Goal: Task Accomplishment & Management: Manage account settings

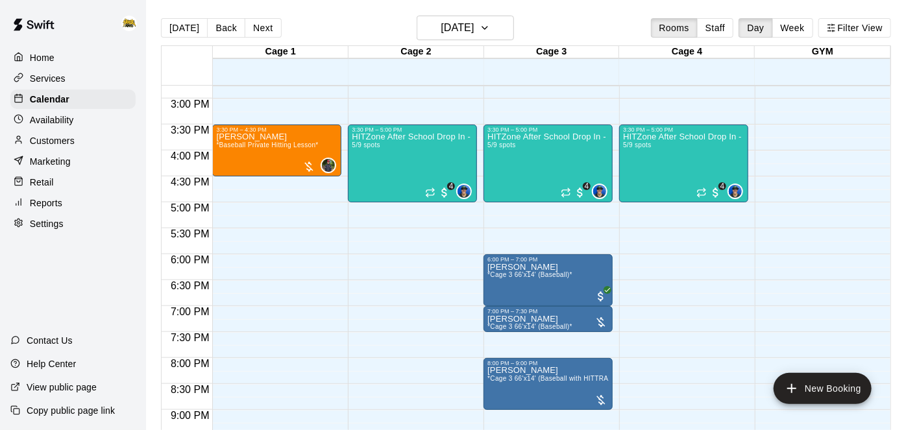
scroll to position [769, 0]
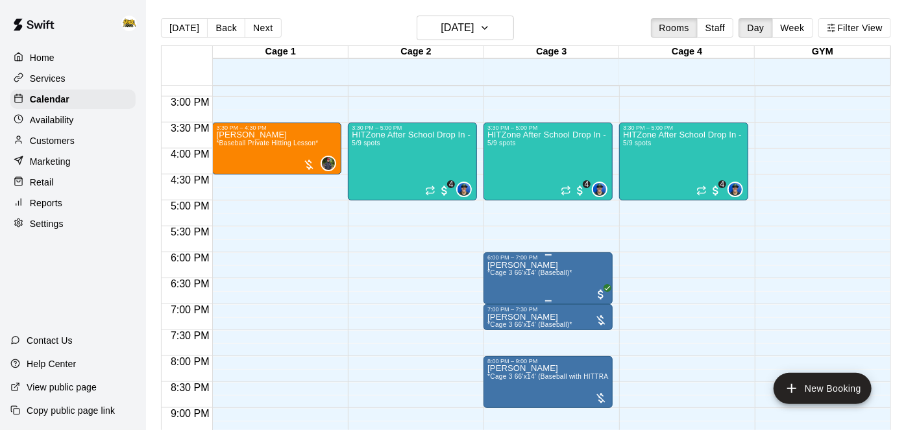
click at [567, 271] on span "*Cage 3 66'x14' (Baseball)*" at bounding box center [530, 272] width 85 height 7
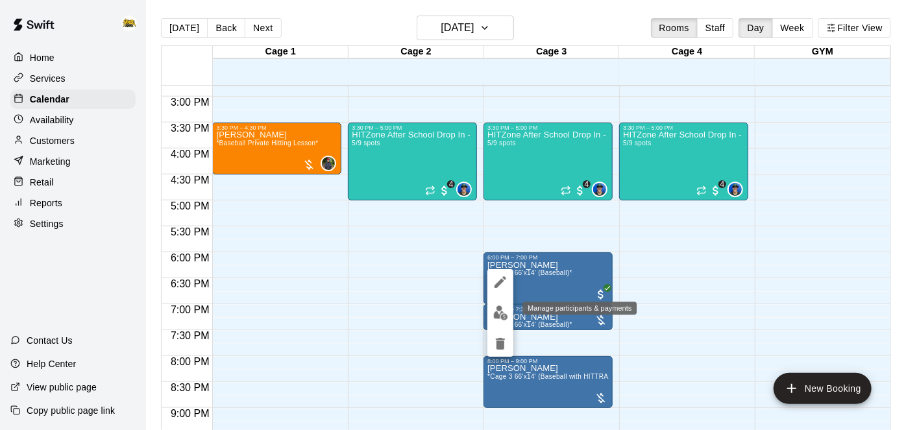
click at [503, 314] on img "edit" at bounding box center [500, 313] width 15 height 15
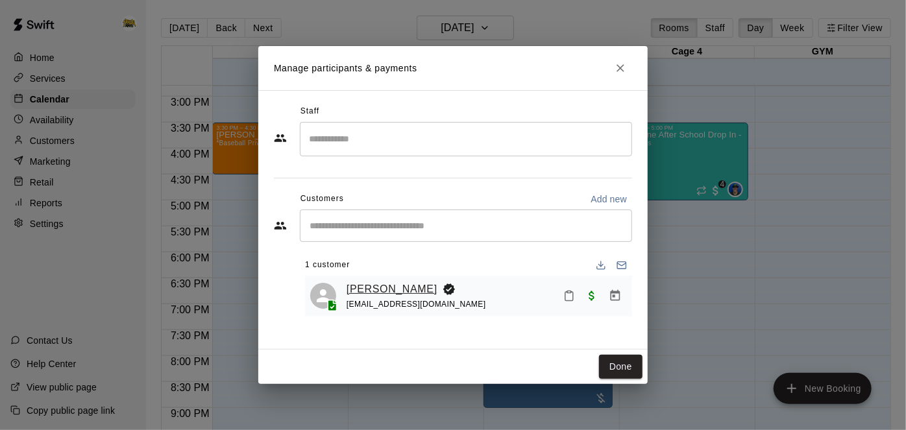
click at [362, 286] on link "[PERSON_NAME]" at bounding box center [392, 289] width 91 height 17
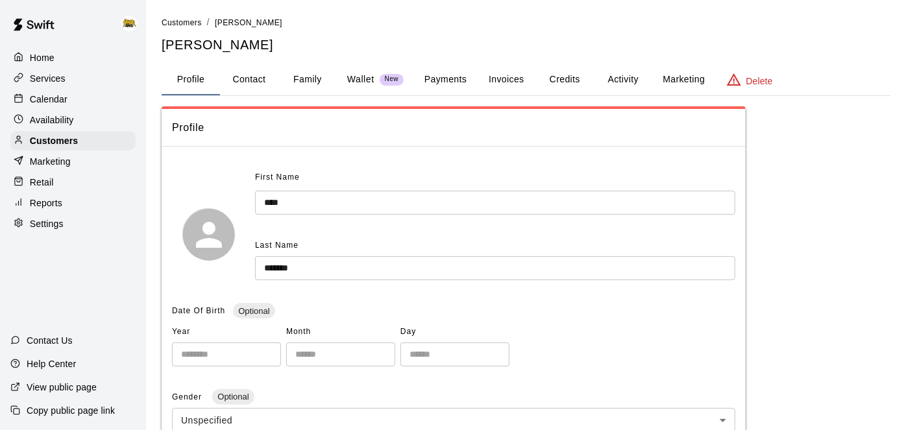
click at [324, 79] on button "Family" at bounding box center [308, 79] width 58 height 31
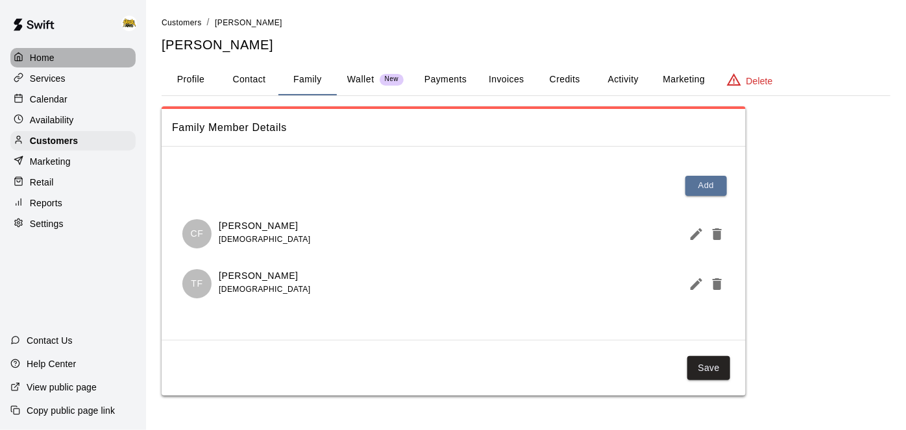
click at [45, 52] on p "Home" at bounding box center [42, 57] width 25 height 13
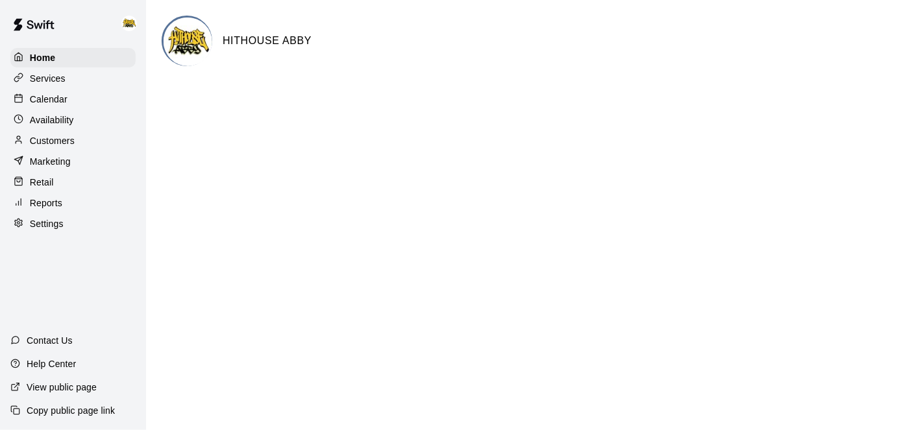
click at [68, 93] on div "Calendar" at bounding box center [72, 99] width 125 height 19
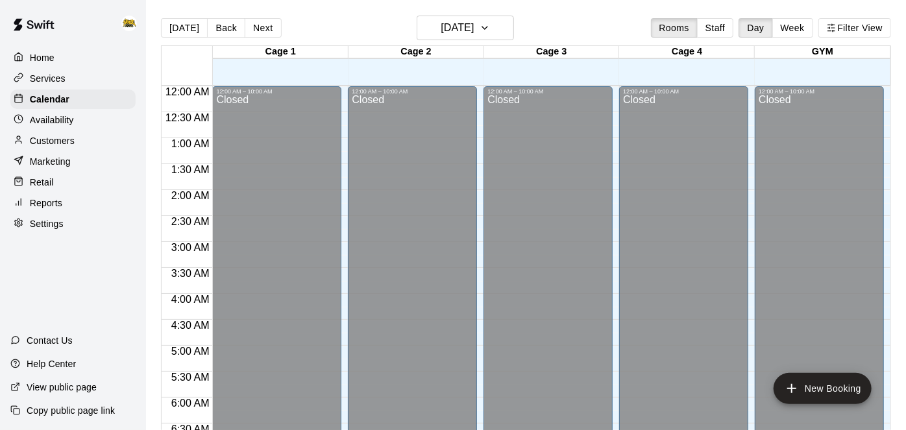
scroll to position [580, 0]
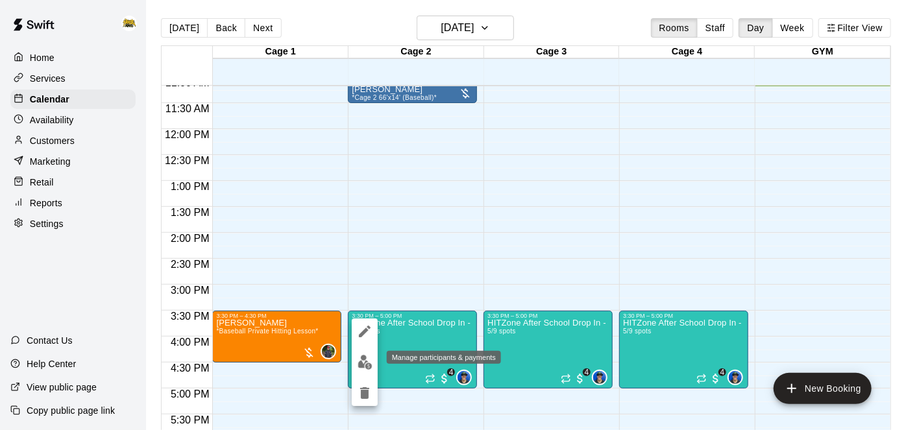
click at [364, 366] on img "edit" at bounding box center [365, 362] width 15 height 15
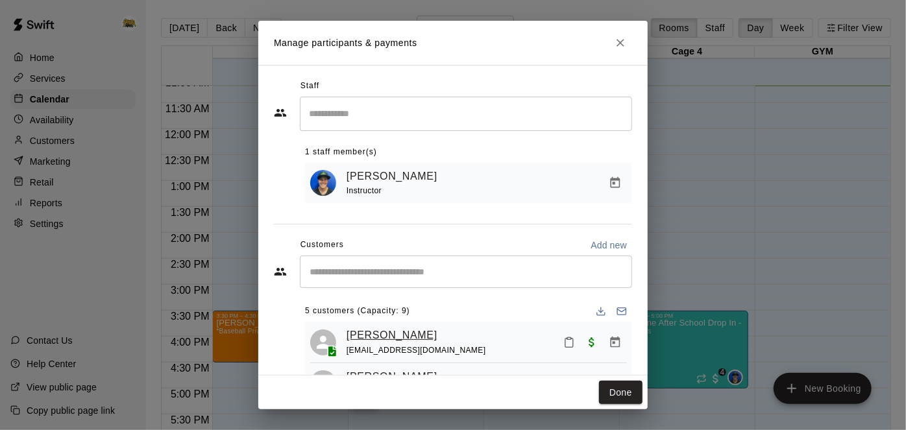
click at [396, 336] on link "[PERSON_NAME]" at bounding box center [392, 335] width 91 height 17
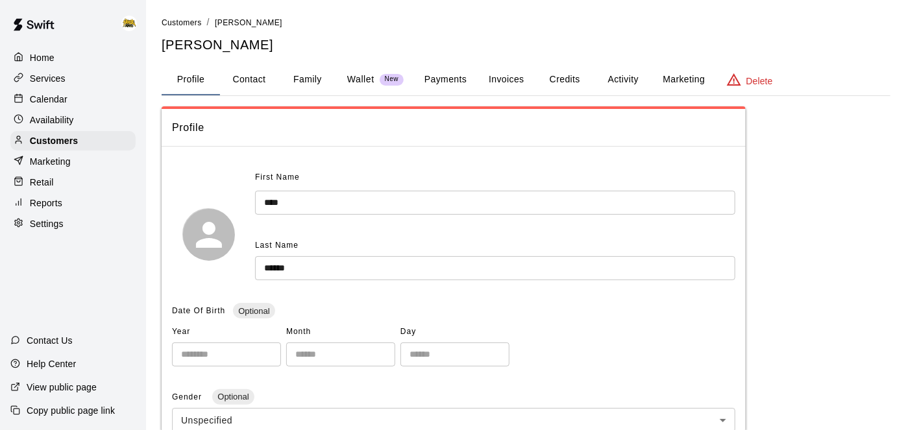
click at [295, 73] on button "Family" at bounding box center [308, 79] width 58 height 31
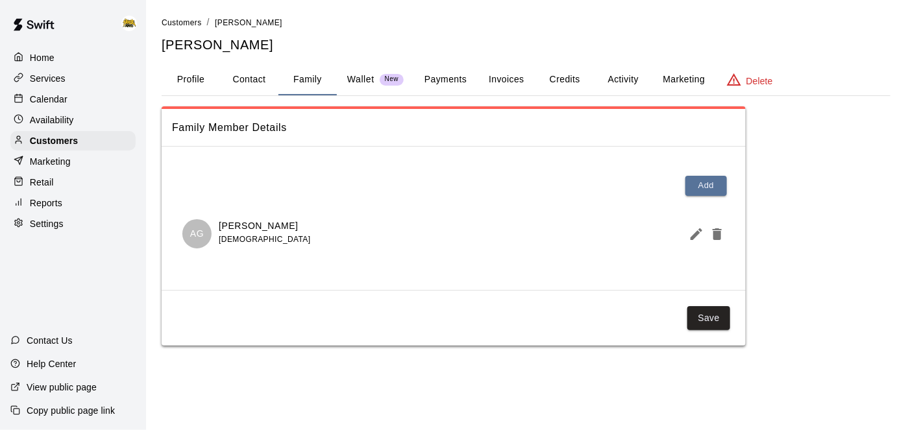
click at [631, 77] on button "Activity" at bounding box center [623, 79] width 58 height 31
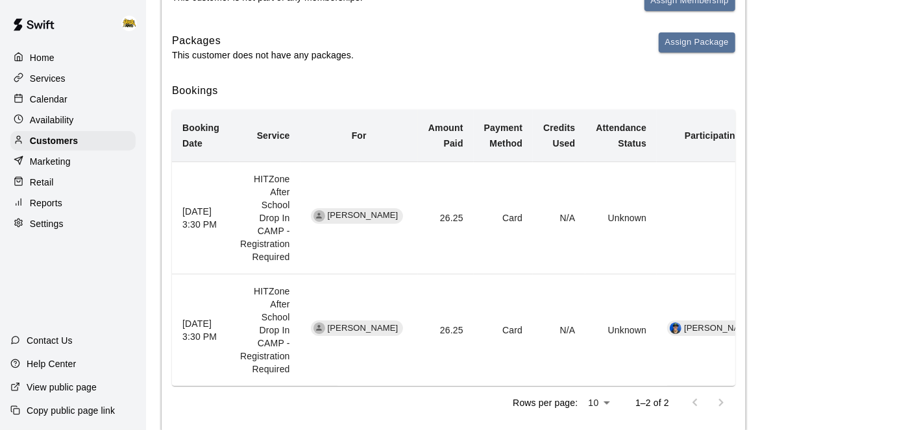
scroll to position [208, 0]
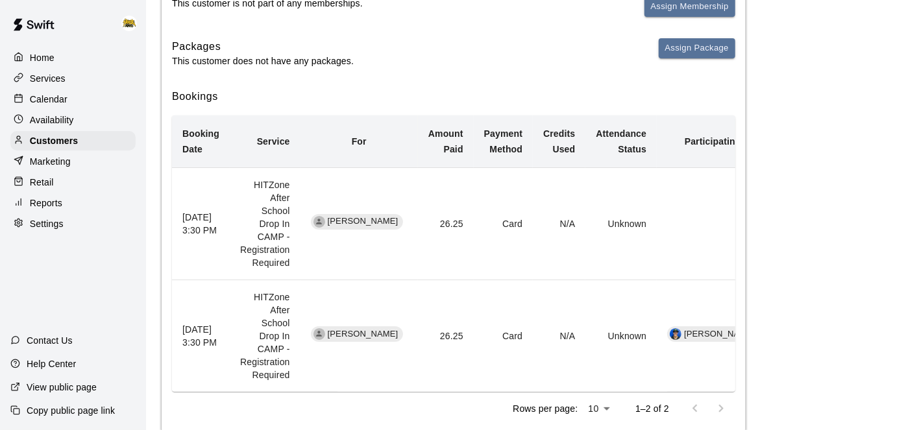
click at [77, 99] on div "Calendar" at bounding box center [72, 99] width 125 height 19
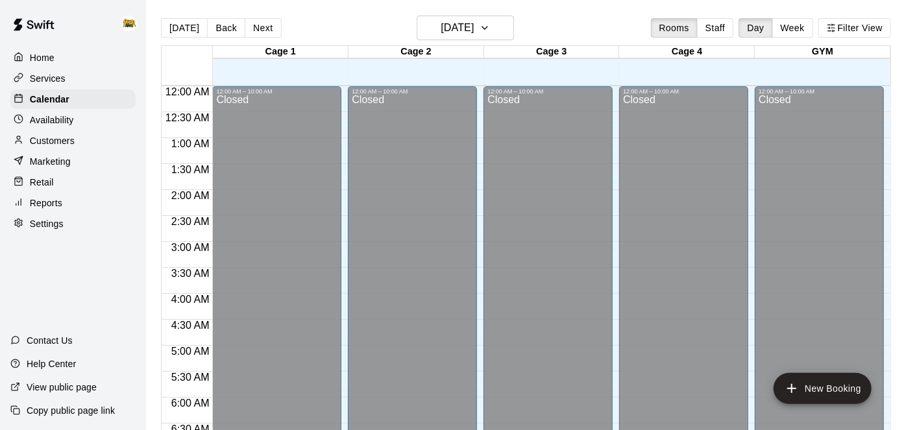
scroll to position [580, 0]
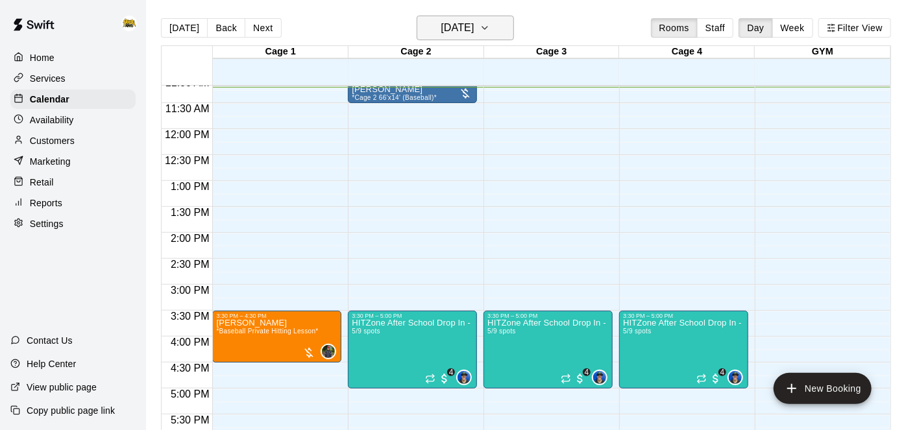
click at [490, 28] on icon "button" at bounding box center [485, 28] width 10 height 16
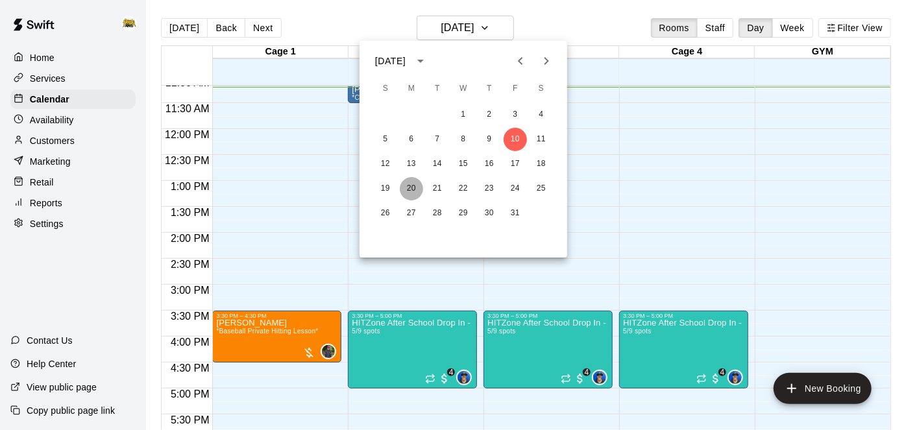
click at [414, 186] on button "20" at bounding box center [411, 188] width 23 height 23
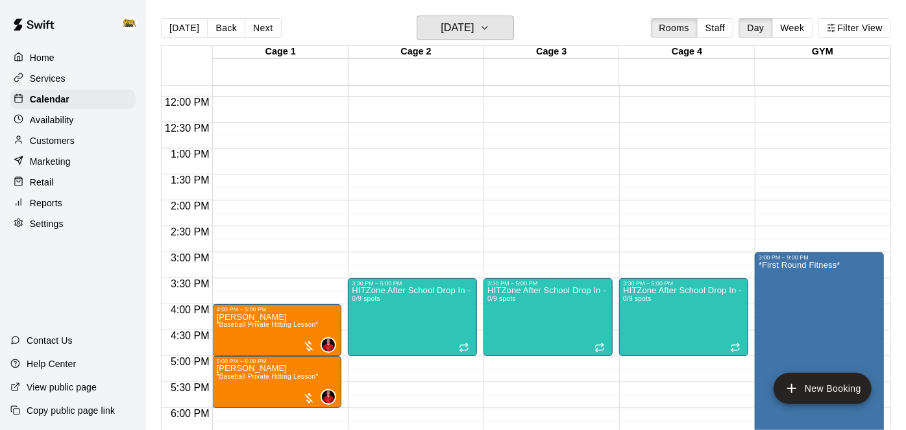
scroll to position [627, 0]
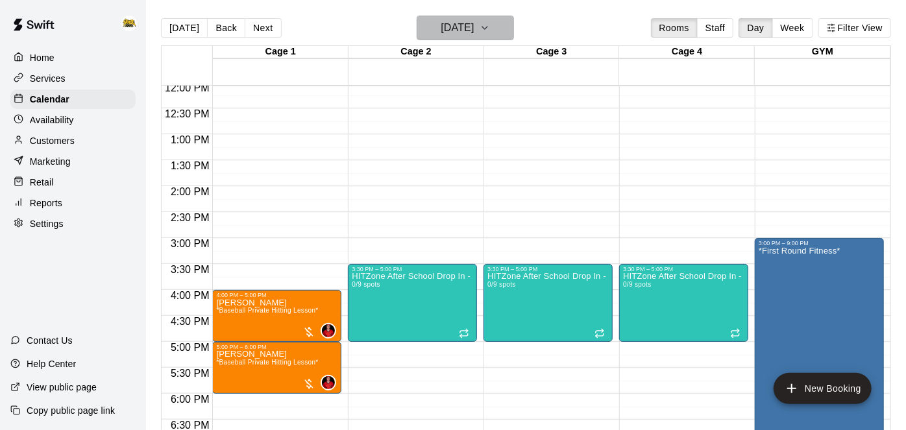
click at [490, 27] on icon "button" at bounding box center [485, 28] width 10 height 16
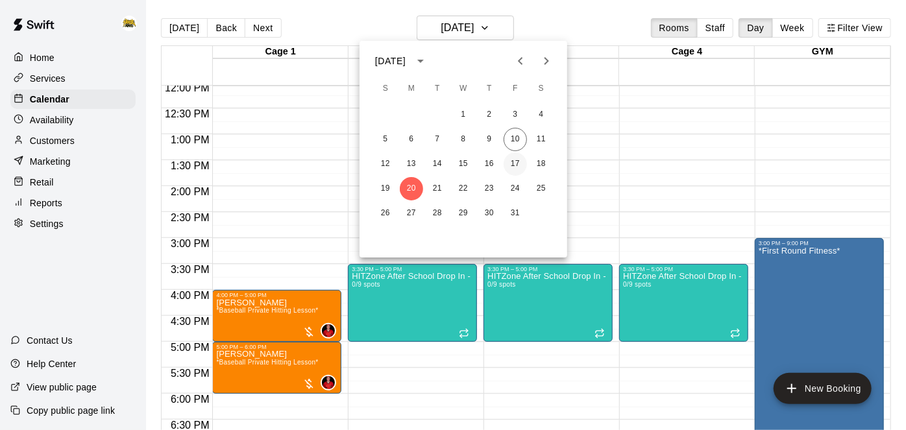
click at [519, 168] on button "17" at bounding box center [515, 164] width 23 height 23
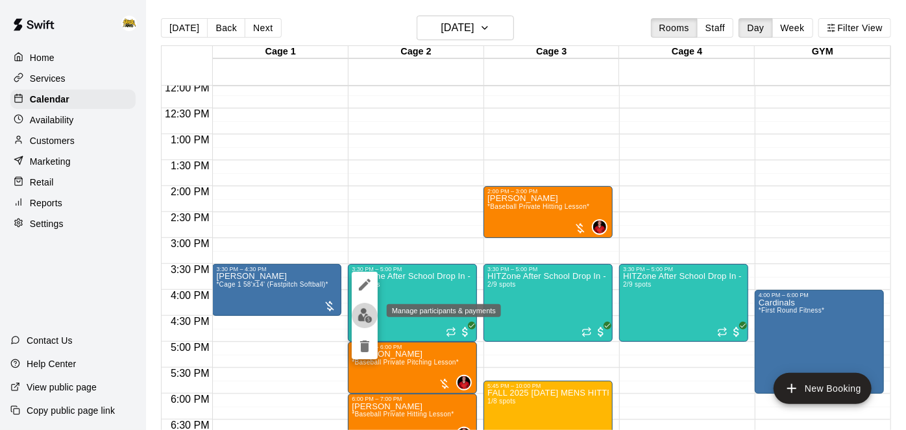
click at [364, 318] on img "edit" at bounding box center [365, 315] width 15 height 15
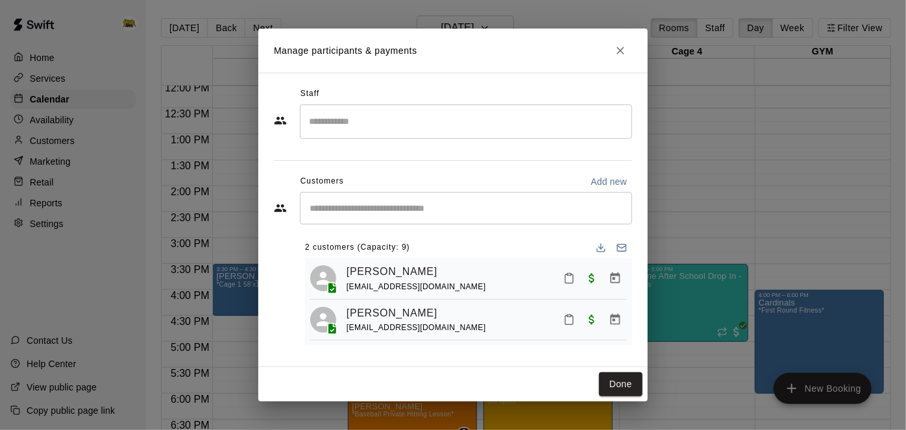
click at [454, 127] on input "Search staff" at bounding box center [466, 121] width 321 height 23
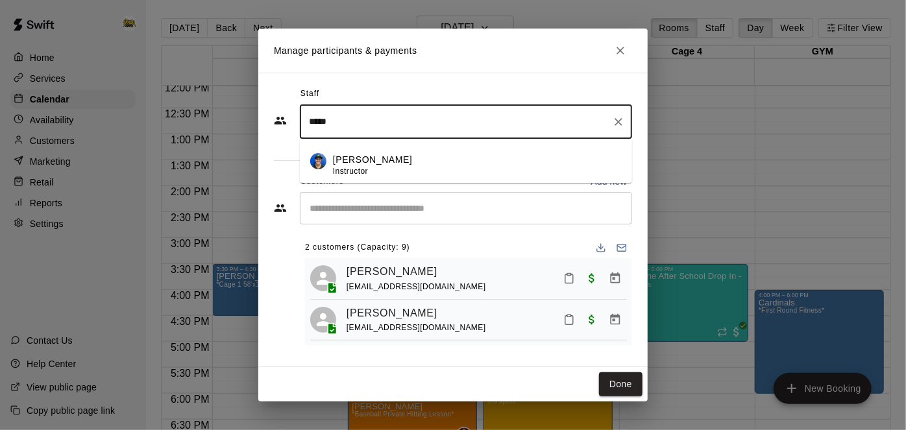
click at [420, 155] on div "[PERSON_NAME] Instructor" at bounding box center [477, 165] width 289 height 25
type input "*****"
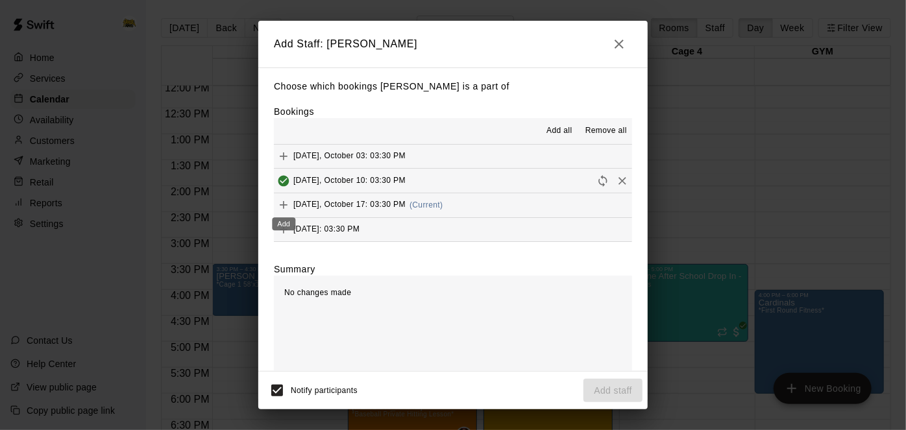
click at [282, 206] on icon "Add" at bounding box center [283, 205] width 13 height 13
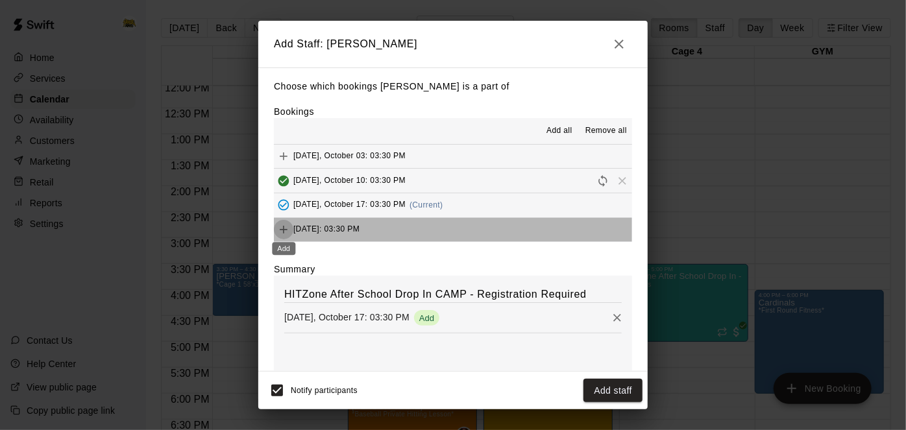
click at [285, 231] on icon "Add" at bounding box center [283, 229] width 13 height 13
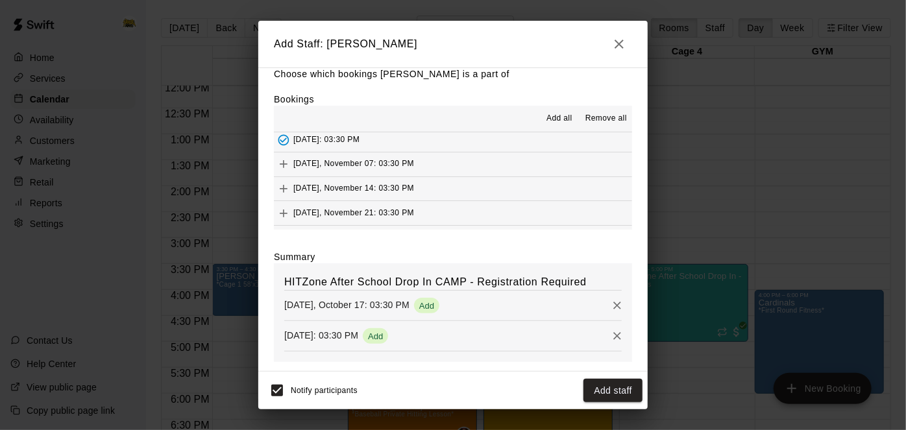
scroll to position [78, 0]
click at [284, 162] on icon "Add" at bounding box center [283, 163] width 13 height 13
click at [284, 189] on icon "Add" at bounding box center [283, 188] width 13 height 13
click at [284, 211] on icon "Add" at bounding box center [283, 212] width 13 height 13
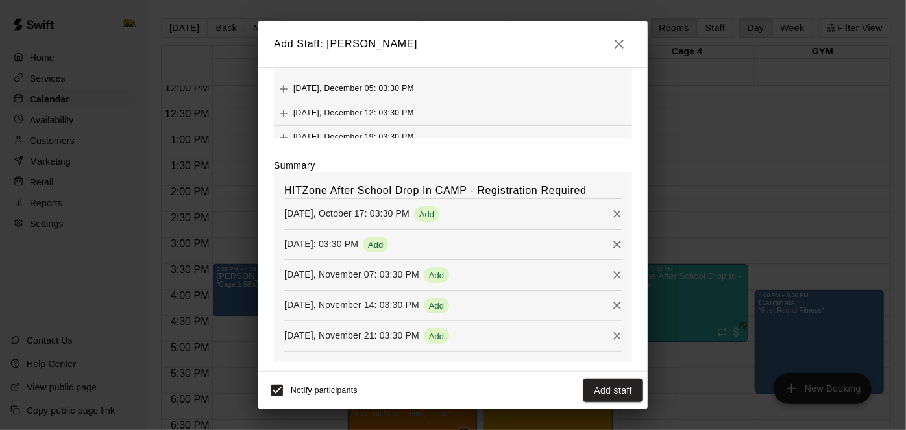
scroll to position [0, 0]
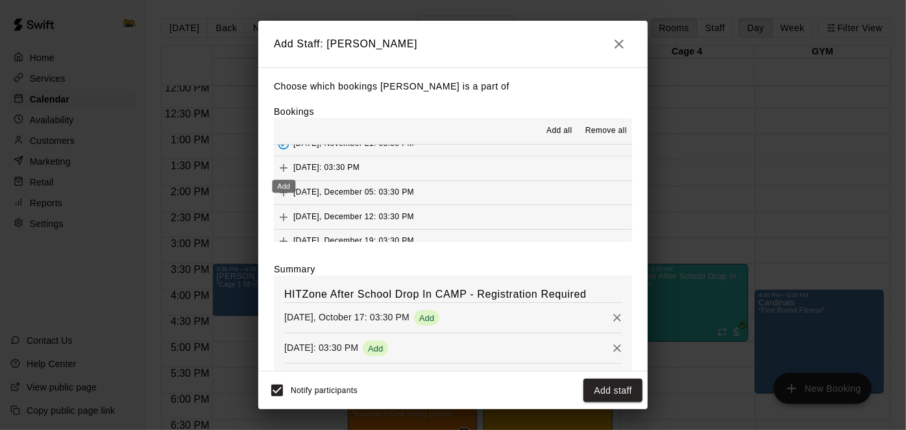
click at [282, 169] on icon "Add" at bounding box center [283, 168] width 13 height 13
click at [282, 192] on div "Added - Collect Payment" at bounding box center [285, 192] width 90 height 13
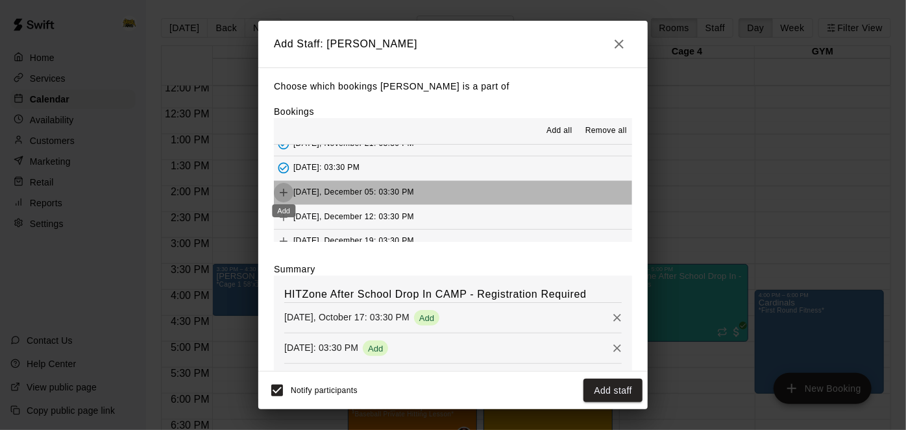
click at [285, 194] on icon "Add" at bounding box center [283, 192] width 13 height 13
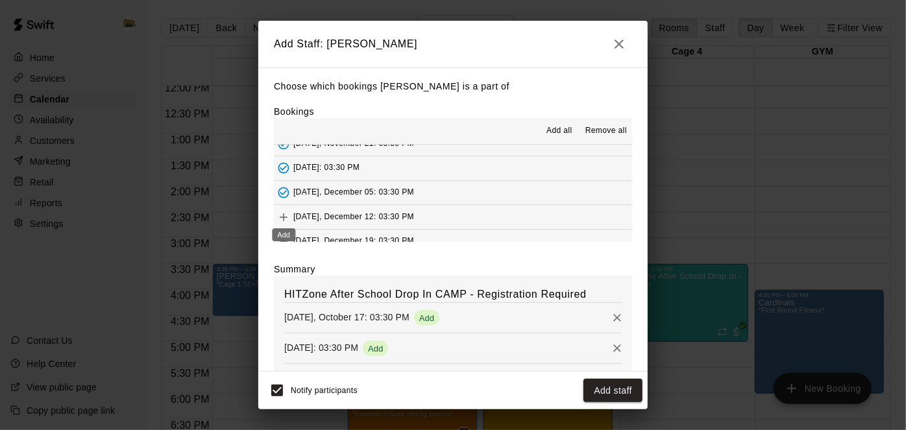
click at [284, 216] on icon "Add" at bounding box center [283, 217] width 13 height 13
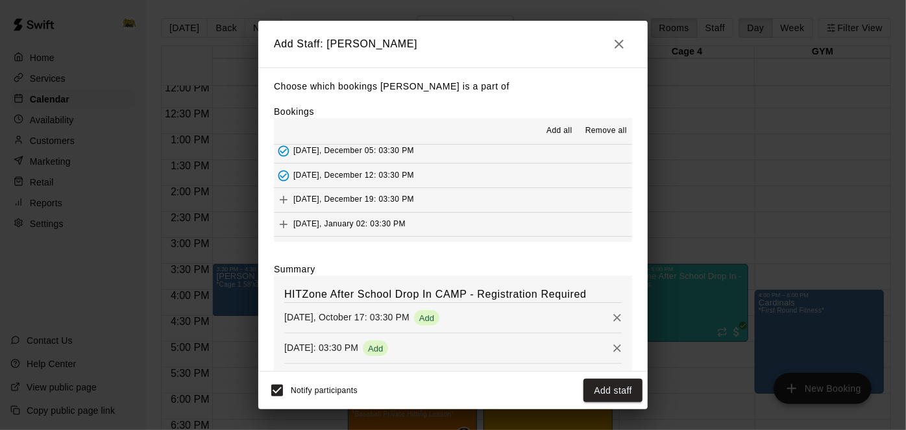
scroll to position [204, 0]
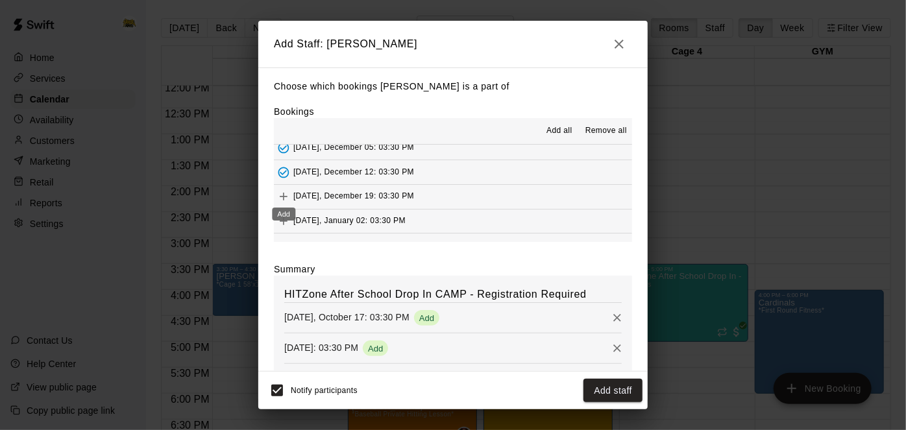
click at [282, 199] on div "Add" at bounding box center [284, 210] width 26 height 23
click at [622, 391] on button "Add staff" at bounding box center [613, 391] width 59 height 24
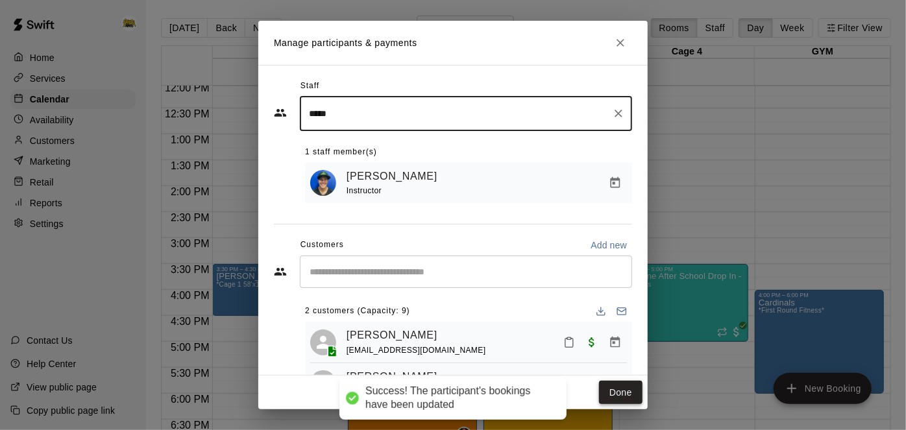
click at [623, 390] on button "Done" at bounding box center [621, 393] width 44 height 24
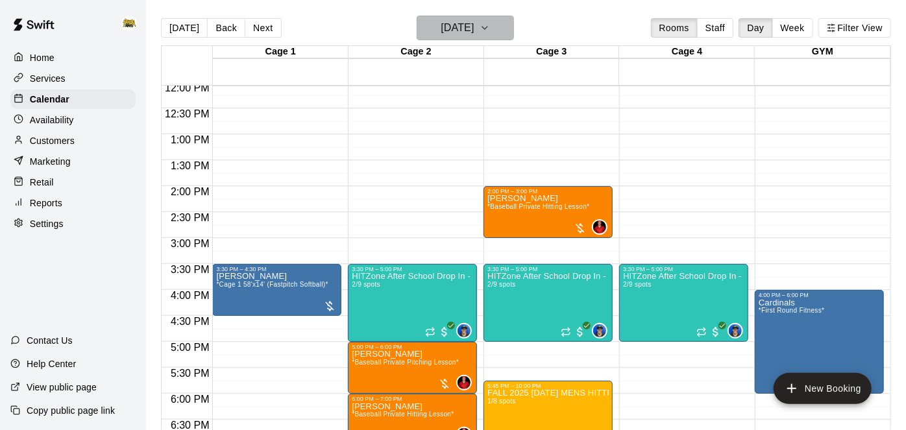
click at [472, 21] on h6 "[DATE]" at bounding box center [457, 28] width 33 height 18
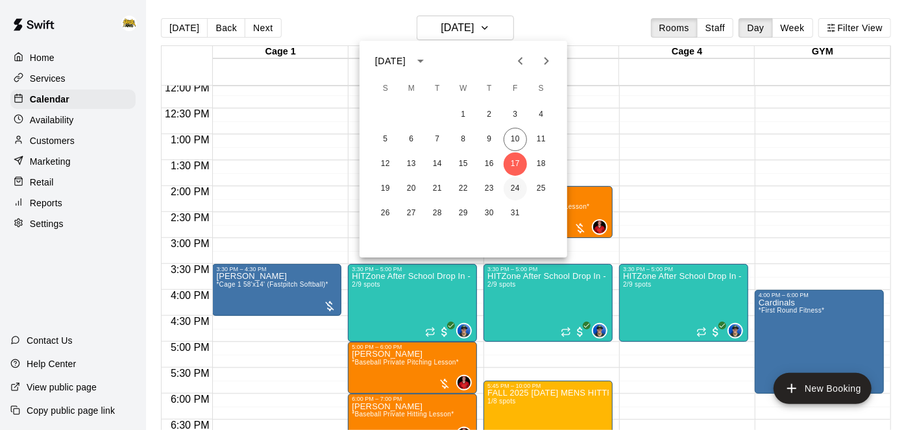
click at [513, 191] on button "24" at bounding box center [515, 188] width 23 height 23
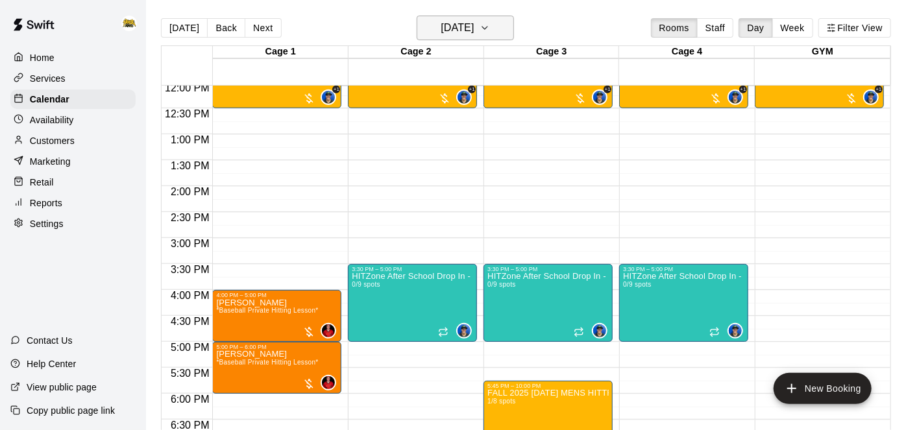
click at [490, 25] on icon "button" at bounding box center [485, 28] width 10 height 16
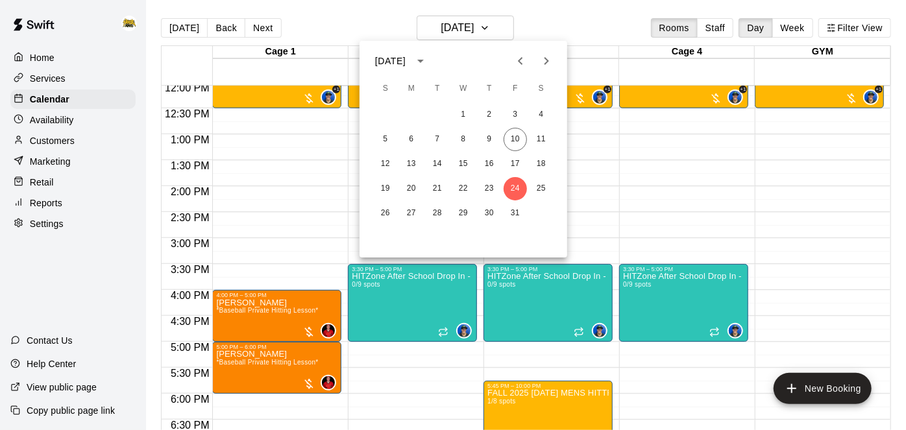
click at [544, 62] on icon "Next month" at bounding box center [547, 61] width 16 height 16
click at [442, 138] on button "4" at bounding box center [437, 139] width 23 height 23
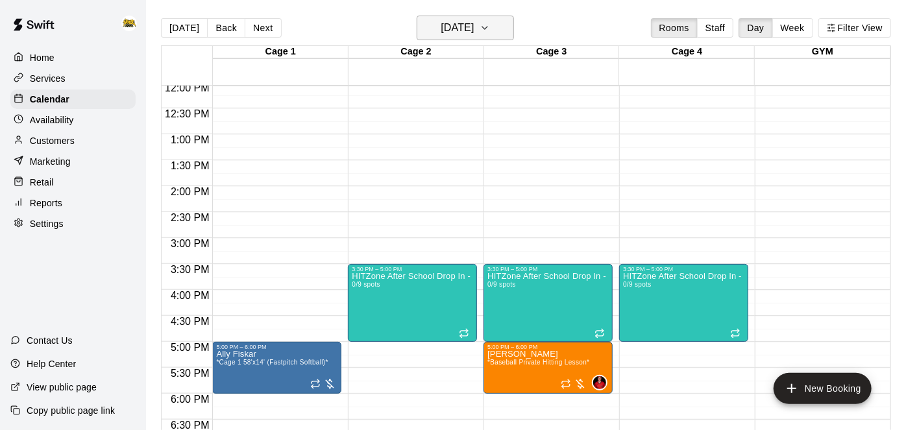
click at [474, 31] on h6 "[DATE]" at bounding box center [457, 28] width 33 height 18
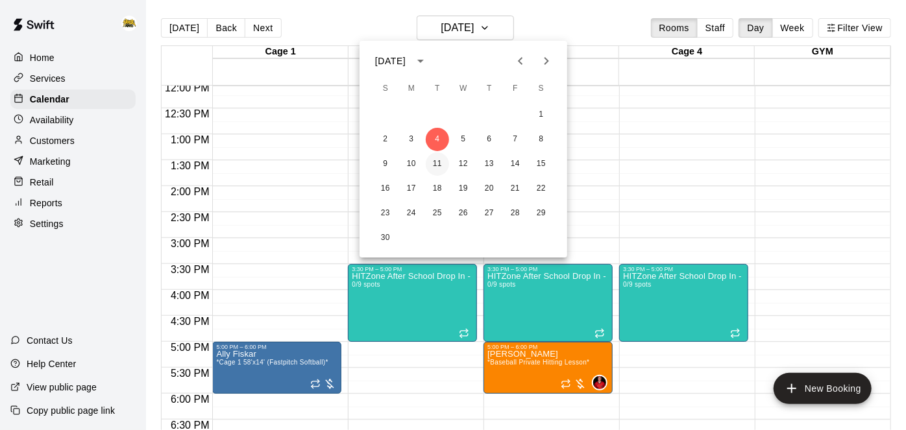
click at [442, 164] on button "11" at bounding box center [437, 164] width 23 height 23
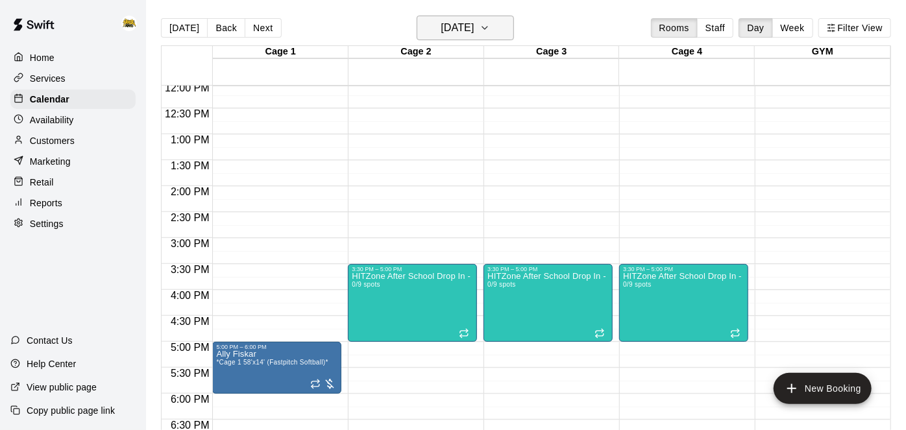
click at [496, 34] on button "[DATE]" at bounding box center [465, 28] width 97 height 25
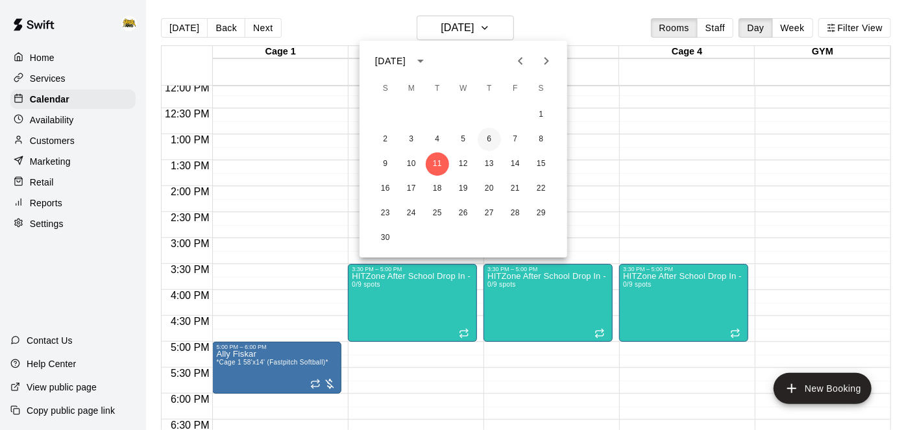
click at [492, 144] on button "6" at bounding box center [489, 139] width 23 height 23
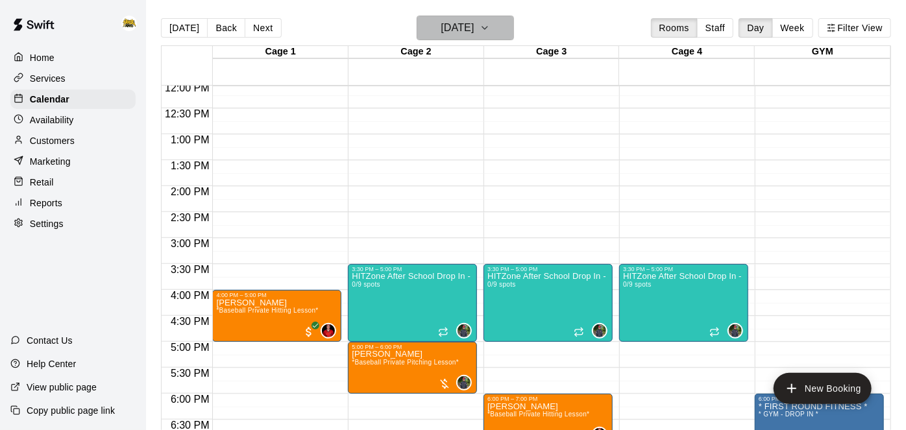
click at [497, 28] on button "[DATE]" at bounding box center [465, 28] width 97 height 25
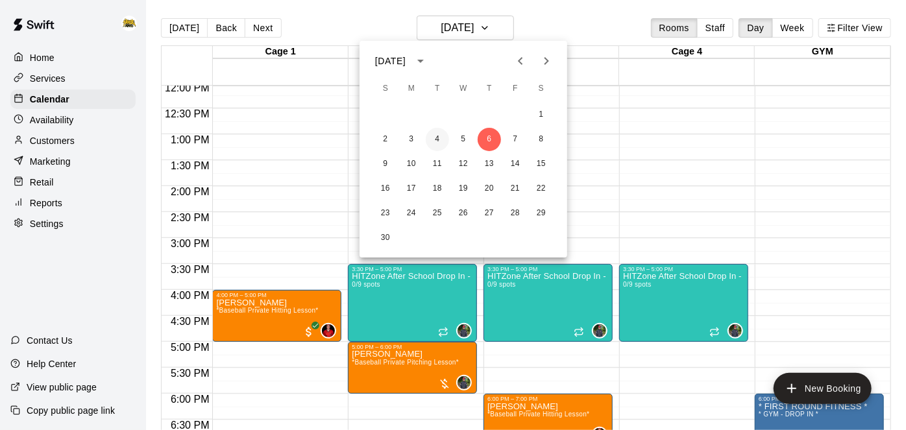
click at [439, 140] on button "4" at bounding box center [437, 139] width 23 height 23
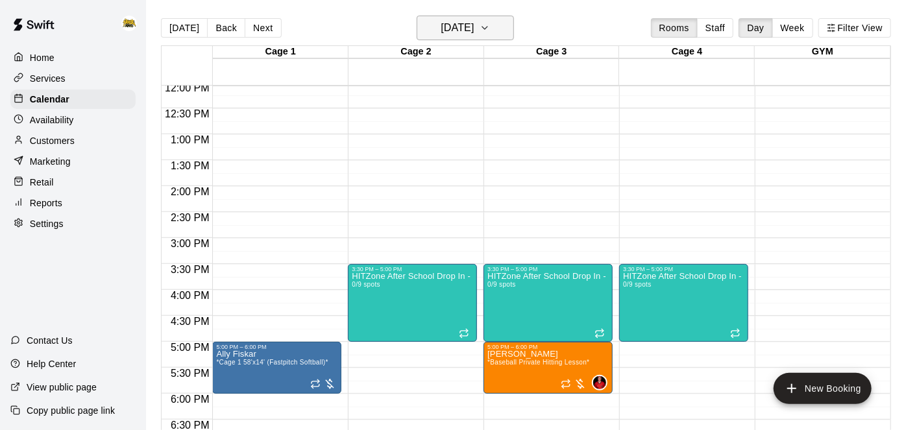
click at [490, 33] on icon "button" at bounding box center [485, 28] width 10 height 16
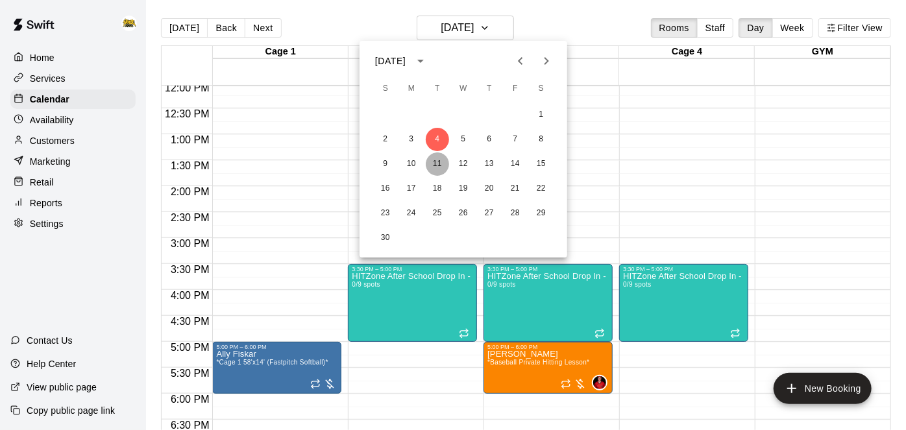
click at [437, 166] on button "11" at bounding box center [437, 164] width 23 height 23
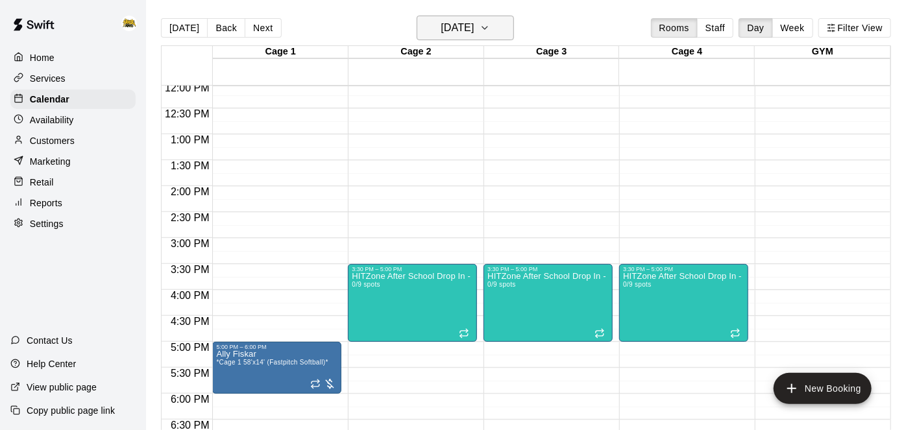
click at [490, 34] on icon "button" at bounding box center [485, 28] width 10 height 16
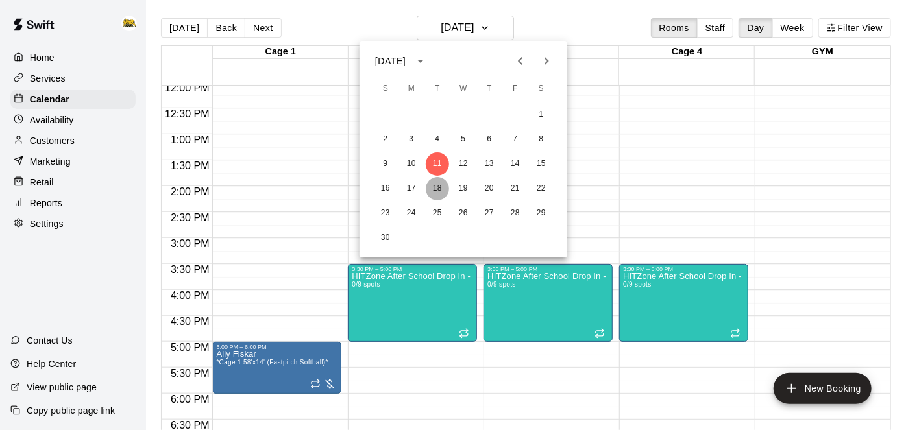
click at [437, 188] on button "18" at bounding box center [437, 188] width 23 height 23
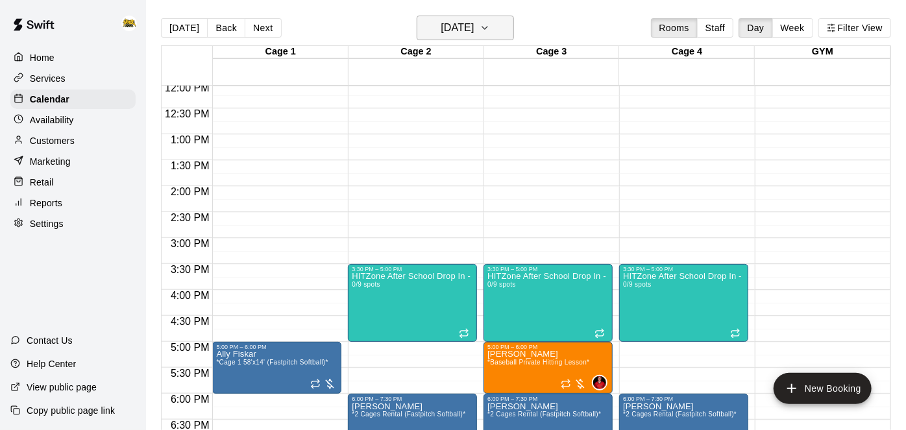
click at [474, 31] on h6 "[DATE]" at bounding box center [457, 28] width 33 height 18
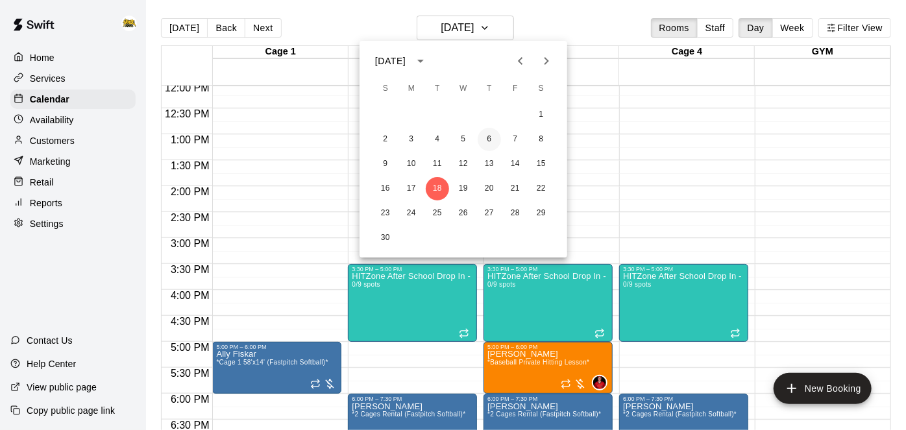
click at [490, 144] on button "6" at bounding box center [489, 139] width 23 height 23
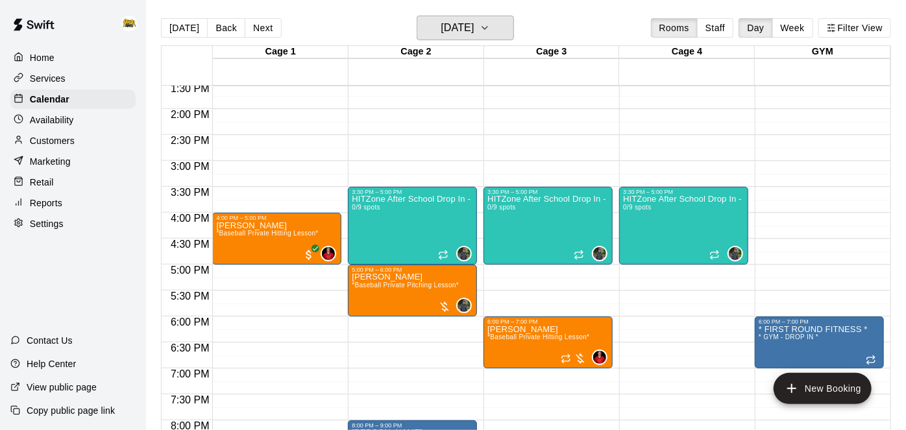
scroll to position [717, 0]
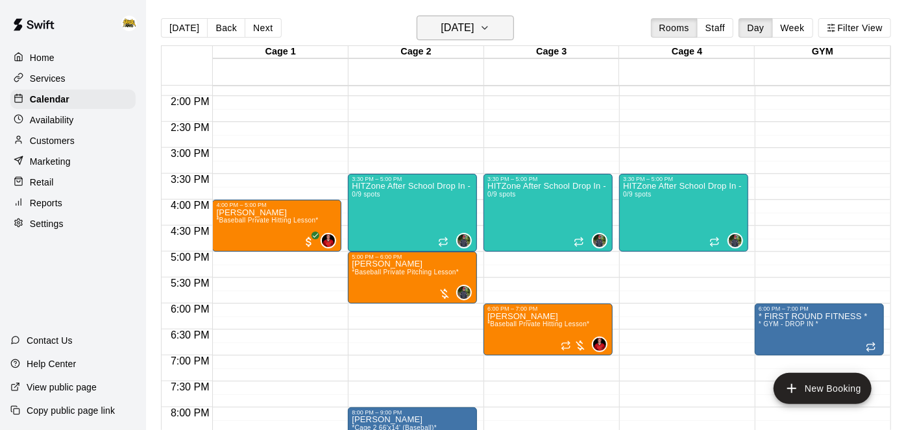
click at [490, 34] on icon "button" at bounding box center [485, 28] width 10 height 16
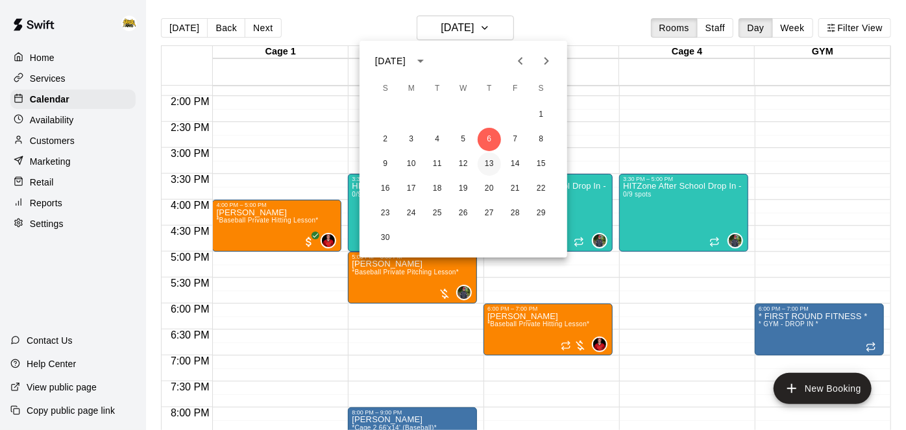
click at [493, 163] on button "13" at bounding box center [489, 164] width 23 height 23
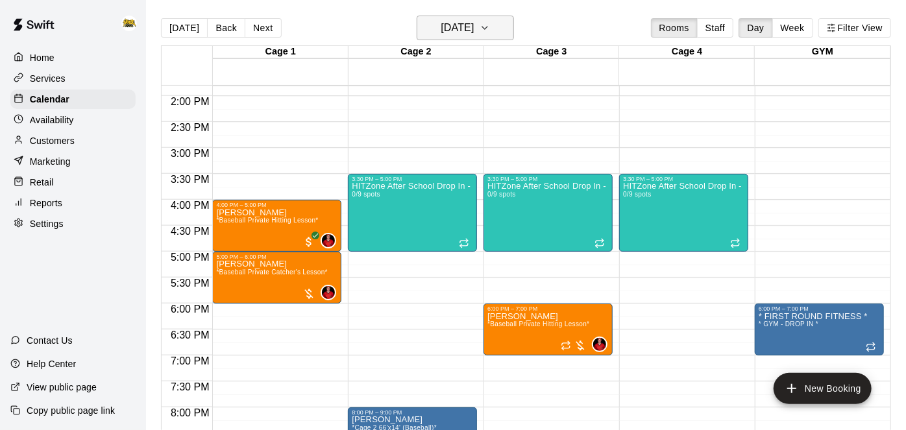
click at [498, 33] on button "[DATE]" at bounding box center [465, 28] width 97 height 25
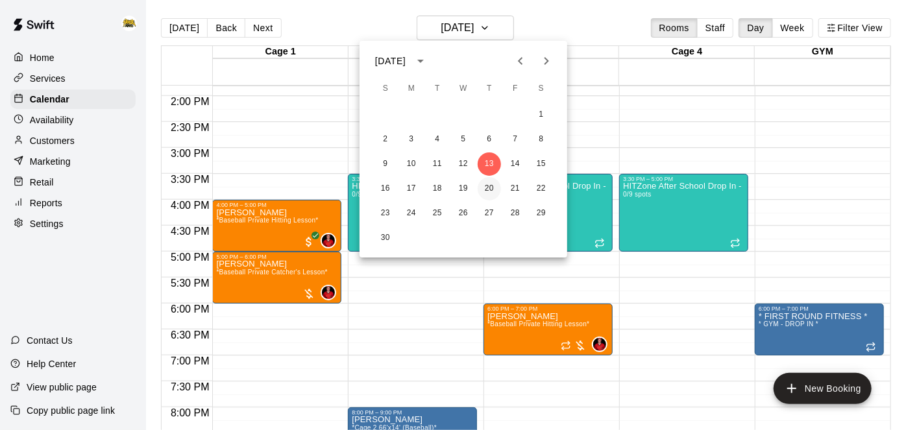
click at [490, 186] on button "20" at bounding box center [489, 188] width 23 height 23
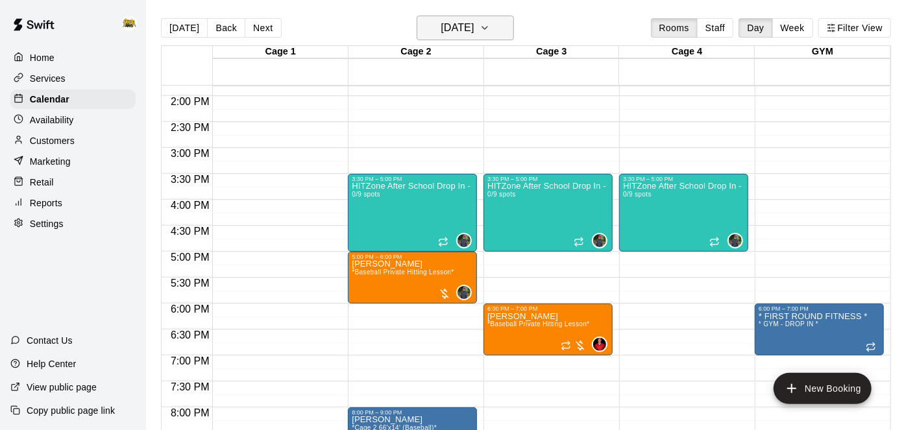
click at [490, 32] on icon "button" at bounding box center [485, 28] width 10 height 16
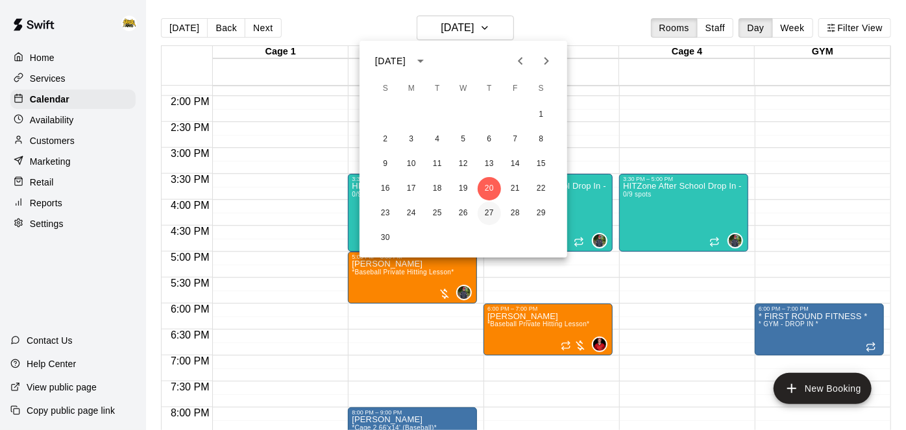
click at [489, 209] on button "27" at bounding box center [489, 213] width 23 height 23
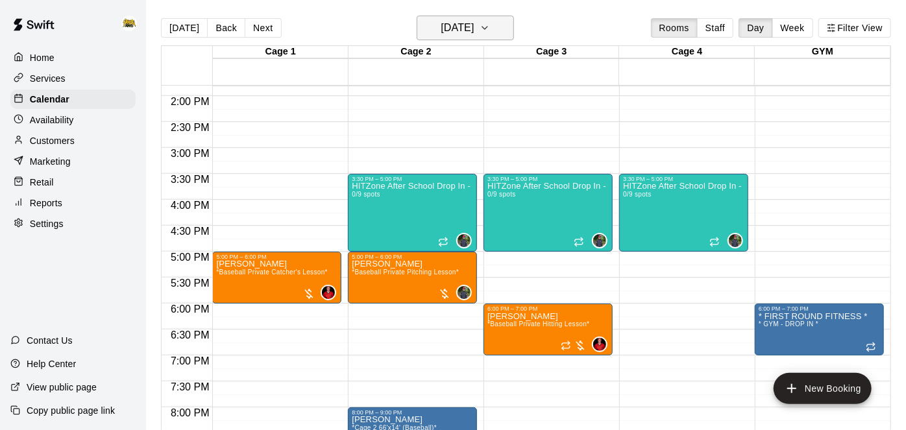
click at [490, 29] on icon "button" at bounding box center [485, 28] width 10 height 16
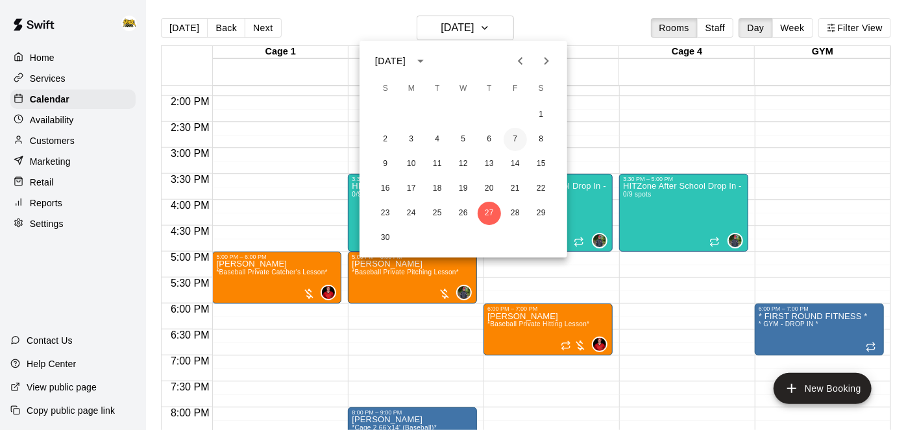
click at [514, 138] on button "7" at bounding box center [515, 139] width 23 height 23
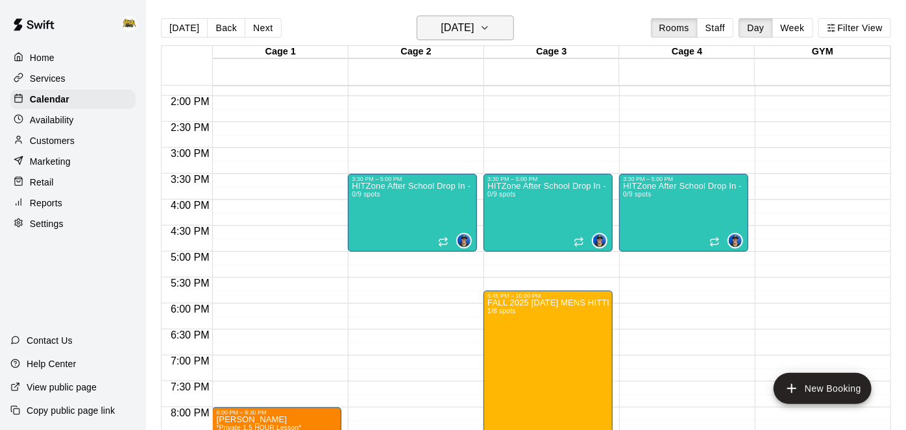
click at [490, 27] on icon "button" at bounding box center [485, 28] width 10 height 16
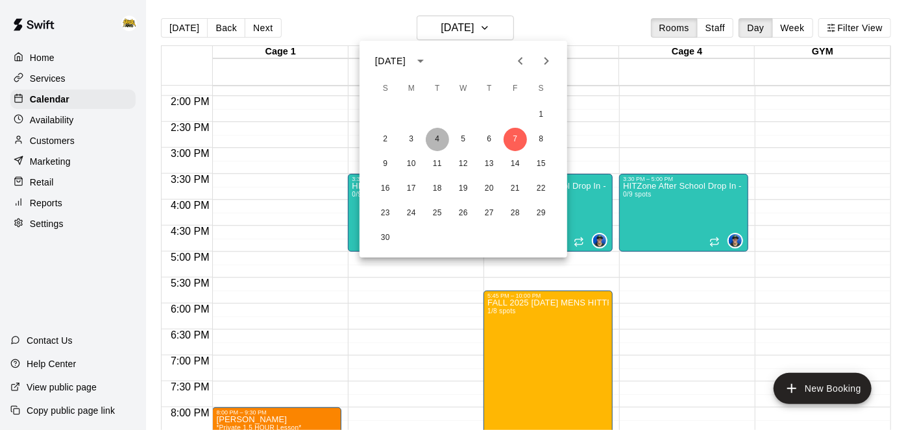
click at [438, 138] on button "4" at bounding box center [437, 139] width 23 height 23
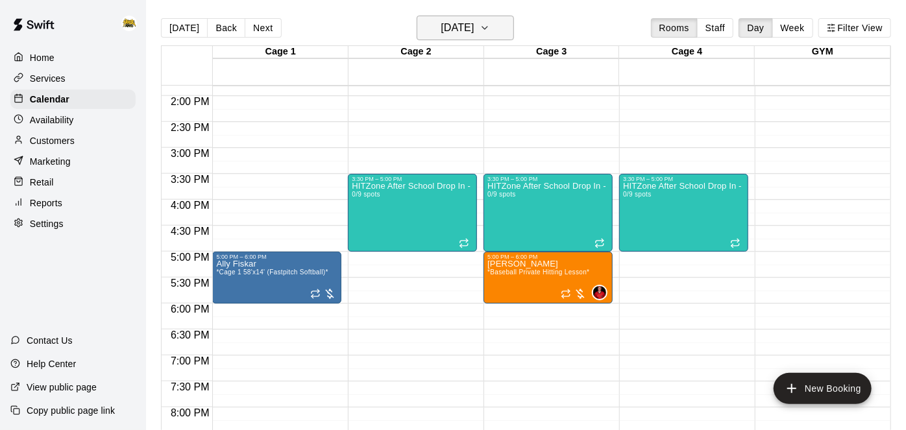
click at [474, 26] on h6 "[DATE]" at bounding box center [457, 28] width 33 height 18
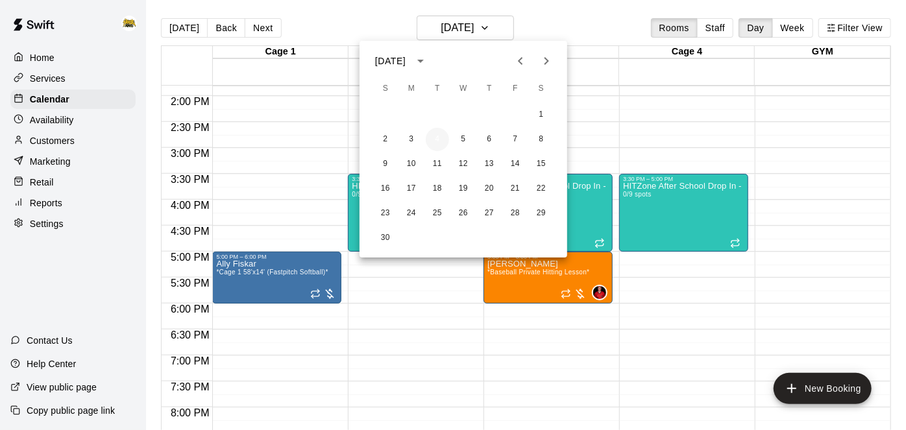
click at [440, 138] on button "4" at bounding box center [437, 139] width 23 height 23
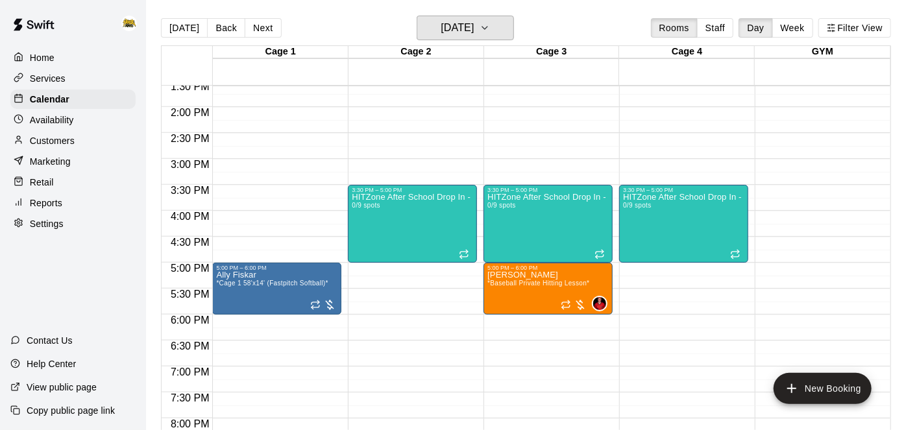
scroll to position [706, 0]
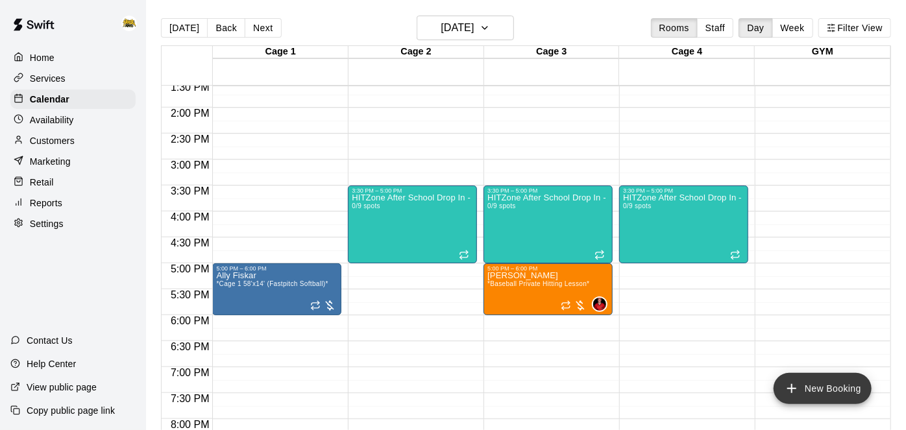
click at [791, 394] on icon "add" at bounding box center [792, 389] width 16 height 16
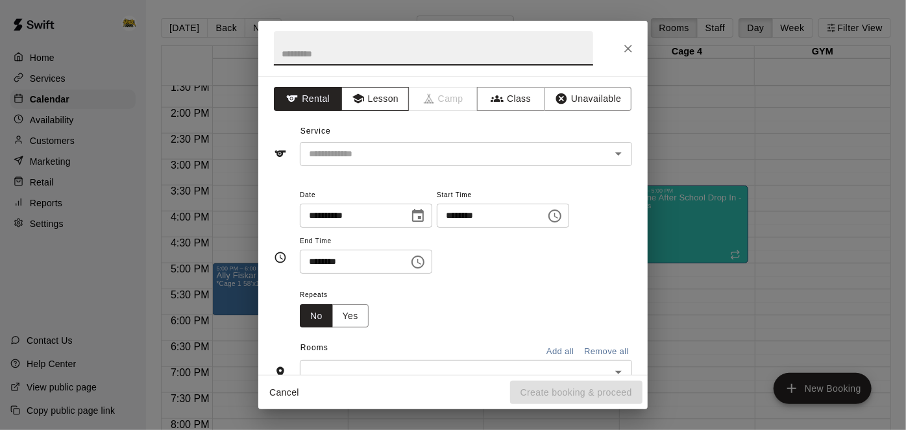
click at [388, 94] on button "Lesson" at bounding box center [376, 99] width 68 height 24
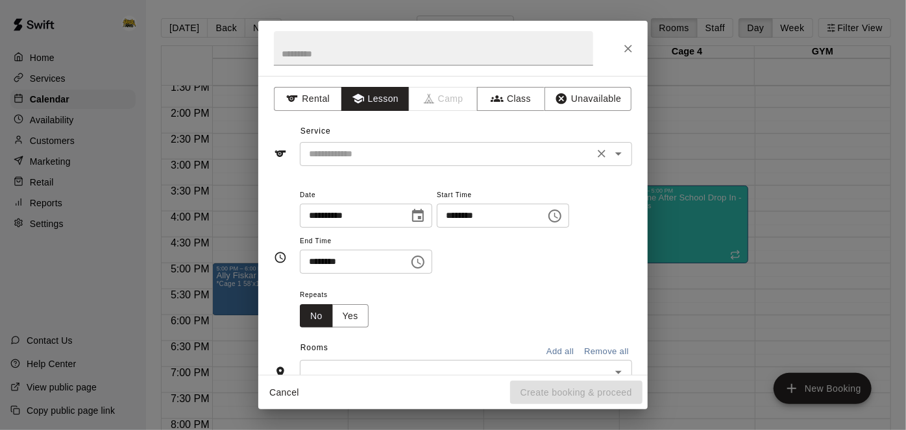
click at [616, 161] on button "Open" at bounding box center [619, 154] width 18 height 18
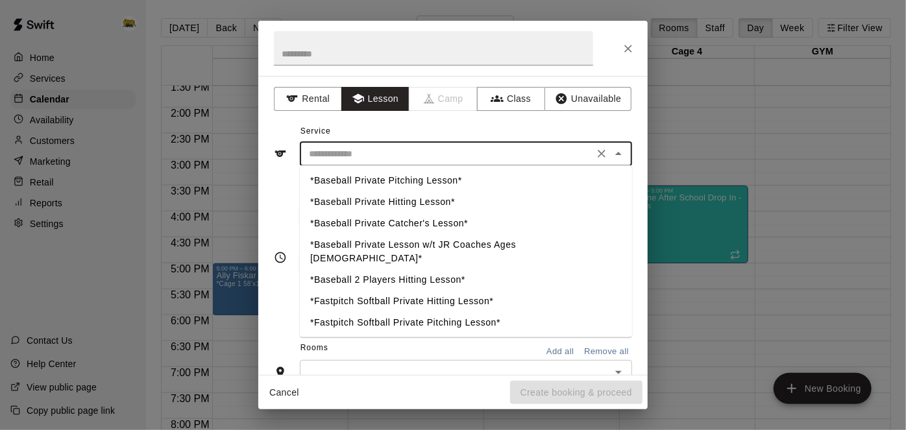
click at [430, 206] on li "*Baseball Private Hitting Lesson*" at bounding box center [466, 202] width 332 height 21
type input "**********"
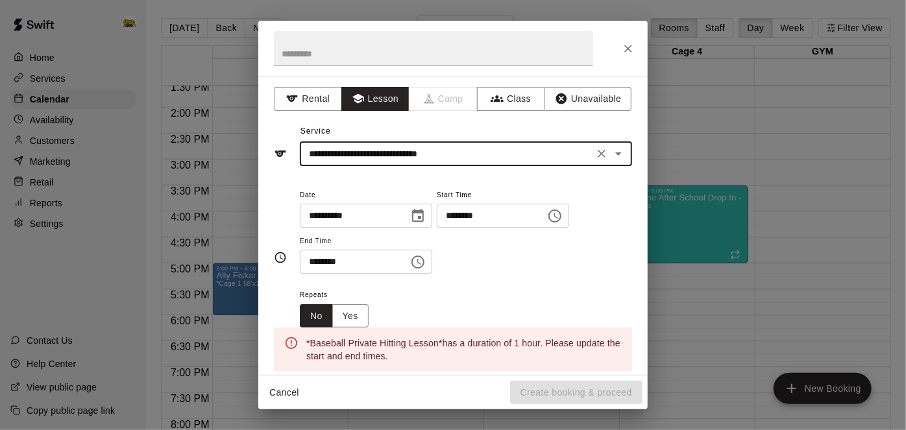
click at [437, 228] on input "********" at bounding box center [487, 216] width 100 height 24
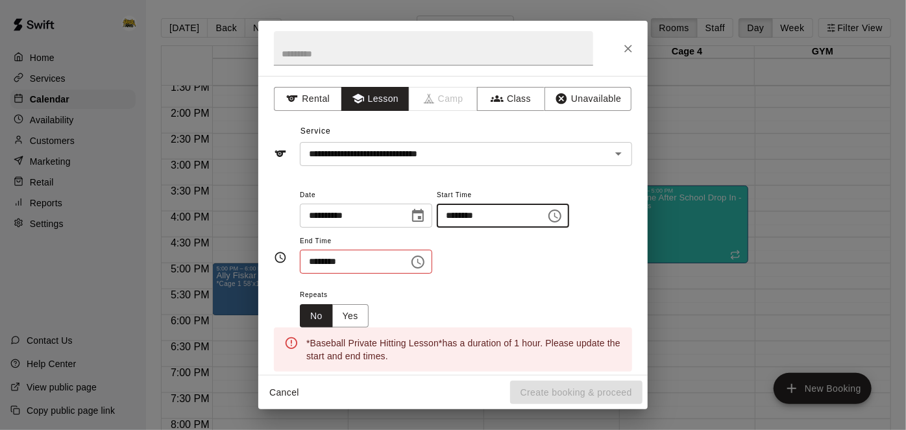
type input "********"
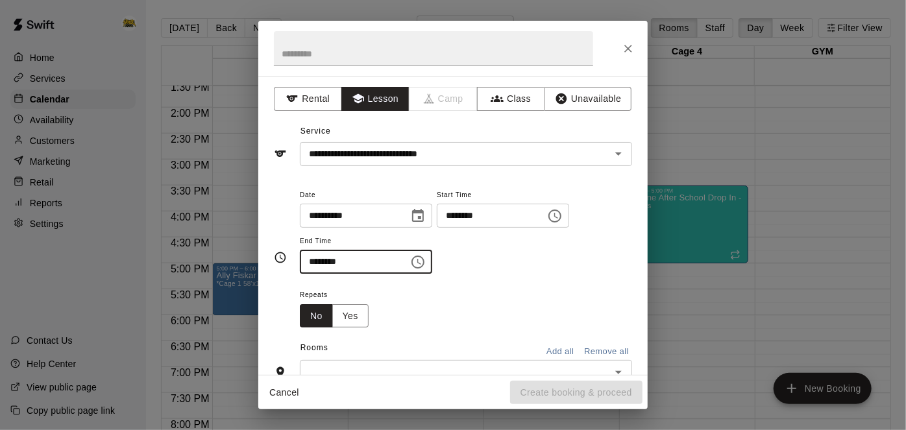
type input "********"
click at [630, 52] on icon "Close" at bounding box center [628, 48] width 13 height 13
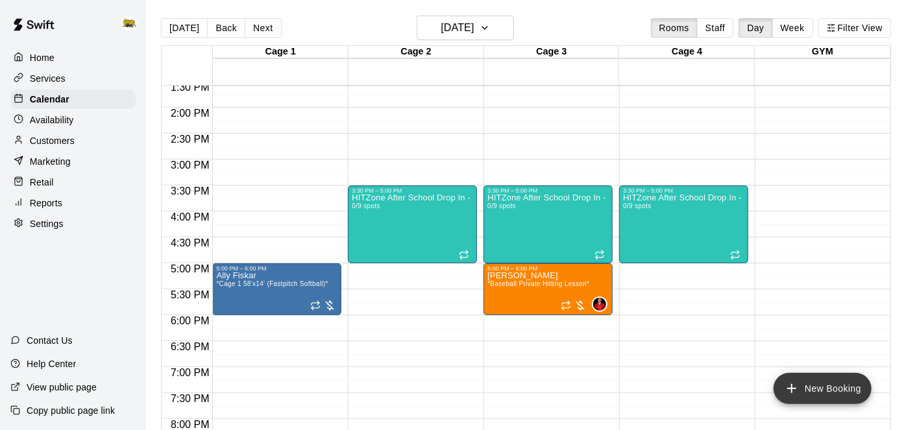
click at [786, 379] on button "New Booking" at bounding box center [823, 388] width 98 height 31
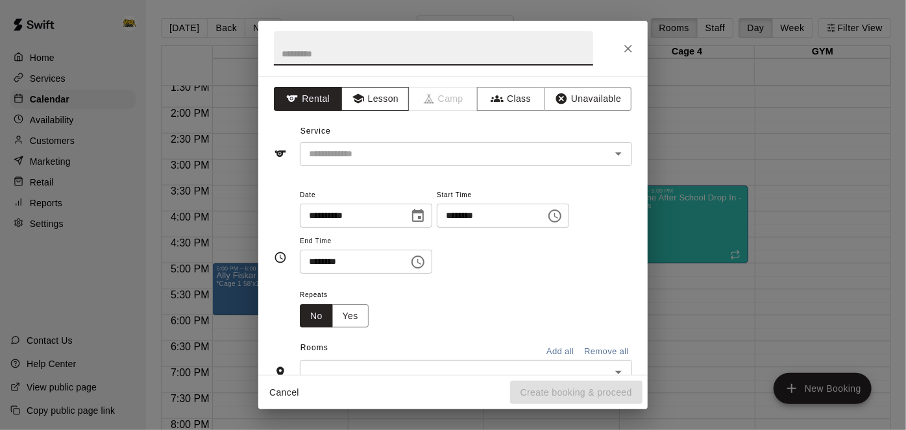
click at [397, 102] on button "Lesson" at bounding box center [376, 99] width 68 height 24
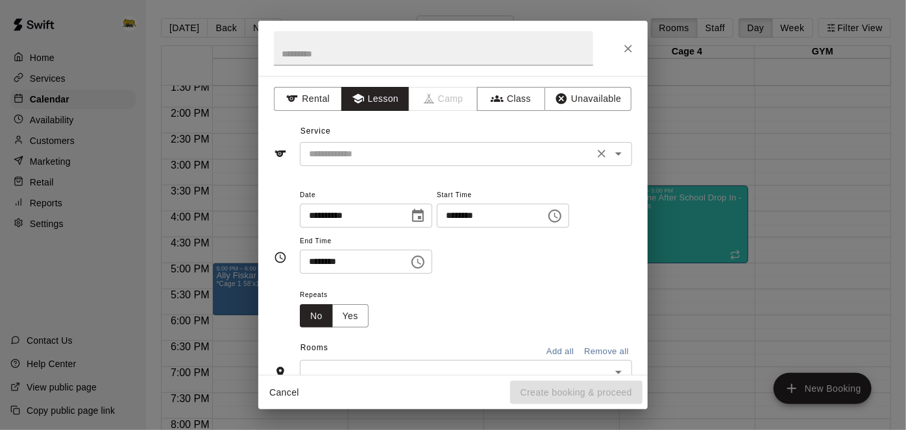
click at [625, 157] on icon "Open" at bounding box center [619, 154] width 16 height 16
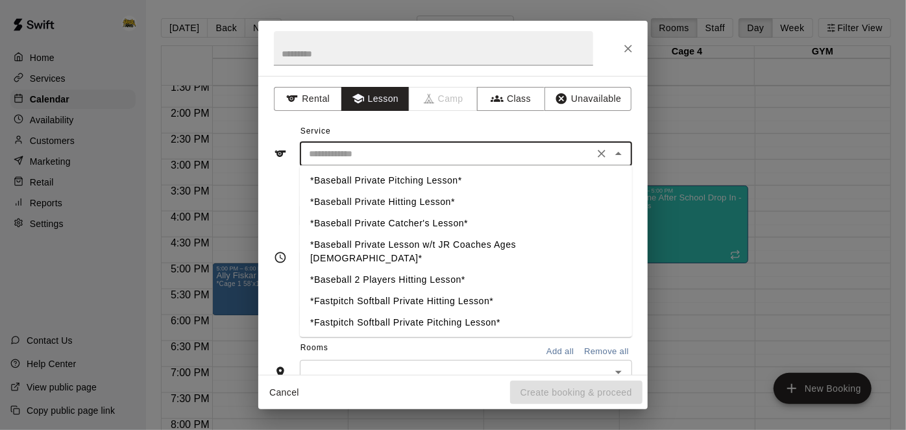
click at [436, 205] on li "*Baseball Private Hitting Lesson*" at bounding box center [466, 202] width 332 height 21
type input "**********"
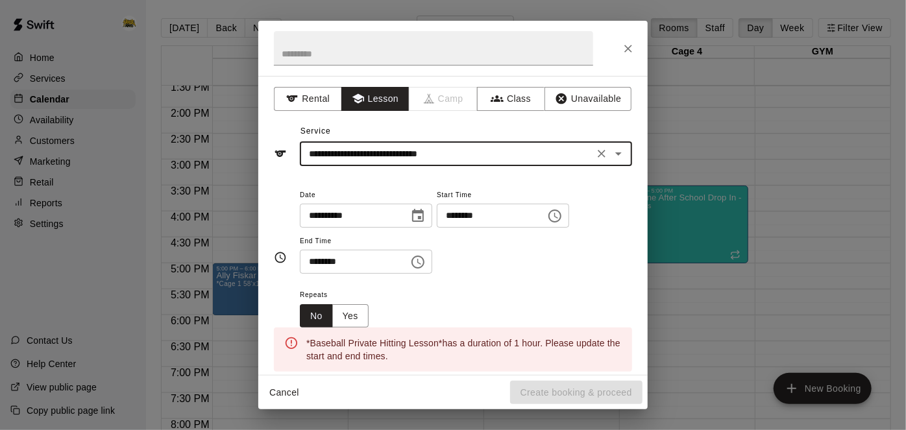
click at [437, 228] on input "********" at bounding box center [487, 216] width 100 height 24
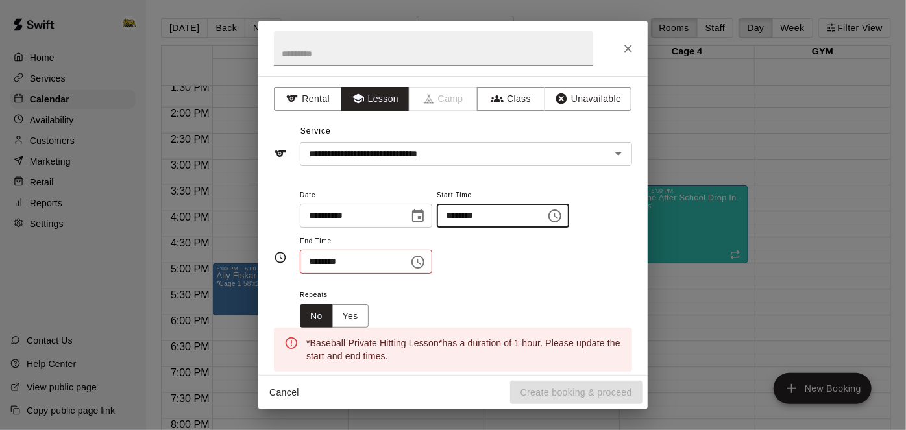
type input "********"
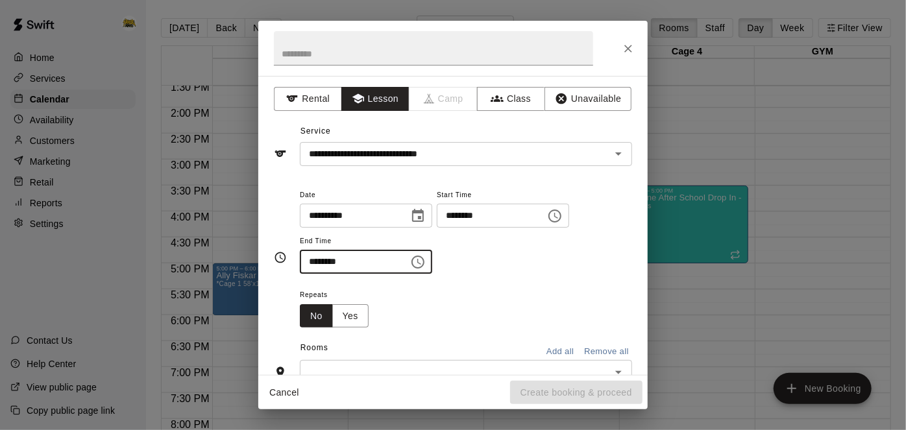
type input "********"
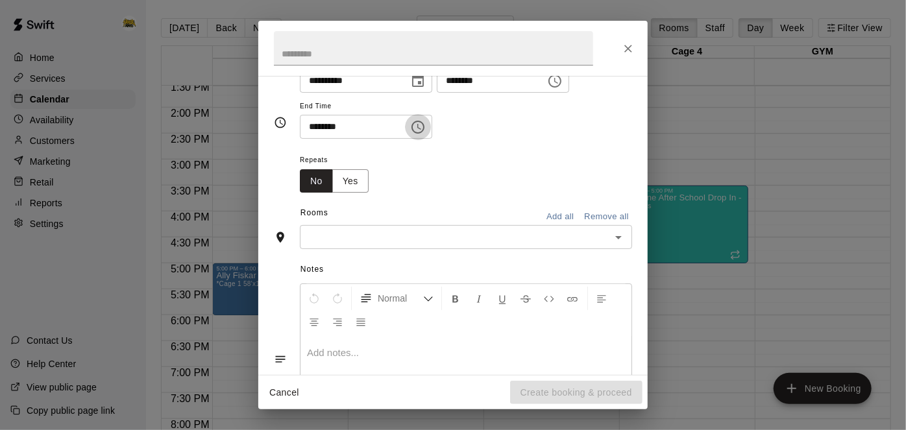
scroll to position [144, 0]
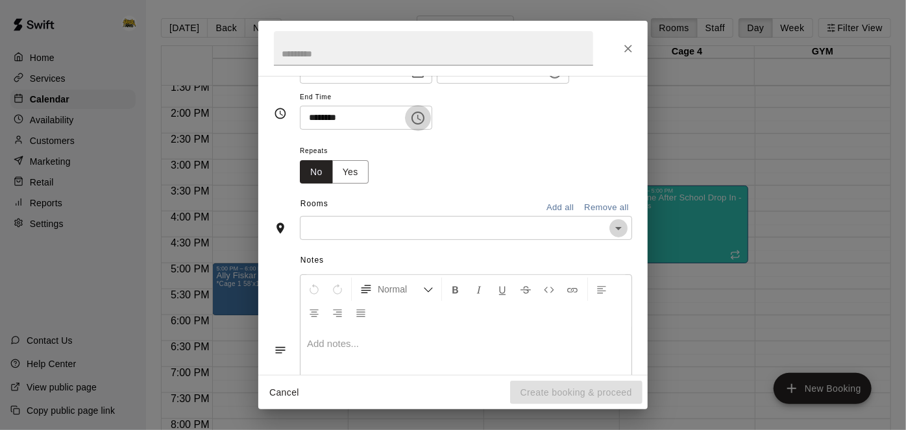
click at [617, 231] on icon "Open" at bounding box center [619, 228] width 6 height 3
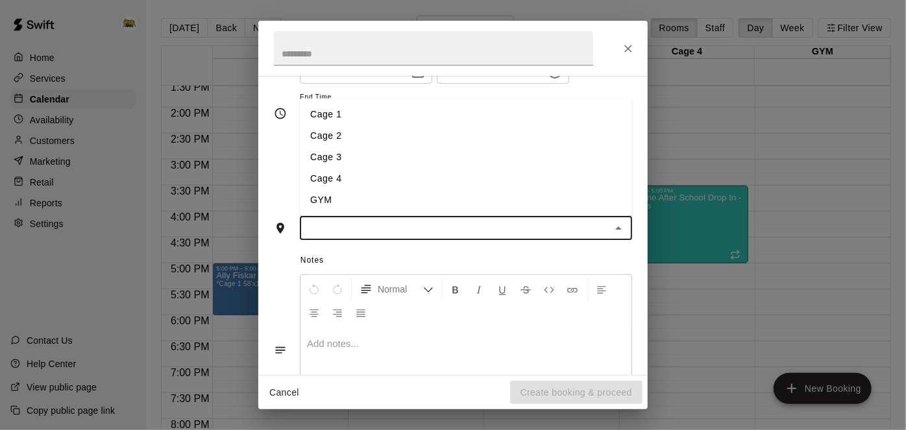
click at [340, 125] on li "Cage 1" at bounding box center [466, 114] width 332 height 21
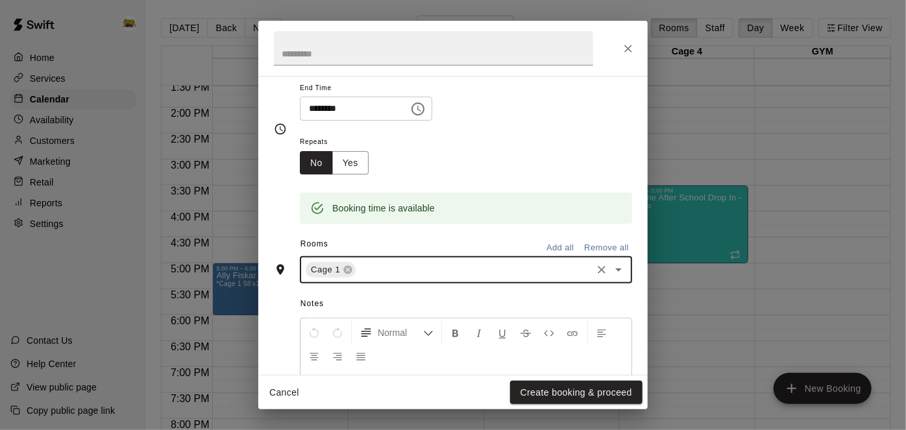
scroll to position [149, 0]
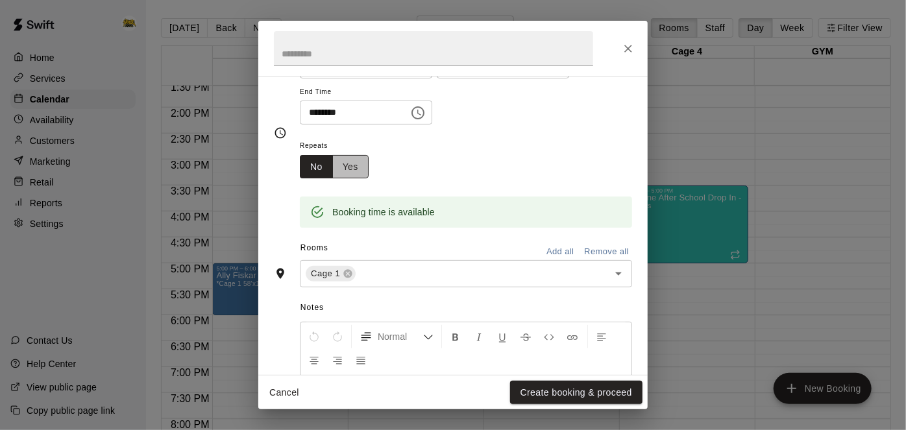
click at [354, 179] on button "Yes" at bounding box center [350, 167] width 36 height 24
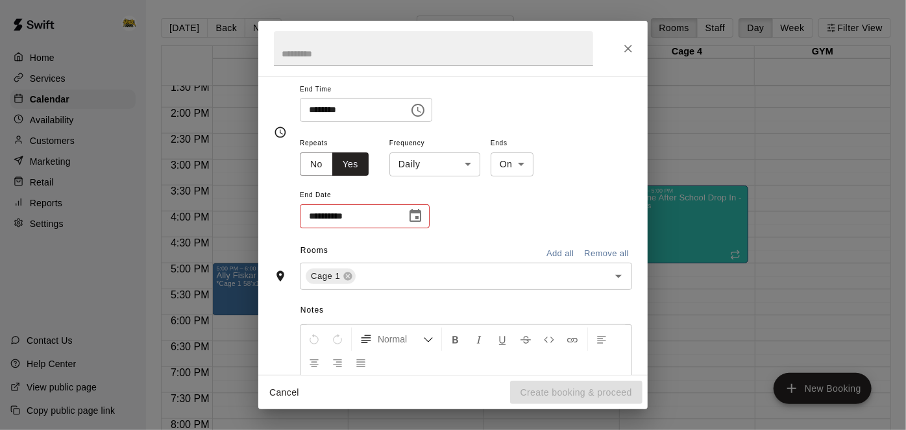
click at [468, 206] on body "Home Services Calendar Availability Customers Marketing Retail Reports Settings…" at bounding box center [453, 225] width 906 height 451
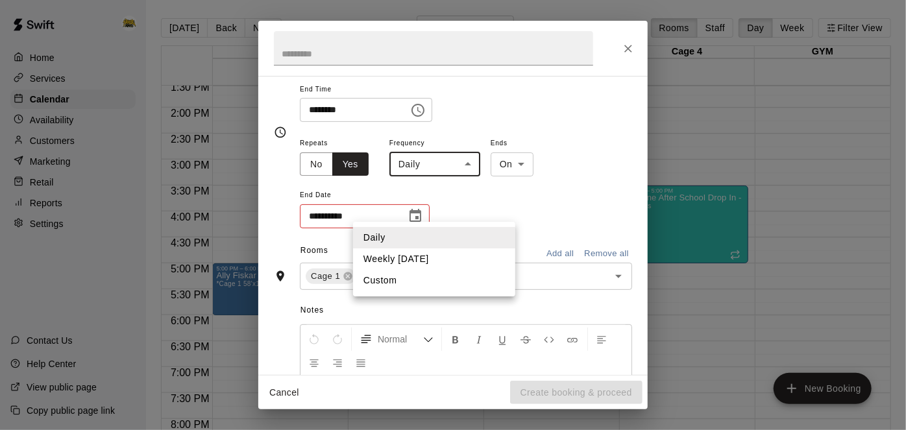
click at [451, 262] on li "Weekly [DATE]" at bounding box center [434, 259] width 162 height 21
type input "******"
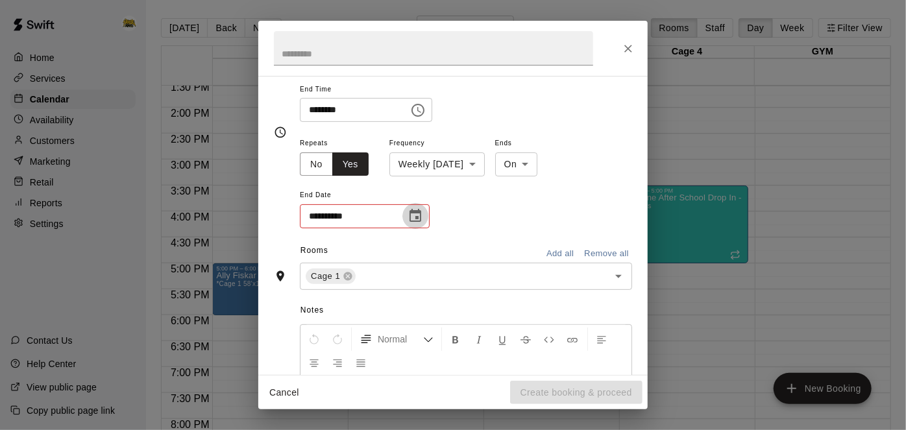
click at [419, 224] on icon "Choose date" at bounding box center [416, 216] width 16 height 16
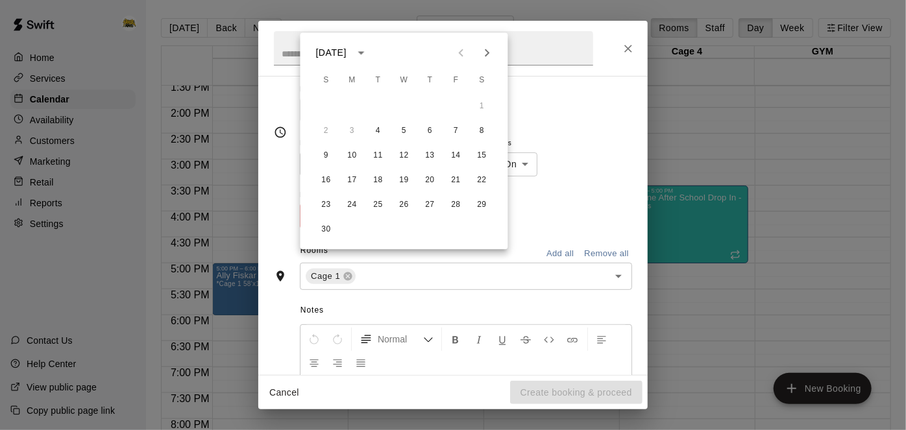
click at [490, 53] on icon "Next month" at bounding box center [488, 53] width 16 height 16
click at [378, 134] on button "10" at bounding box center [378, 130] width 23 height 23
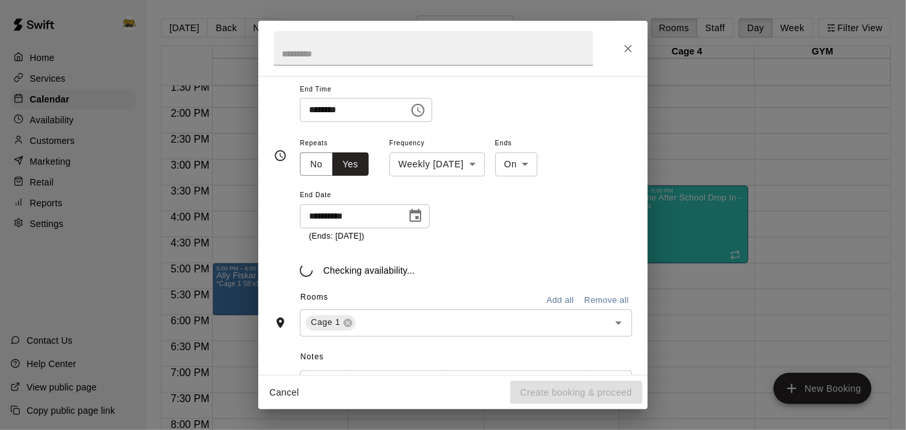
type input "**********"
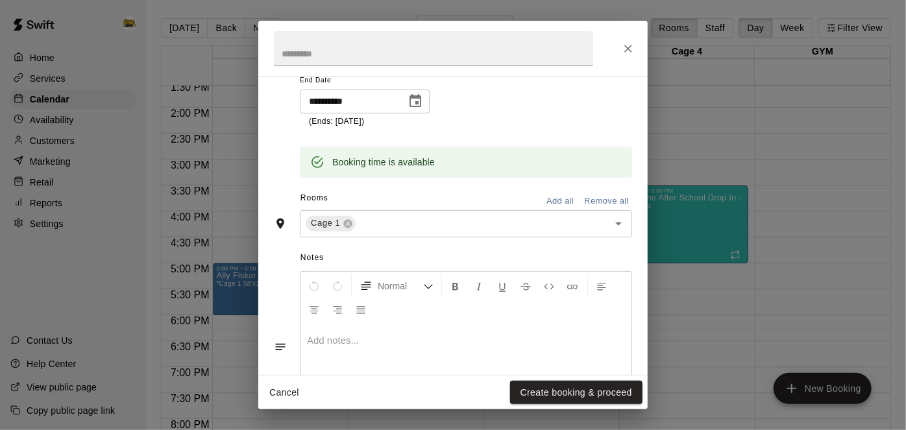
scroll to position [260, 0]
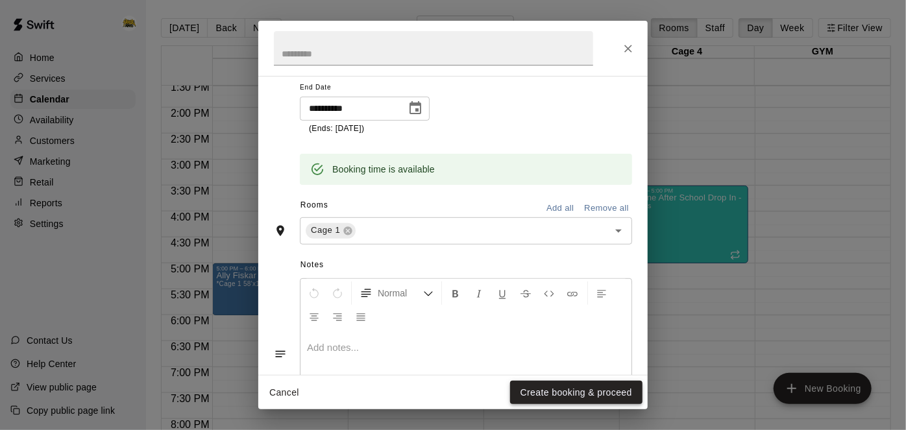
click at [530, 392] on button "Create booking & proceed" at bounding box center [576, 393] width 132 height 24
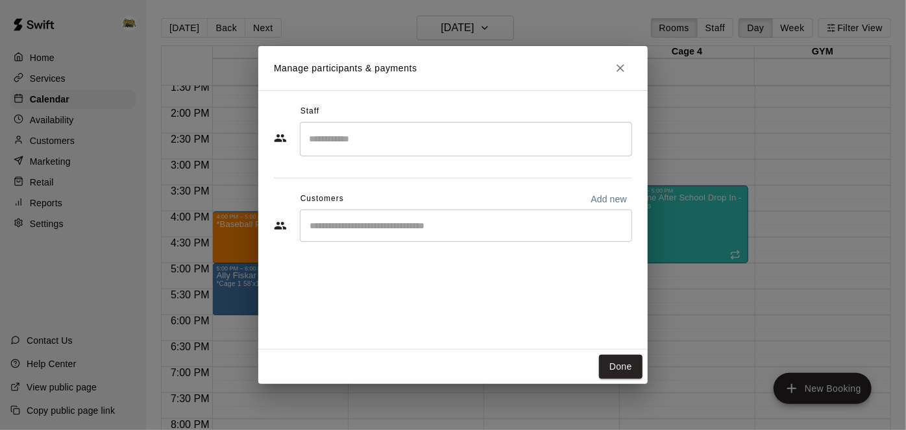
click at [408, 128] on input "Search staff" at bounding box center [466, 139] width 321 height 23
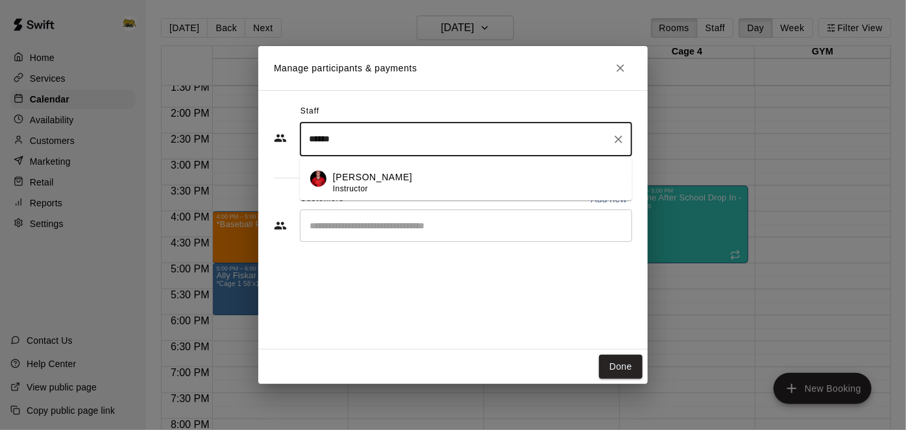
click at [384, 182] on p "[PERSON_NAME]" at bounding box center [372, 178] width 79 height 14
type input "******"
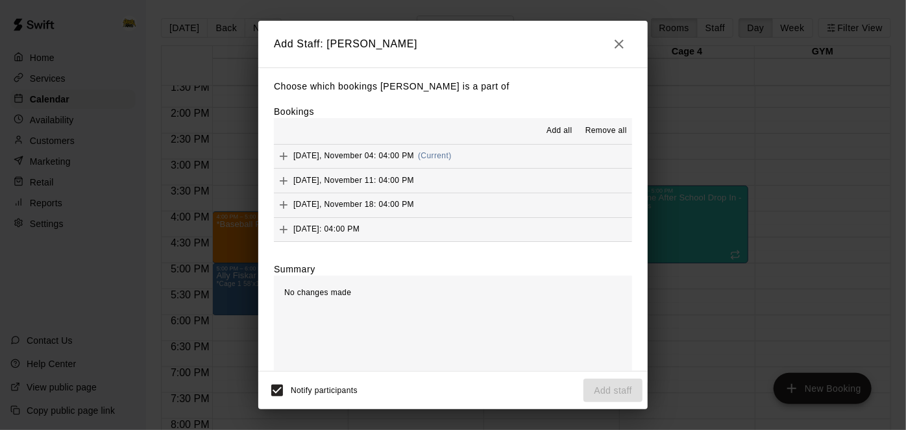
scroll to position [0, 0]
click at [558, 129] on span "Add all" at bounding box center [560, 131] width 26 height 13
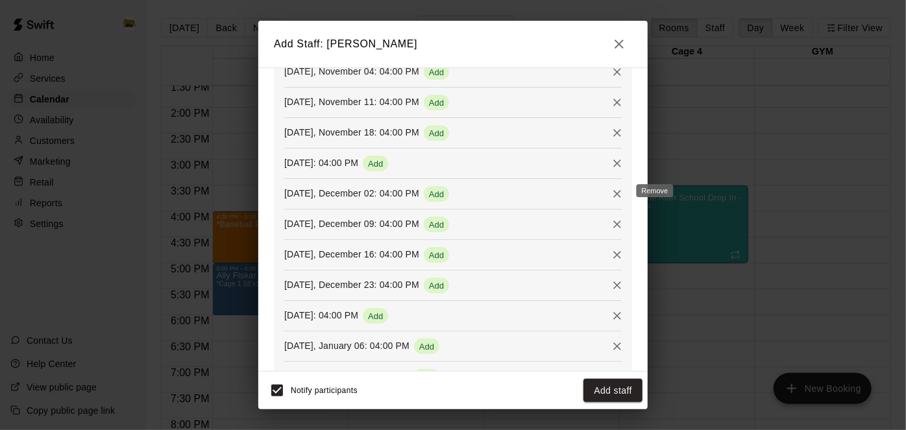
scroll to position [260, 0]
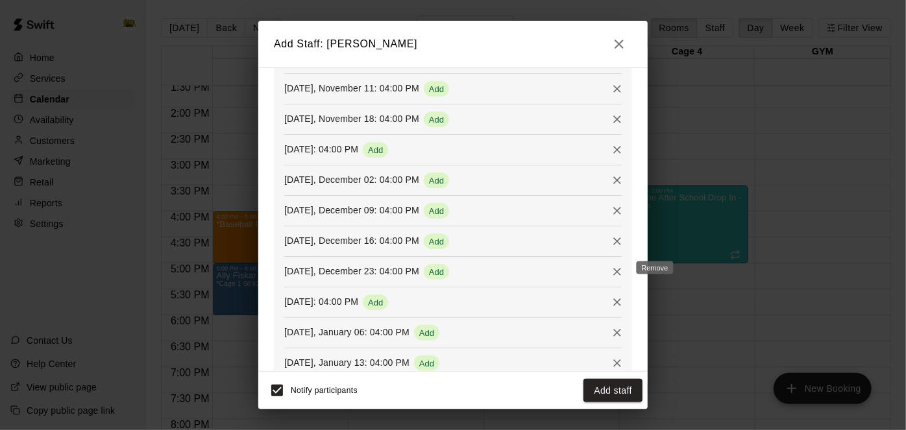
click at [619, 274] on icon "Remove" at bounding box center [617, 272] width 13 height 13
click at [618, 272] on icon "Remove" at bounding box center [617, 272] width 13 height 13
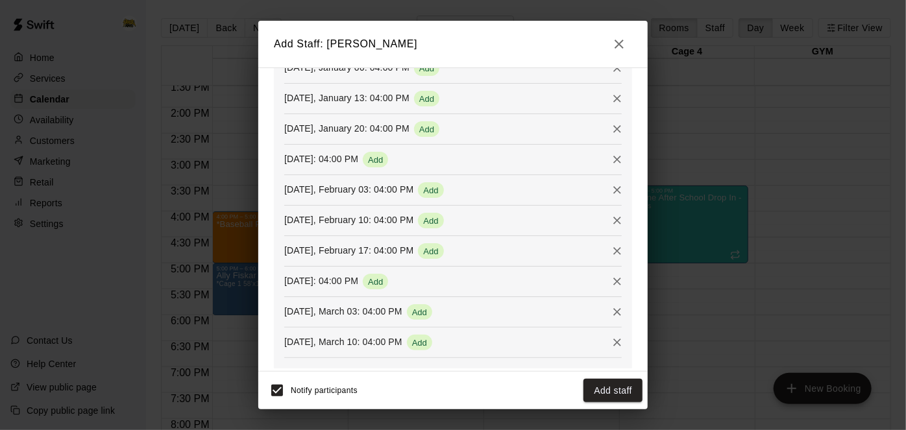
scroll to position [467, 0]
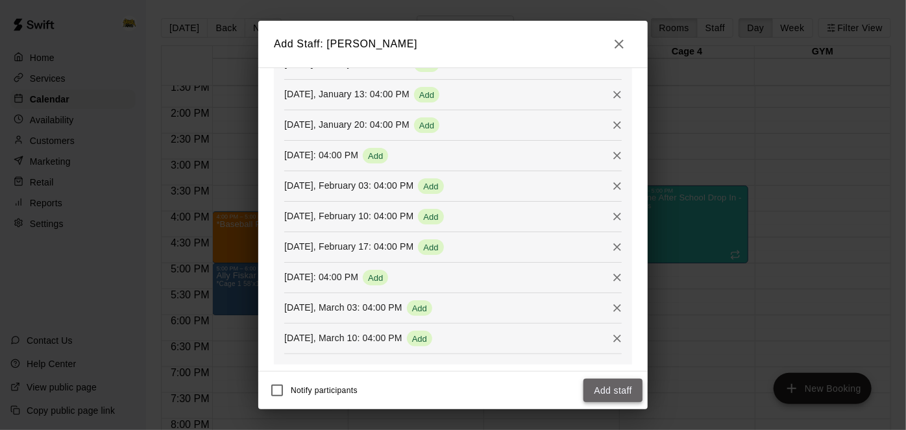
click at [603, 386] on button "Add staff" at bounding box center [613, 391] width 59 height 24
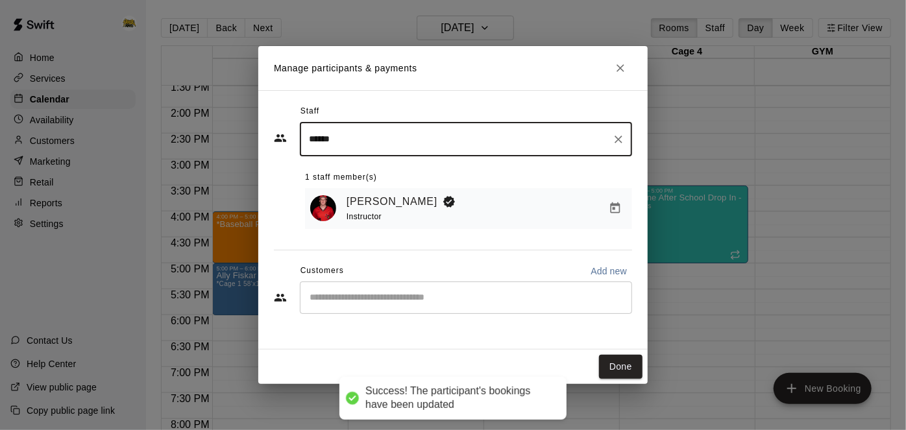
click at [422, 307] on div "​" at bounding box center [466, 298] width 332 height 32
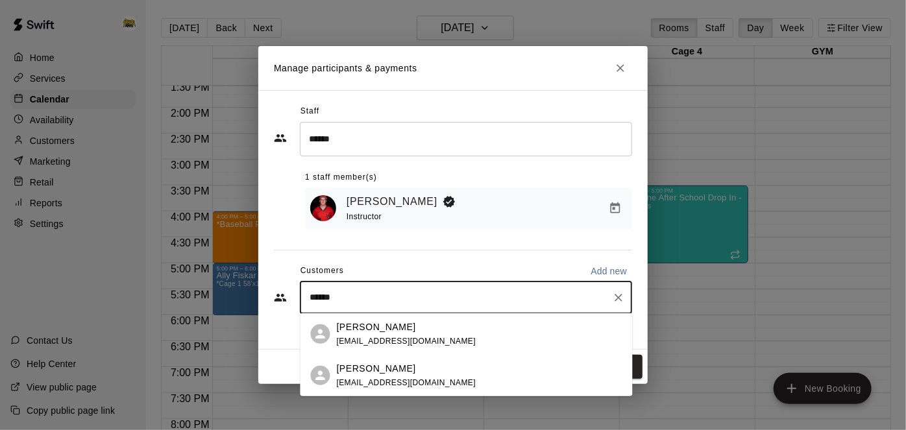
type input "*******"
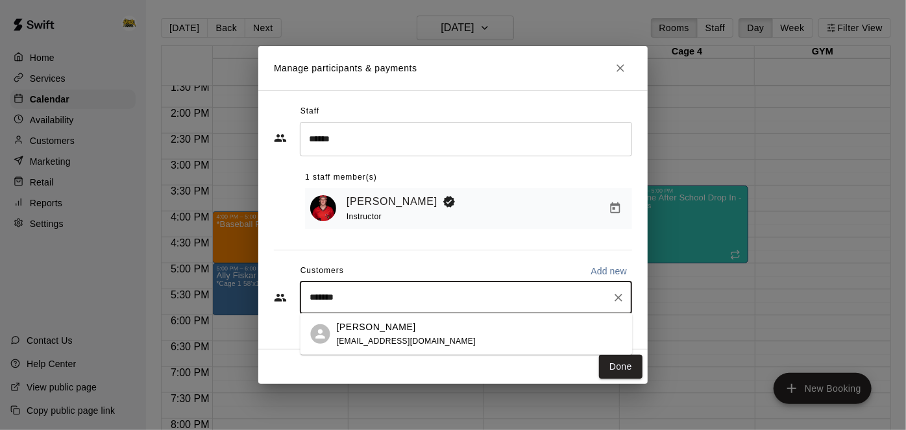
click at [377, 342] on span "[EMAIL_ADDRESS][DOMAIN_NAME]" at bounding box center [407, 340] width 140 height 9
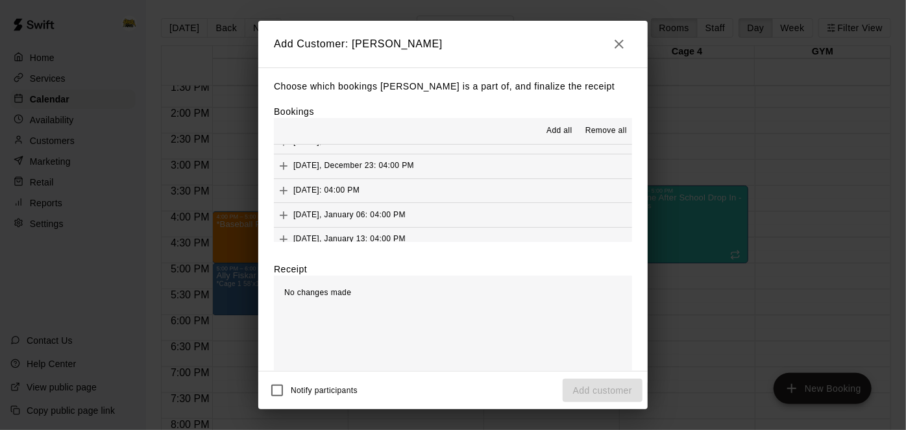
scroll to position [164, 0]
click at [558, 128] on span "Add all" at bounding box center [560, 131] width 26 height 13
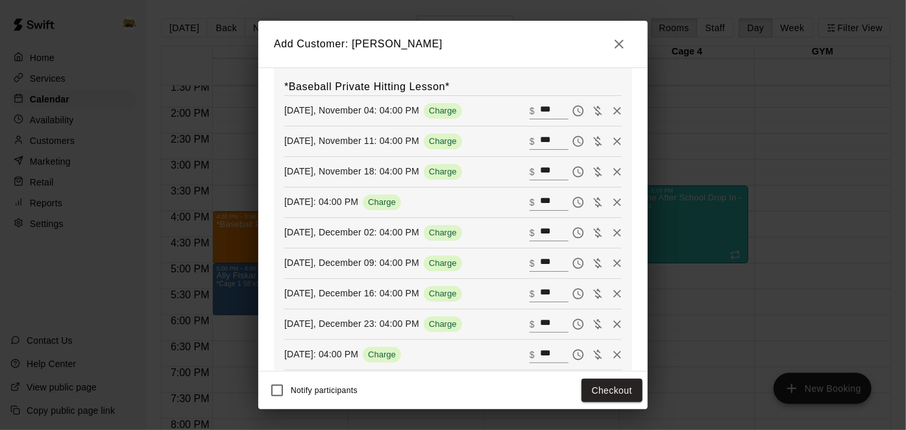
scroll to position [221, 0]
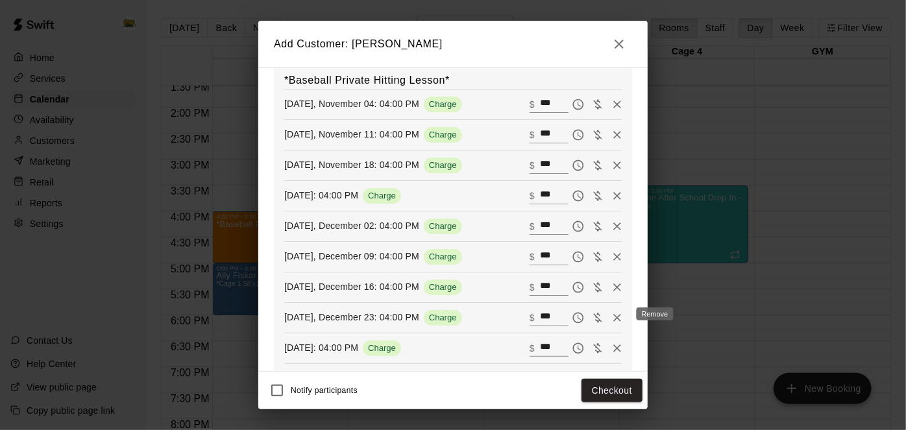
click at [620, 317] on icon "Remove" at bounding box center [617, 318] width 13 height 13
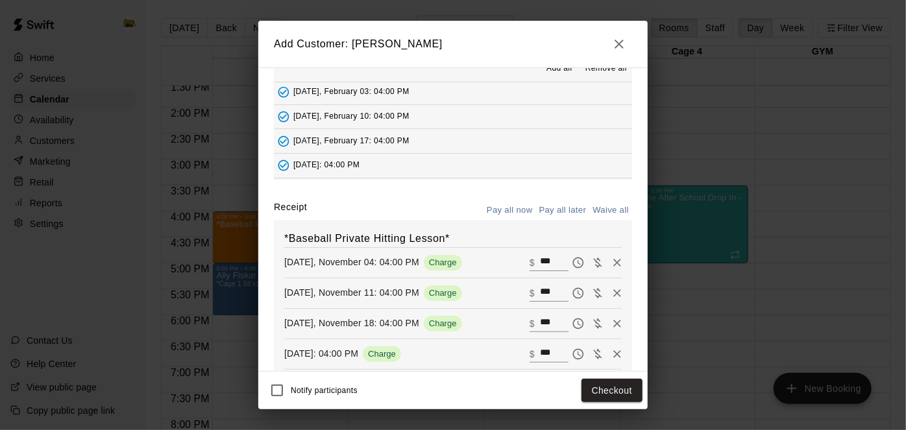
scroll to position [60, 0]
click at [619, 209] on button "Waive all" at bounding box center [611, 213] width 43 height 20
type input "*"
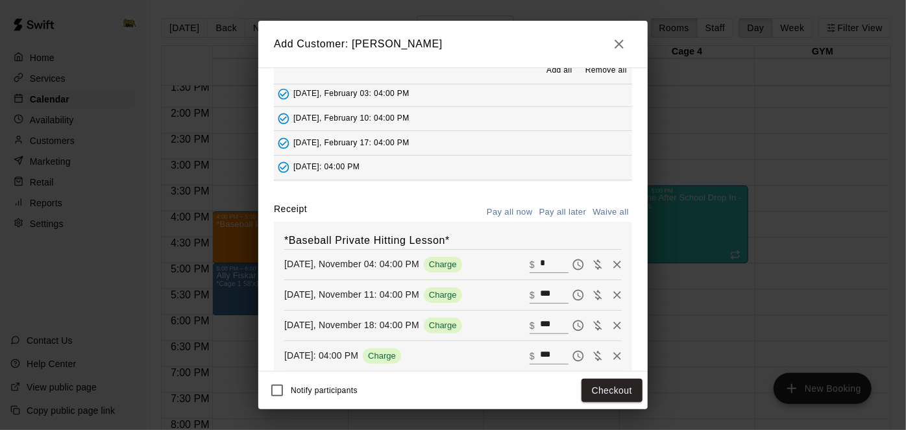
type input "*"
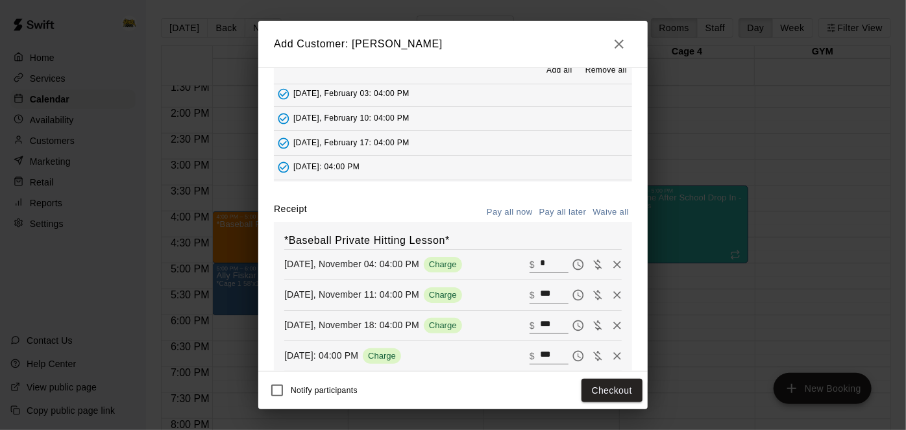
type input "*"
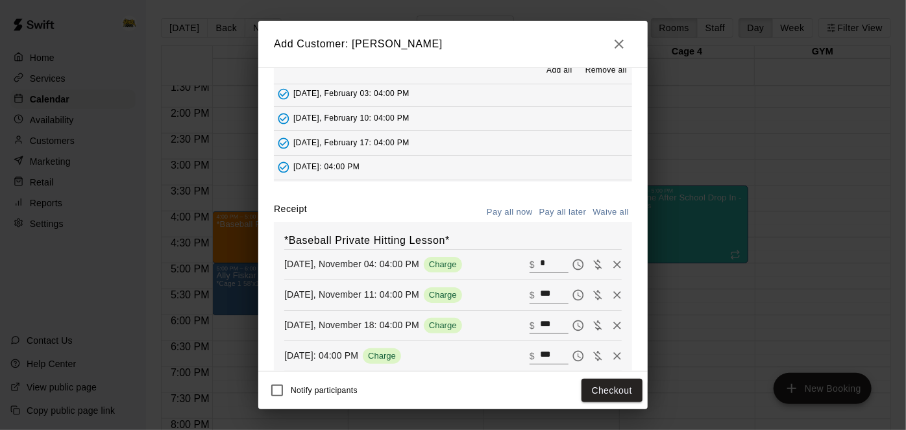
type input "*"
click at [556, 210] on button "Pay all later" at bounding box center [563, 213] width 54 height 20
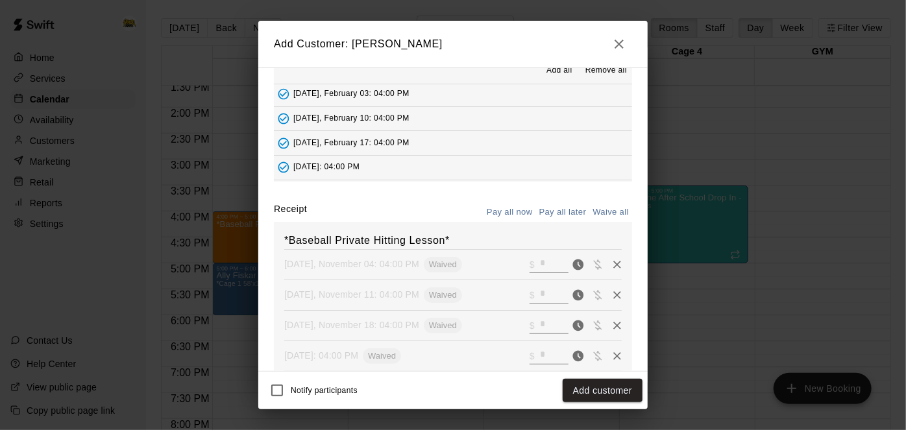
click at [502, 210] on button "Pay all now" at bounding box center [510, 213] width 53 height 20
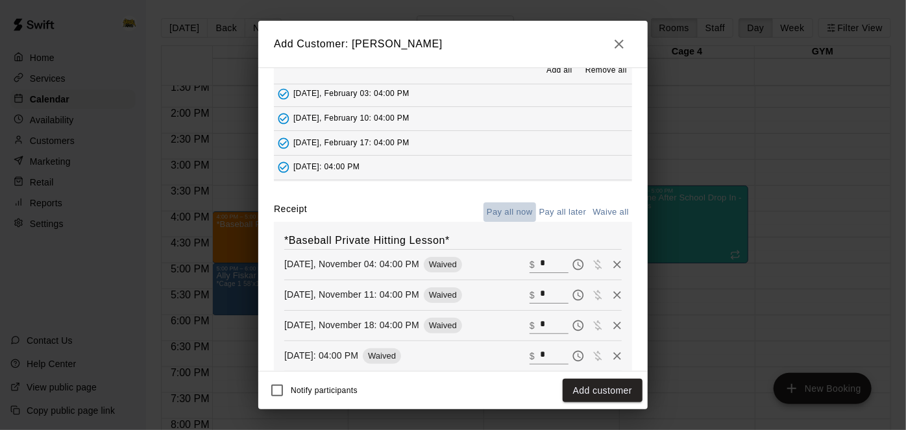
click at [509, 207] on button "Pay all now" at bounding box center [510, 213] width 53 height 20
click at [556, 208] on button "Pay all later" at bounding box center [563, 213] width 54 height 20
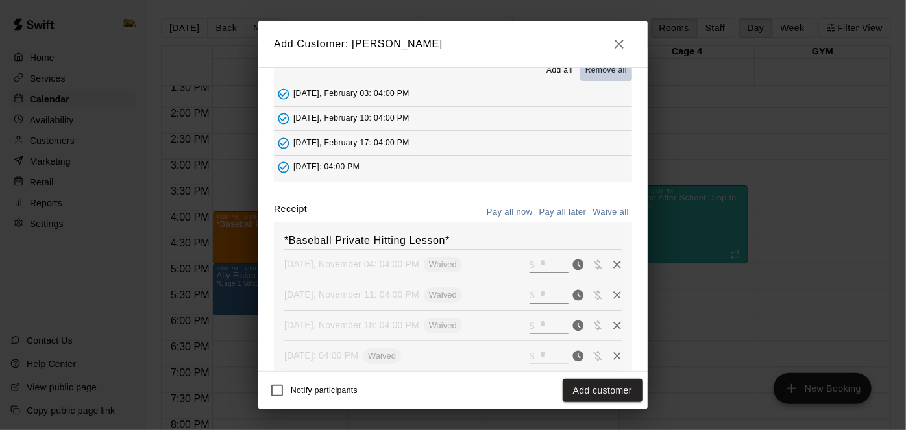
click at [608, 69] on span "Remove all" at bounding box center [607, 70] width 42 height 13
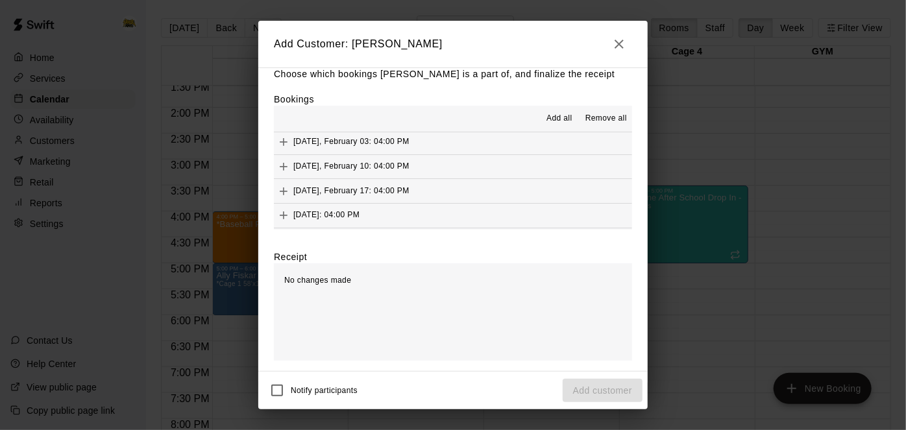
scroll to position [11, 0]
click at [563, 121] on span "Add all" at bounding box center [560, 120] width 26 height 13
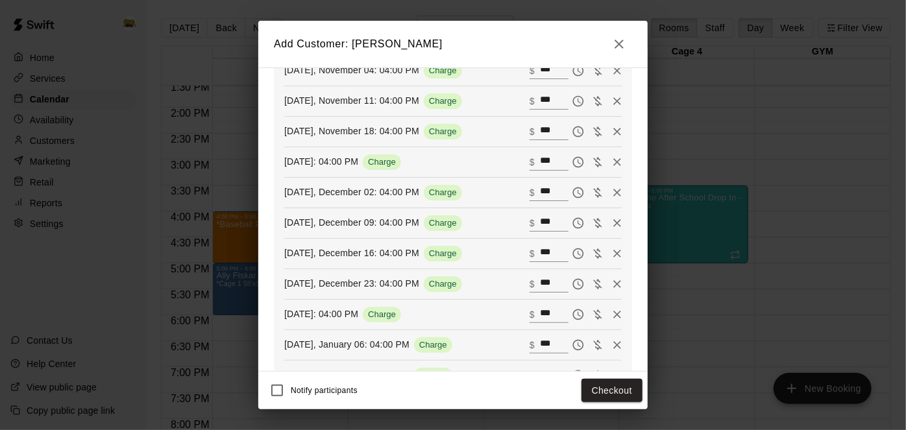
scroll to position [260, 0]
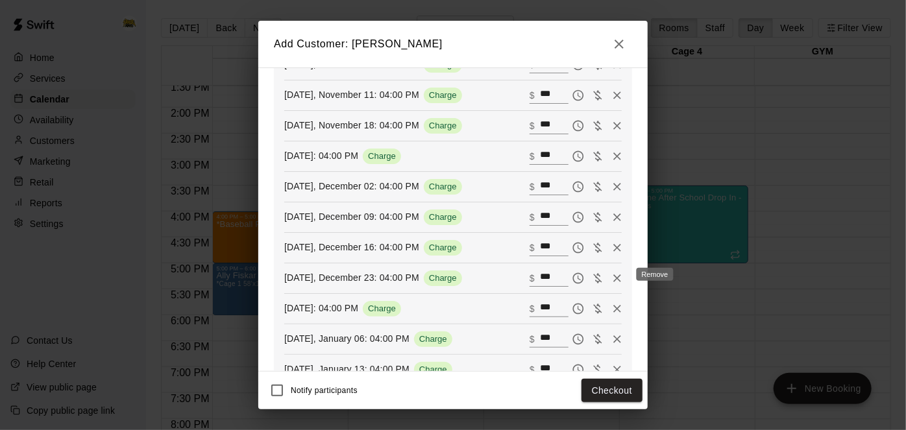
click at [617, 275] on icon "Remove" at bounding box center [618, 279] width 8 height 8
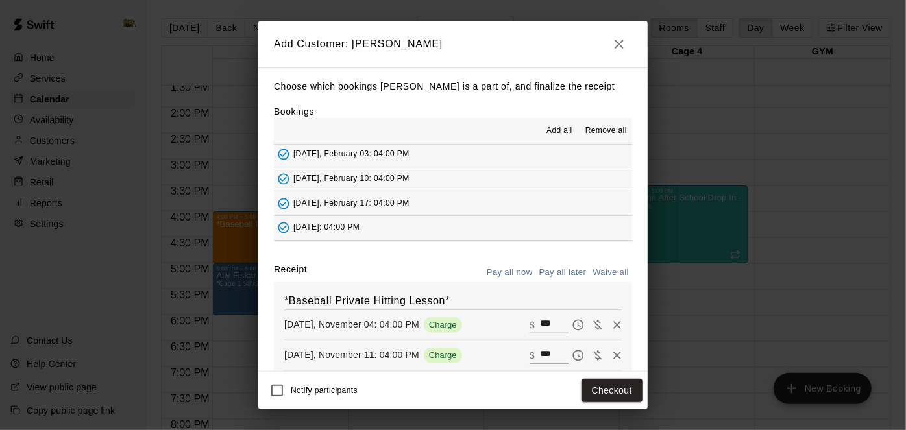
scroll to position [364, 0]
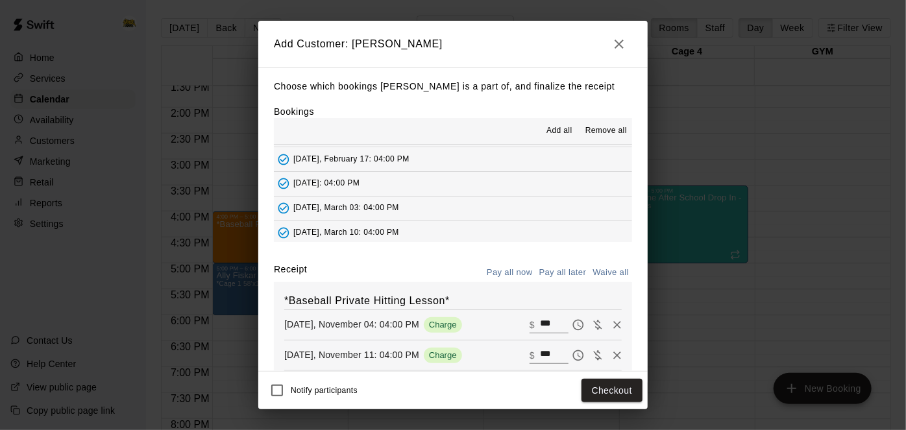
click at [555, 269] on button "Pay all later" at bounding box center [563, 273] width 54 height 20
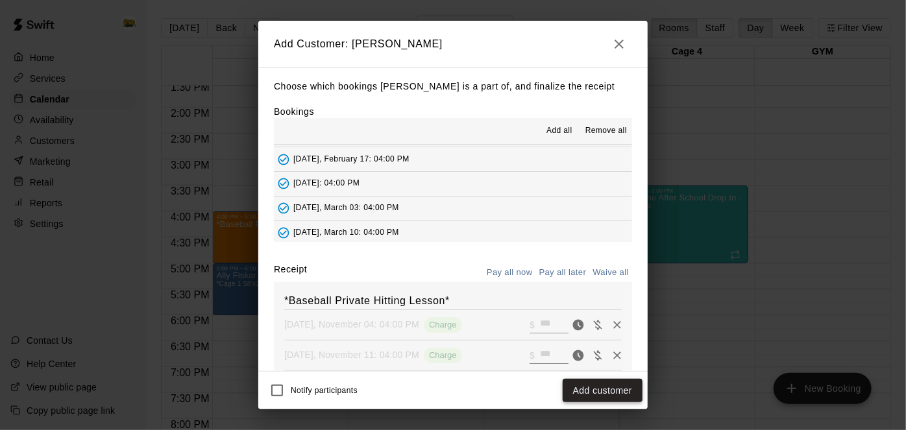
click at [582, 392] on button "Add customer" at bounding box center [603, 391] width 80 height 24
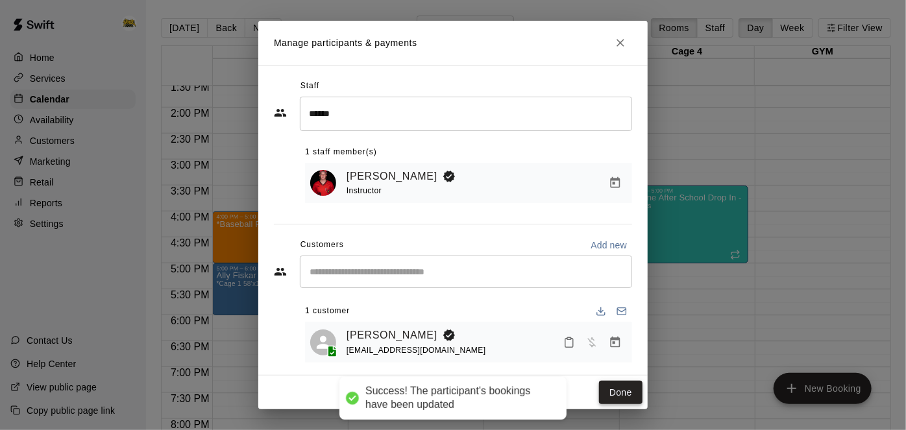
click at [629, 393] on button "Done" at bounding box center [621, 393] width 44 height 24
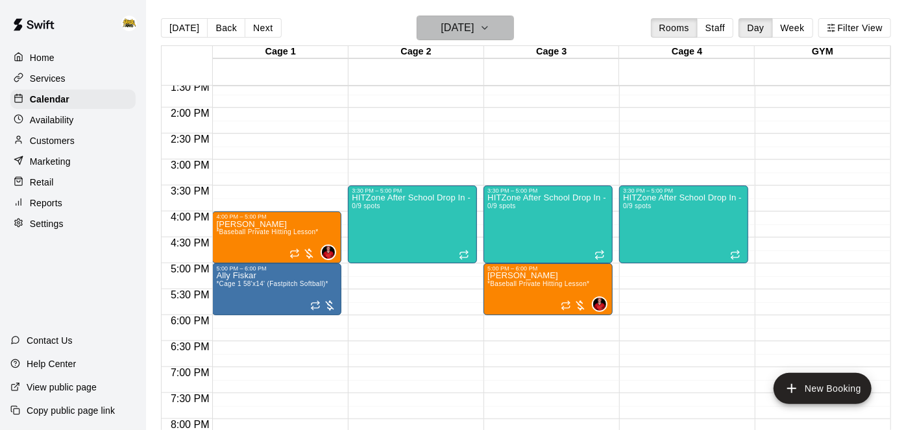
click at [454, 32] on h6 "[DATE]" at bounding box center [457, 28] width 33 height 18
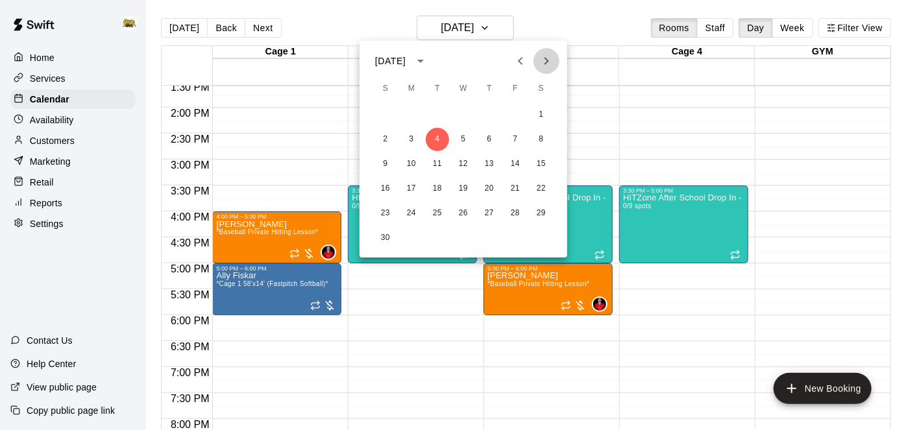
click at [545, 58] on icon "Next month" at bounding box center [547, 61] width 5 height 8
click at [437, 192] on button "23" at bounding box center [437, 188] width 23 height 23
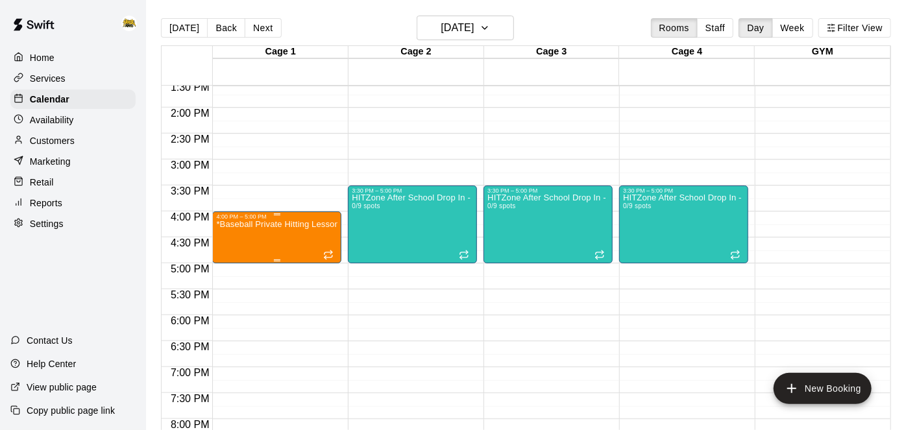
click at [266, 234] on div "*Baseball Private Hitting Lesson*" at bounding box center [276, 435] width 121 height 430
click at [231, 300] on icon "delete" at bounding box center [228, 295] width 9 height 12
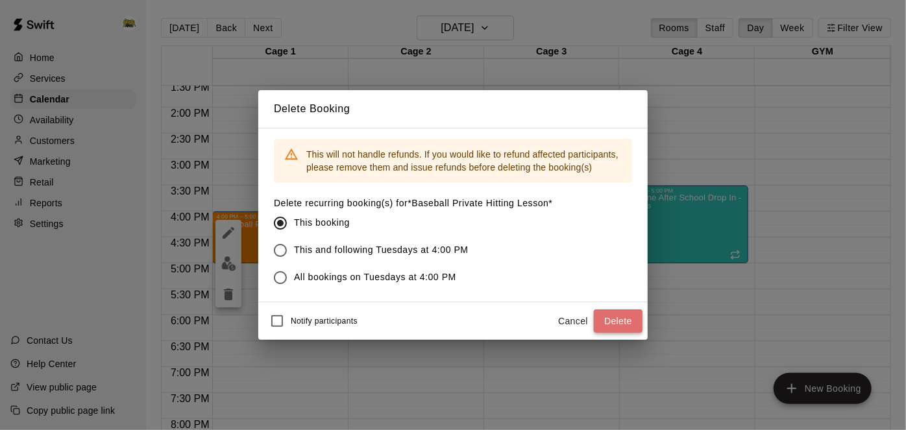
click at [606, 320] on button "Delete" at bounding box center [618, 322] width 49 height 24
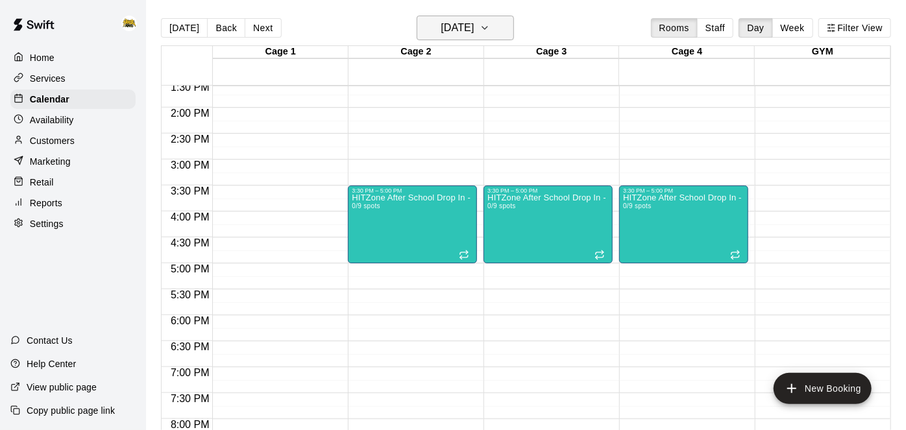
click at [474, 25] on h6 "[DATE]" at bounding box center [457, 28] width 33 height 18
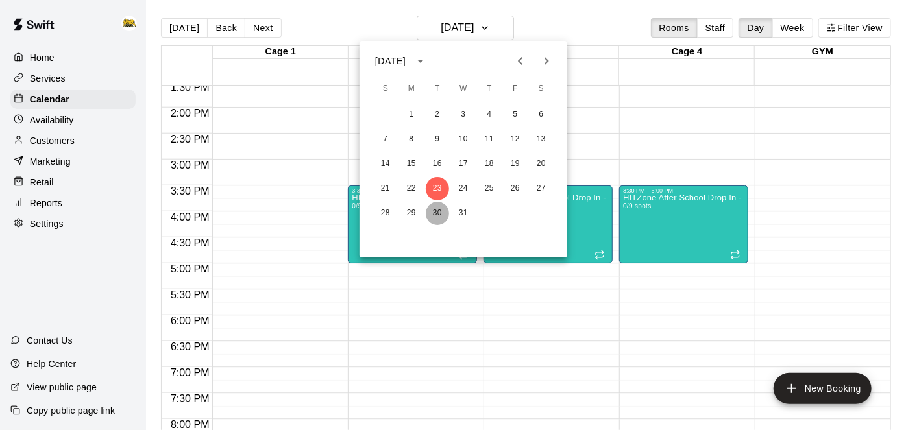
click at [439, 210] on button "30" at bounding box center [437, 213] width 23 height 23
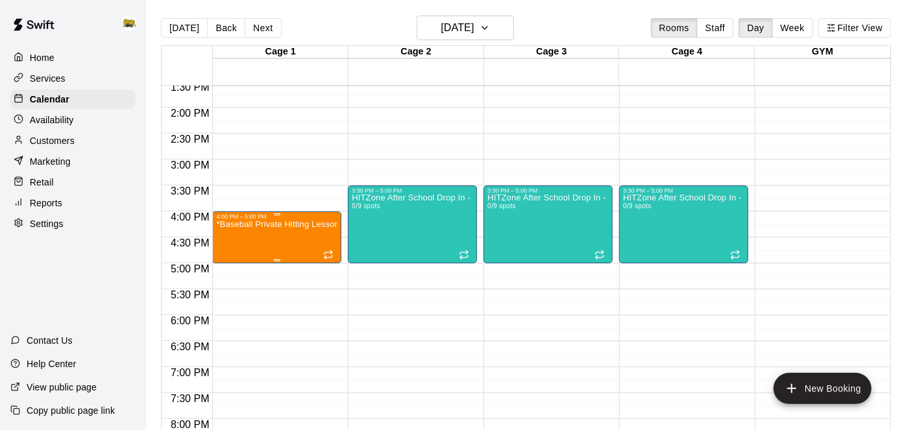
click at [292, 232] on div "*Baseball Private Hitting Lesson*" at bounding box center [276, 435] width 121 height 430
click at [231, 292] on icon "delete" at bounding box center [228, 295] width 9 height 12
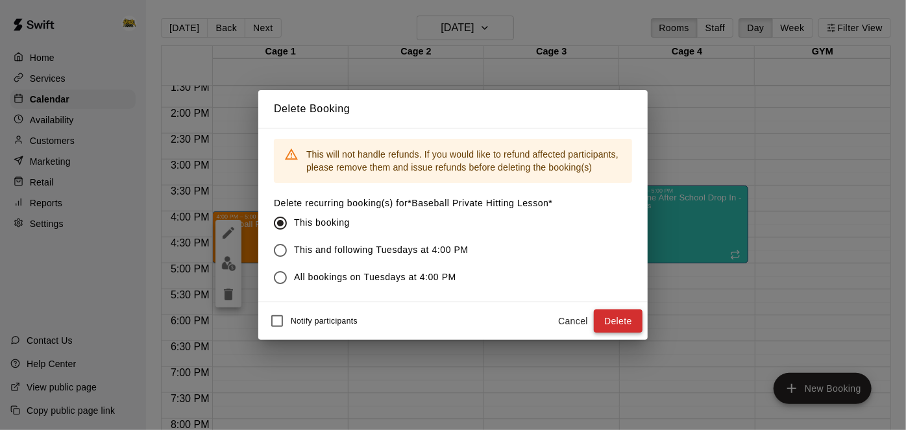
click at [625, 321] on button "Delete" at bounding box center [618, 322] width 49 height 24
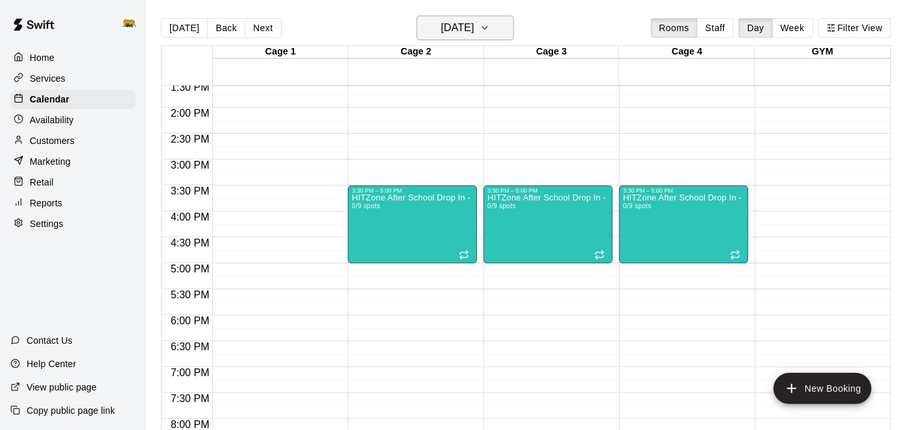
click at [495, 35] on button "[DATE]" at bounding box center [465, 28] width 97 height 25
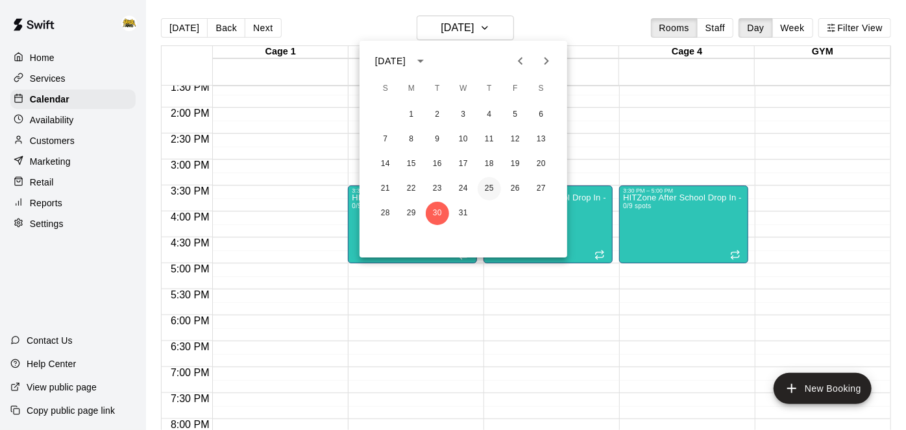
click at [492, 189] on button "25" at bounding box center [489, 188] width 23 height 23
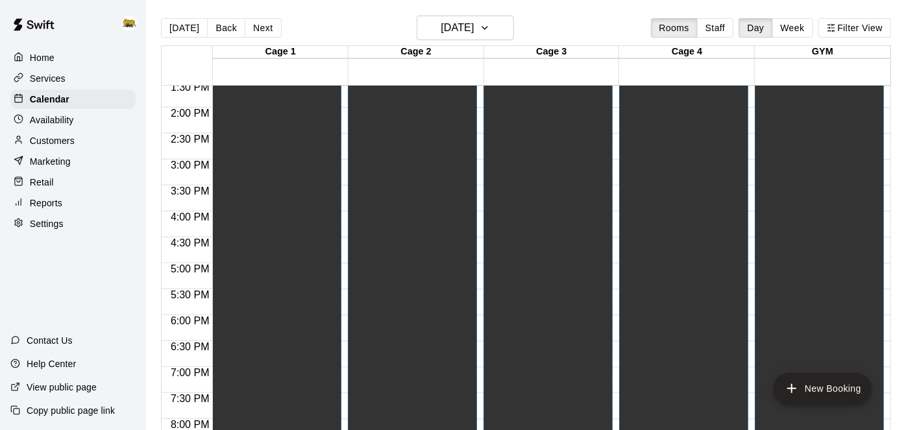
click at [284, 200] on div "Christmas Closed" at bounding box center [276, 123] width 121 height 430
click at [231, 24] on icon "edit" at bounding box center [229, 24] width 16 height 16
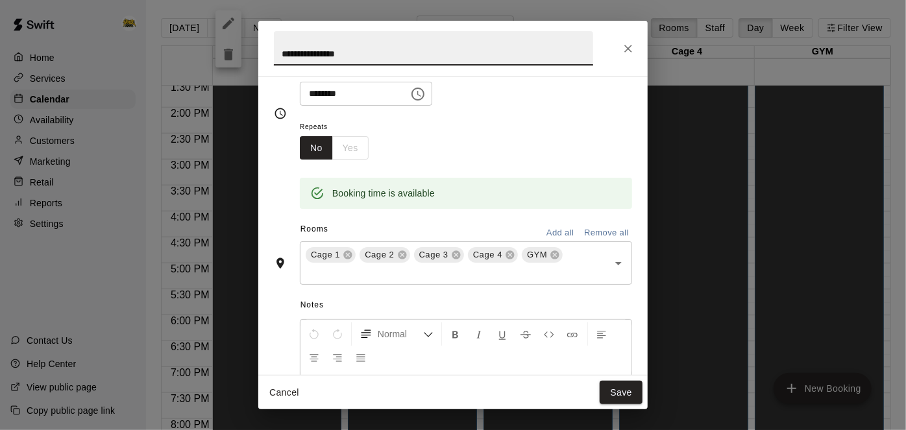
scroll to position [112, 0]
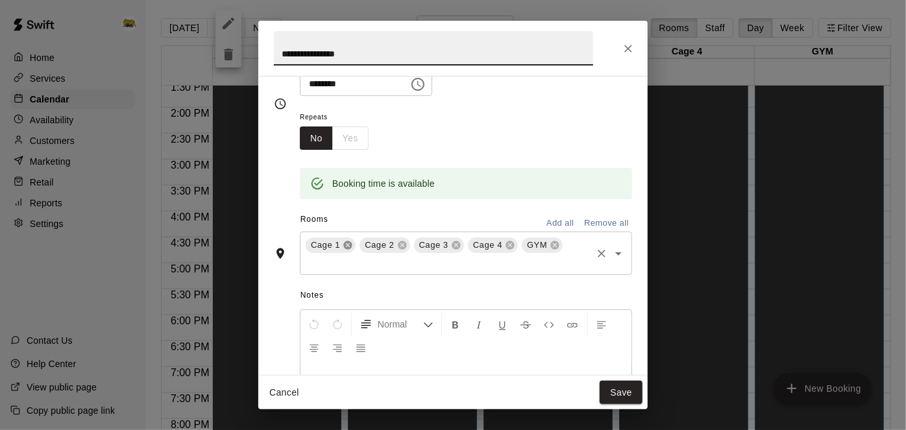
click at [345, 250] on icon at bounding box center [348, 246] width 8 height 8
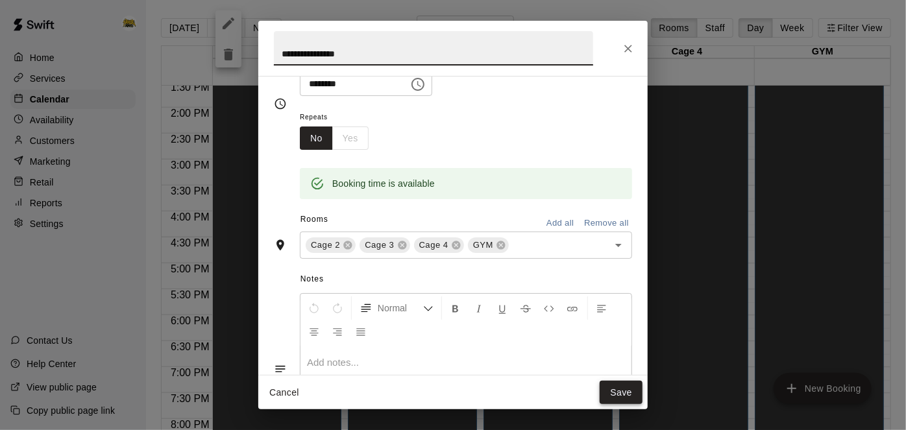
click at [633, 392] on button "Save" at bounding box center [621, 393] width 43 height 24
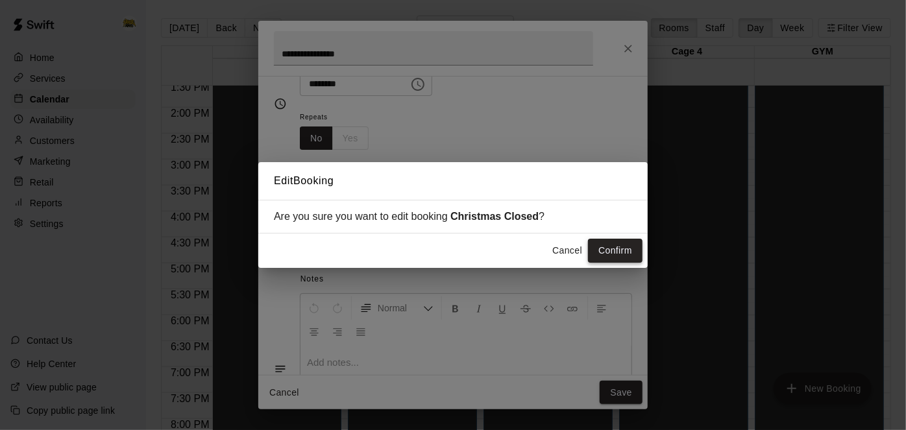
click at [620, 253] on button "Confirm" at bounding box center [615, 251] width 55 height 24
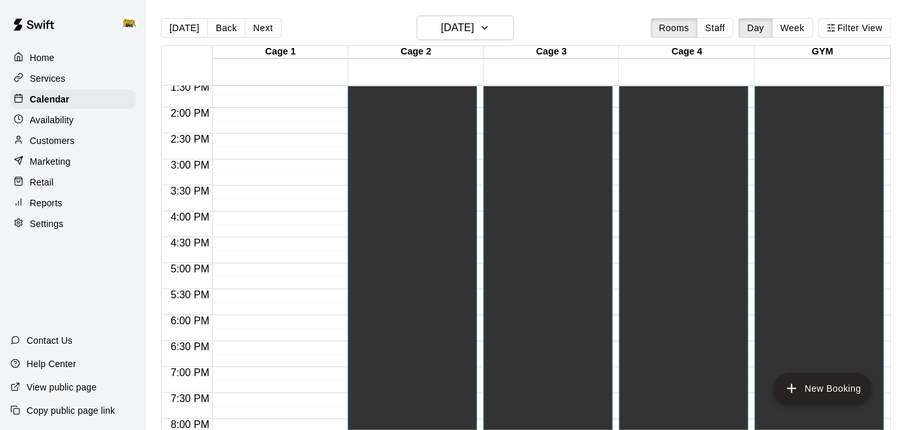
click at [497, 42] on div "[DATE] Back [DATE][DATE] Rooms Staff Day Week Filter View" at bounding box center [526, 31] width 730 height 30
click at [490, 30] on icon "button" at bounding box center [485, 28] width 10 height 16
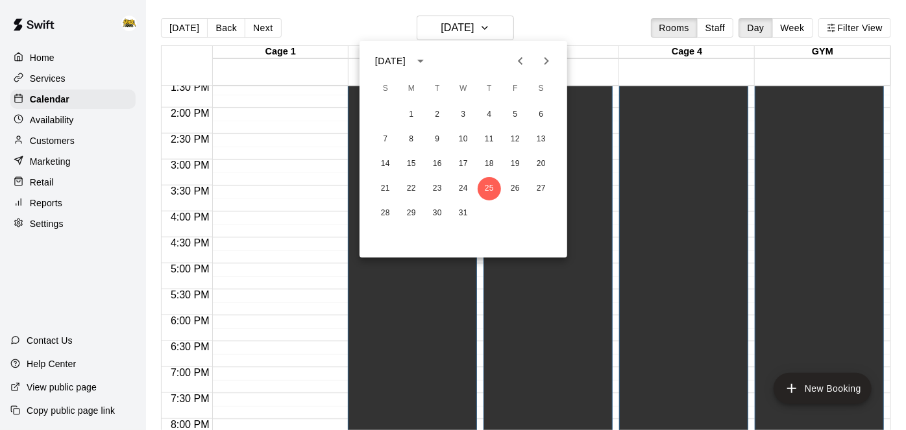
click at [542, 61] on icon "Next month" at bounding box center [547, 61] width 16 height 16
click at [492, 111] on button "1" at bounding box center [489, 114] width 23 height 23
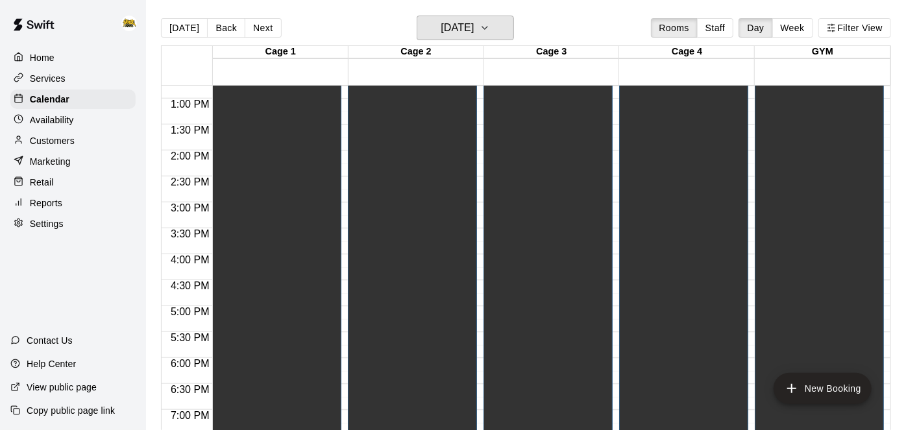
scroll to position [661, 0]
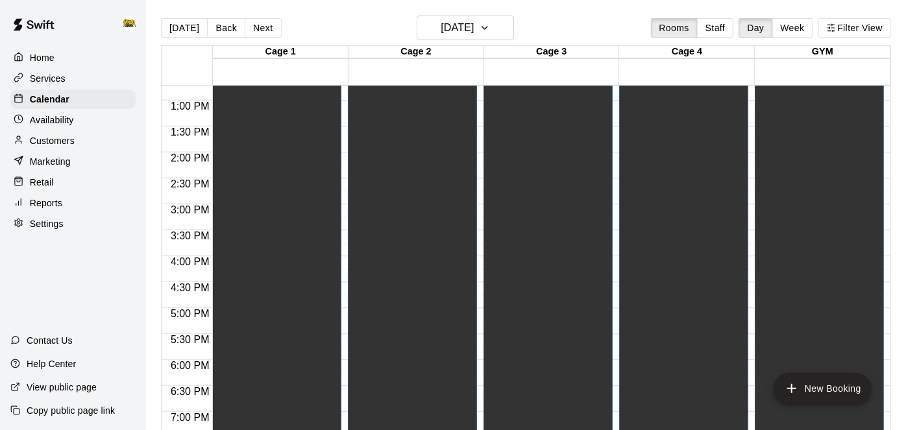
click at [286, 195] on div "Closed - New Years Day/[PERSON_NAME]'s Birthday Party" at bounding box center [276, 168] width 121 height 430
click at [229, 29] on icon "edit" at bounding box center [229, 24] width 16 height 16
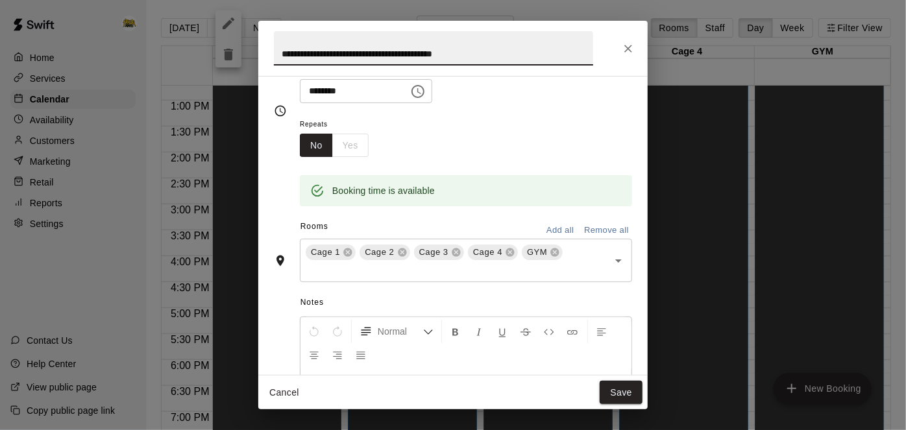
scroll to position [125, 0]
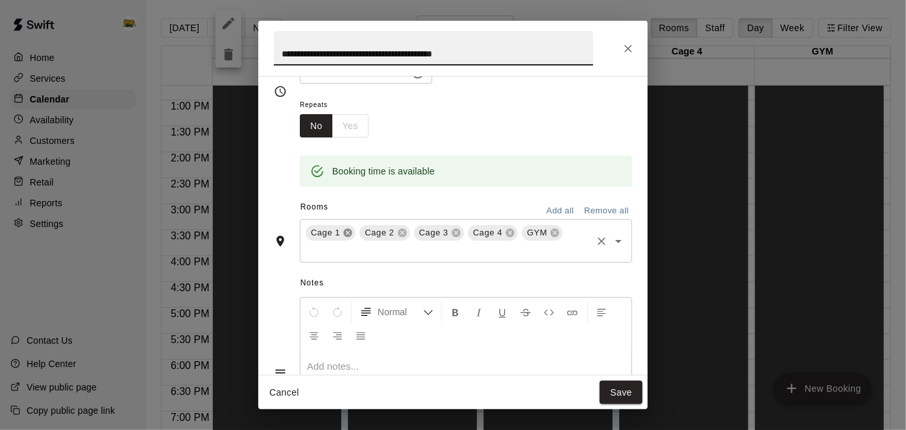
click at [350, 238] on icon at bounding box center [348, 233] width 10 height 10
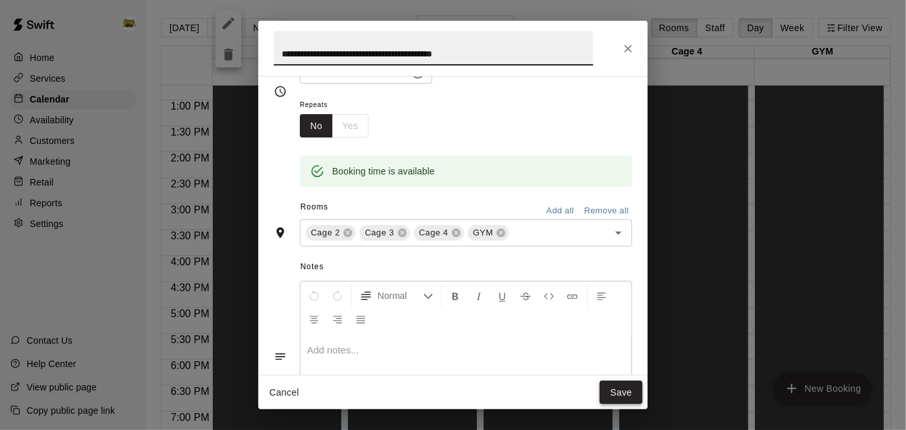
click at [616, 392] on button "Save" at bounding box center [621, 393] width 43 height 24
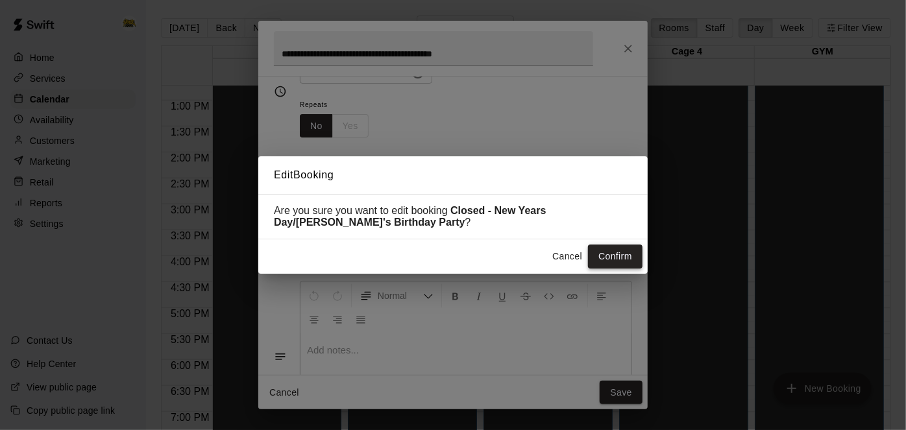
click at [614, 257] on button "Confirm" at bounding box center [615, 257] width 55 height 24
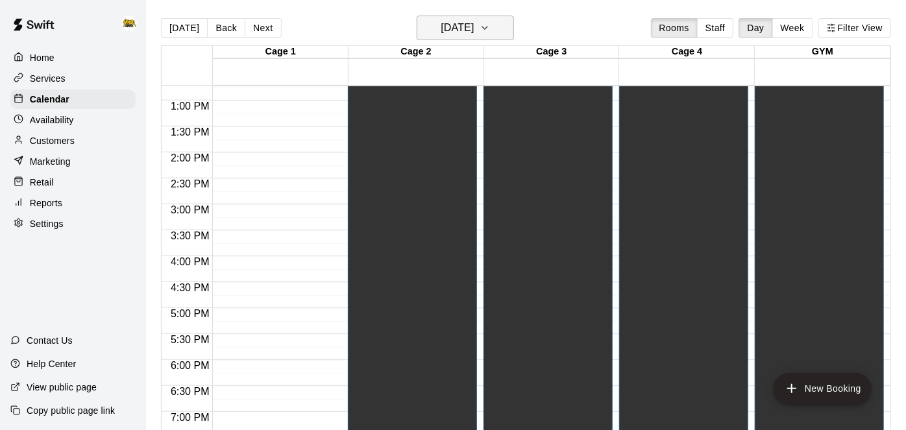
click at [474, 35] on h6 "[DATE]" at bounding box center [457, 28] width 33 height 18
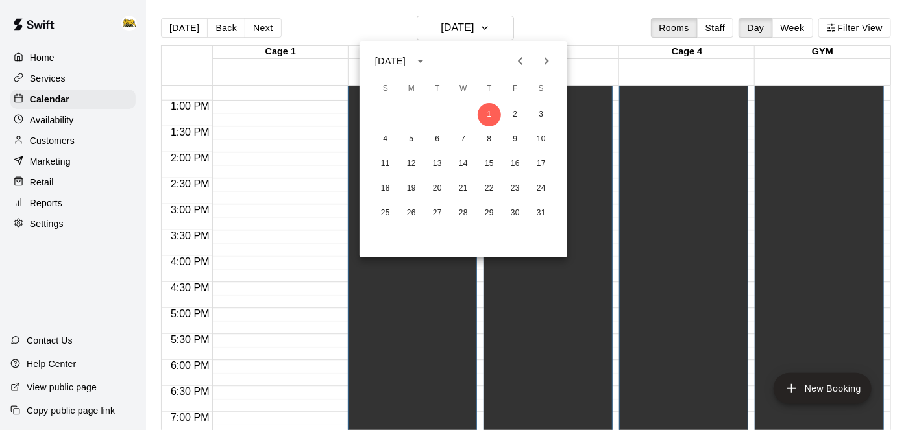
click at [525, 67] on icon "Previous month" at bounding box center [521, 61] width 16 height 16
click at [488, 186] on button "20" at bounding box center [489, 188] width 23 height 23
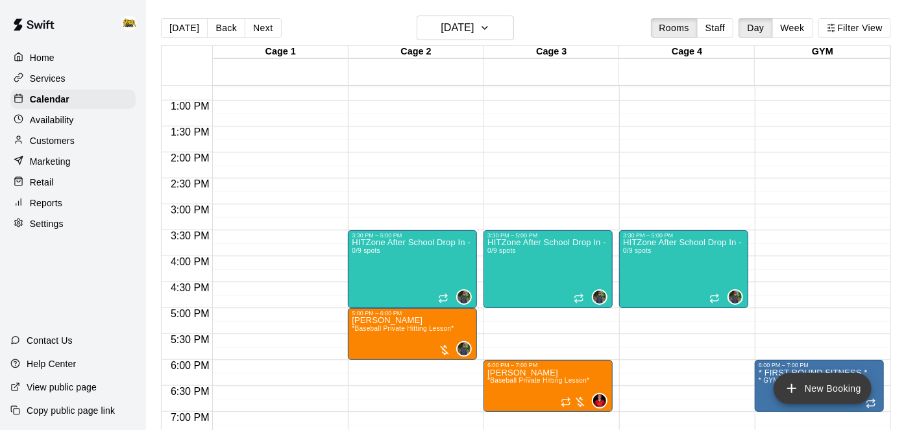
click at [788, 390] on icon "add" at bounding box center [792, 389] width 16 height 16
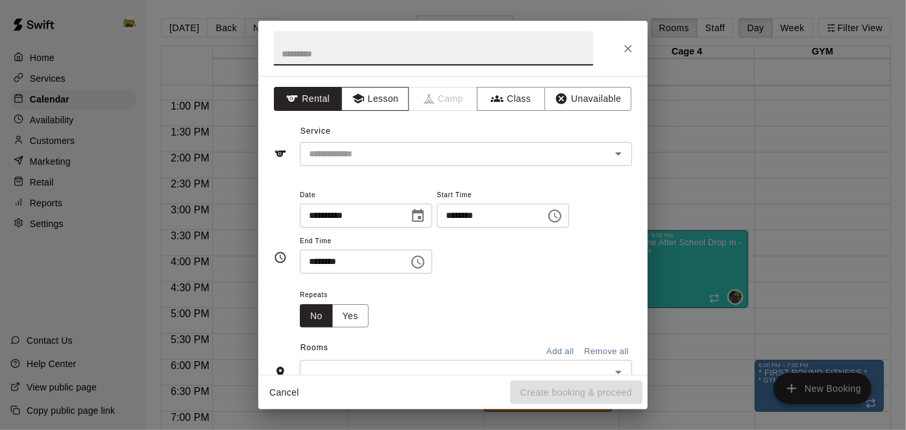
click at [369, 99] on button "Lesson" at bounding box center [376, 99] width 68 height 24
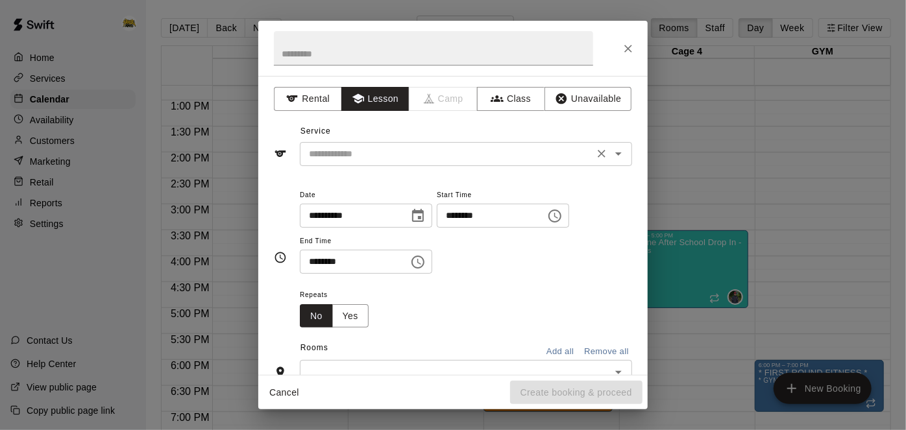
click at [617, 157] on icon "Open" at bounding box center [619, 154] width 16 height 16
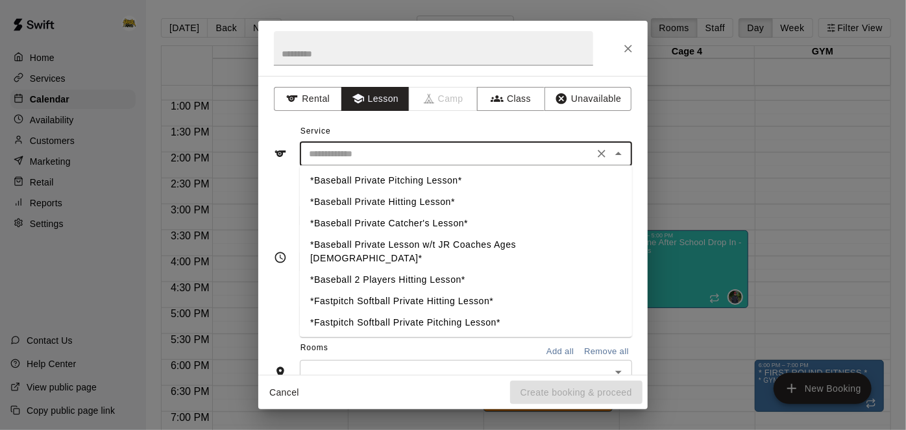
click at [420, 200] on li "*Baseball Private Hitting Lesson*" at bounding box center [466, 202] width 332 height 21
type input "**********"
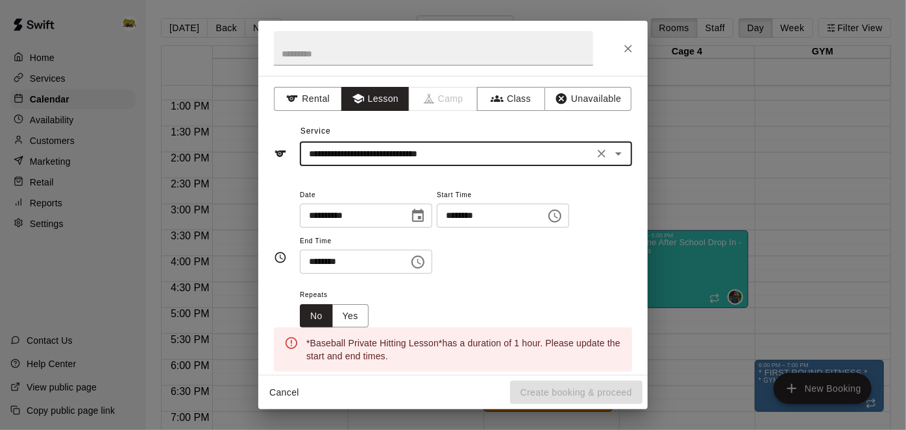
click at [437, 228] on input "********" at bounding box center [487, 216] width 100 height 24
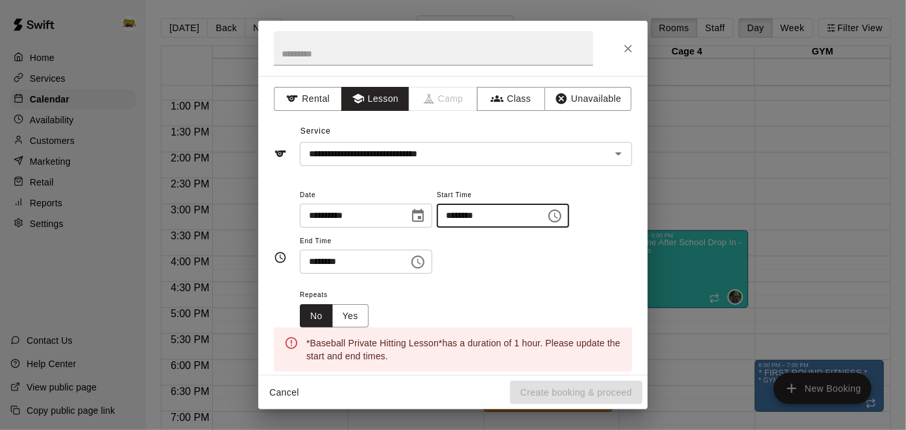
type input "********"
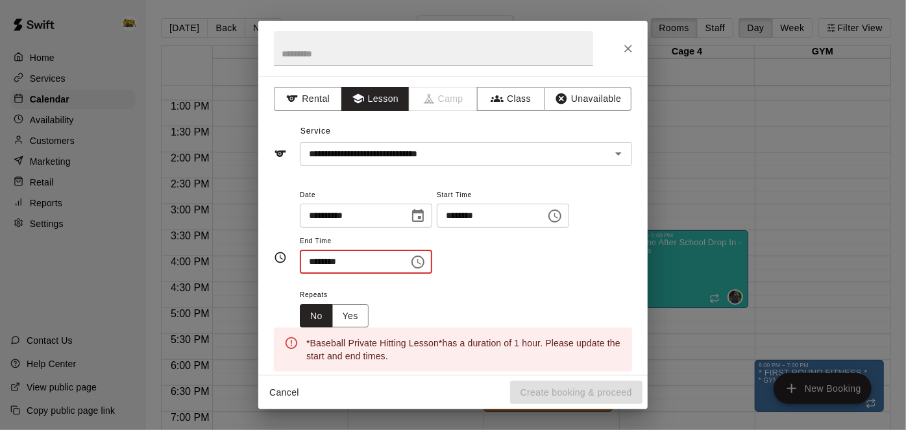
type input "********"
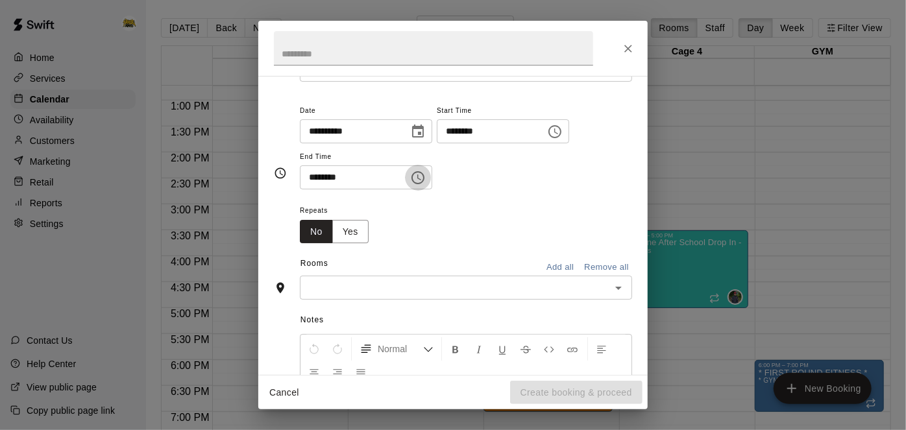
scroll to position [90, 0]
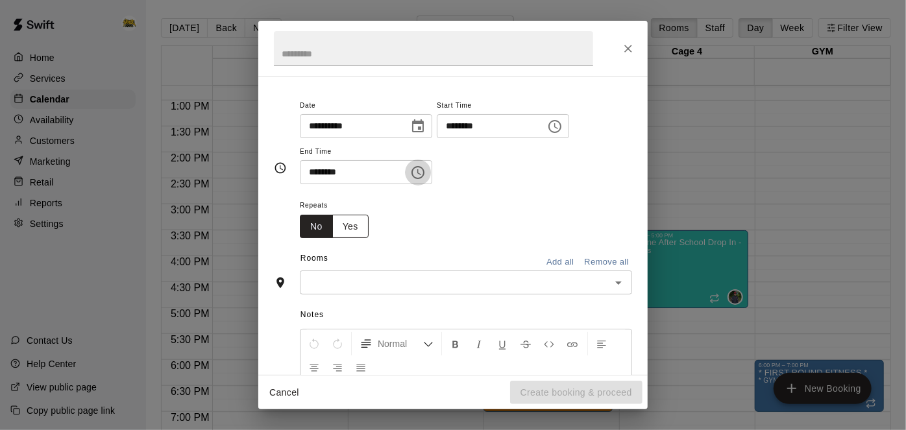
click at [359, 239] on button "Yes" at bounding box center [350, 227] width 36 height 24
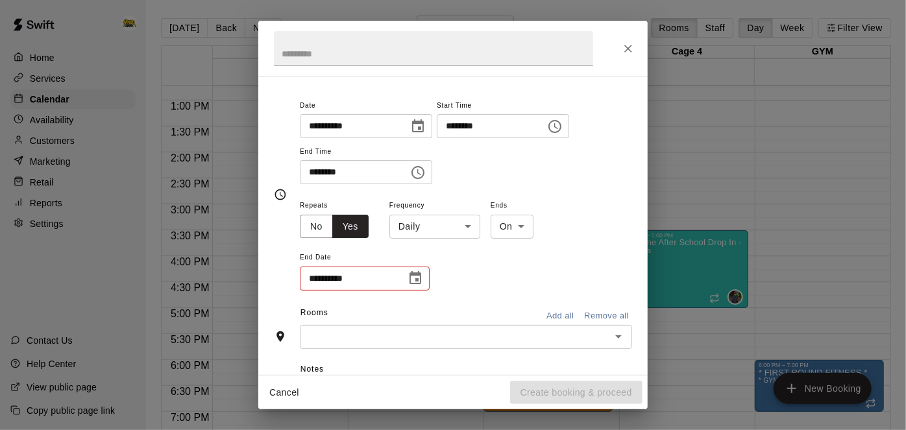
click at [457, 276] on body "Home Services Calendar Availability Customers Marketing Retail Reports Settings…" at bounding box center [453, 225] width 906 height 451
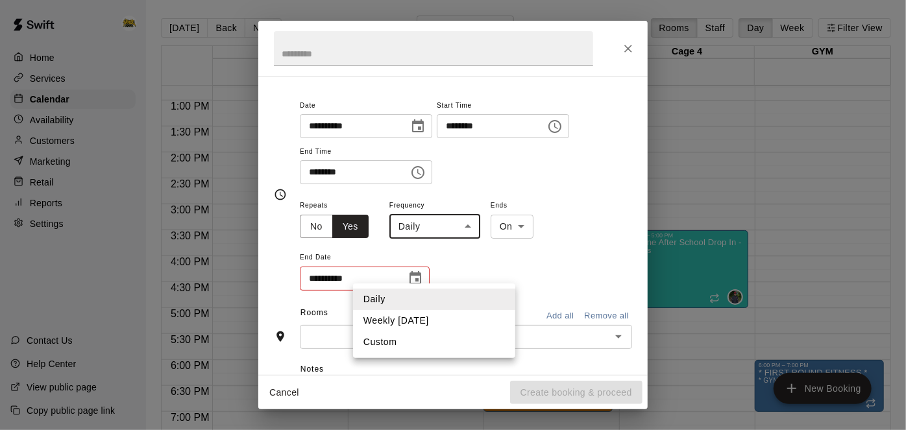
click at [443, 320] on li "Weekly [DATE]" at bounding box center [434, 320] width 162 height 21
type input "******"
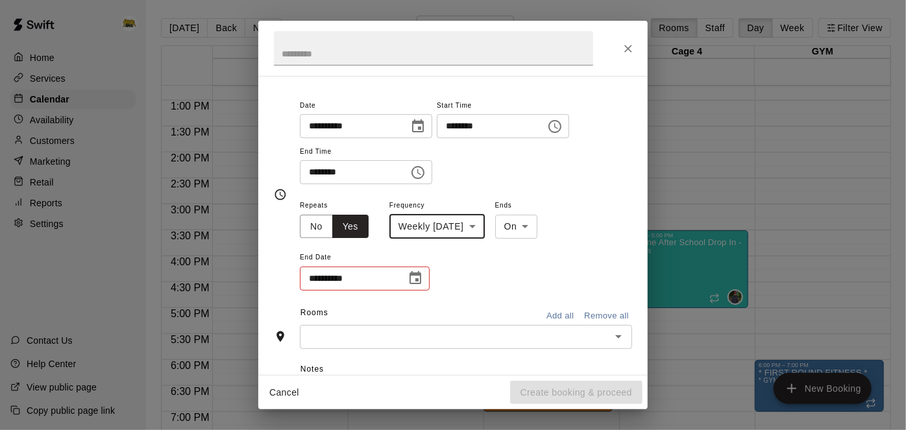
click at [423, 286] on icon "Choose date" at bounding box center [416, 279] width 16 height 16
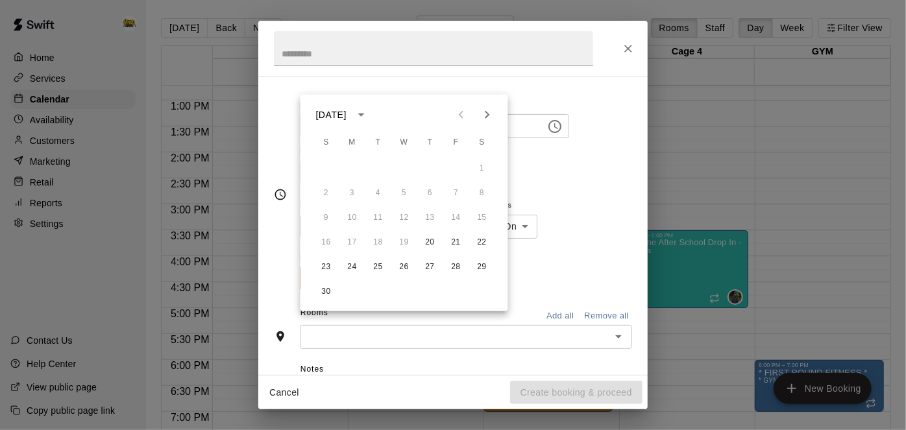
click at [492, 116] on icon "Next month" at bounding box center [488, 115] width 16 height 16
click at [489, 117] on icon "Next month" at bounding box center [488, 115] width 16 height 16
click at [430, 197] on button "12" at bounding box center [430, 193] width 23 height 23
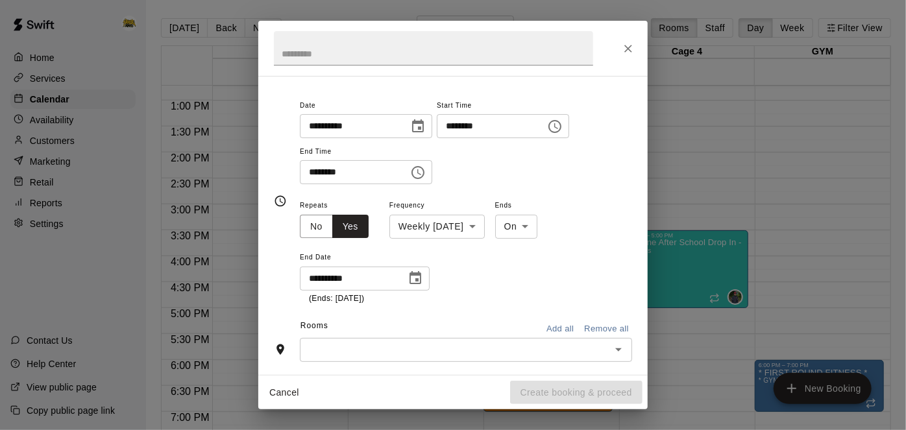
type input "**********"
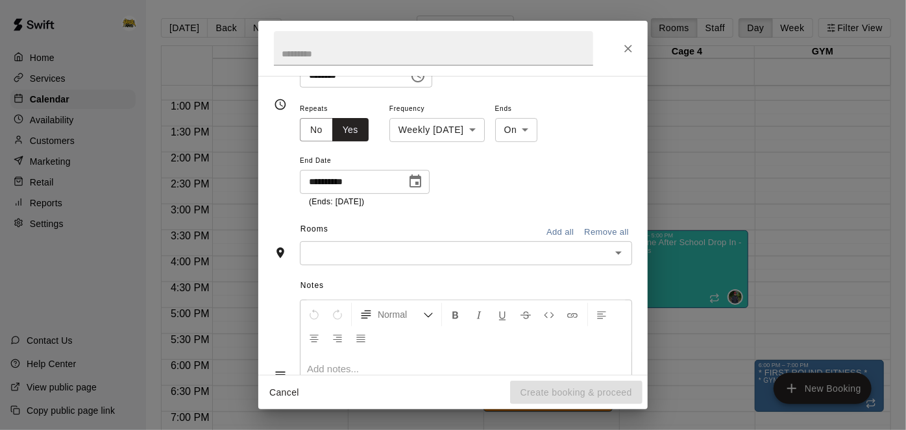
scroll to position [193, 0]
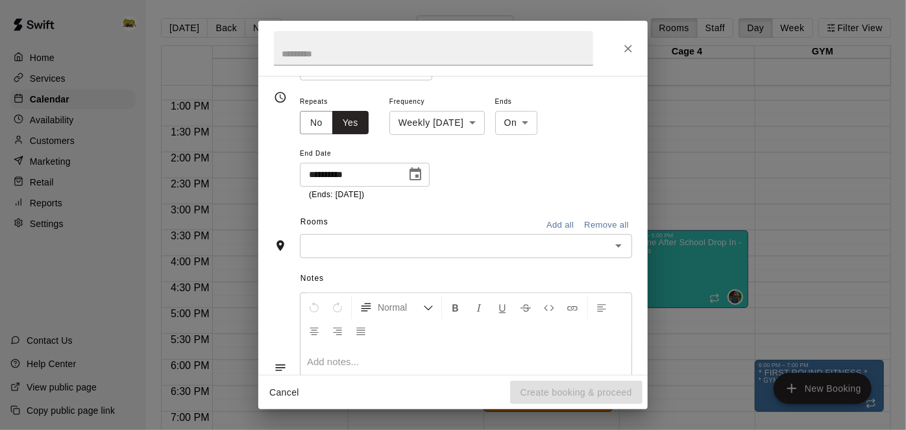
click at [616, 254] on icon "Open" at bounding box center [619, 246] width 16 height 16
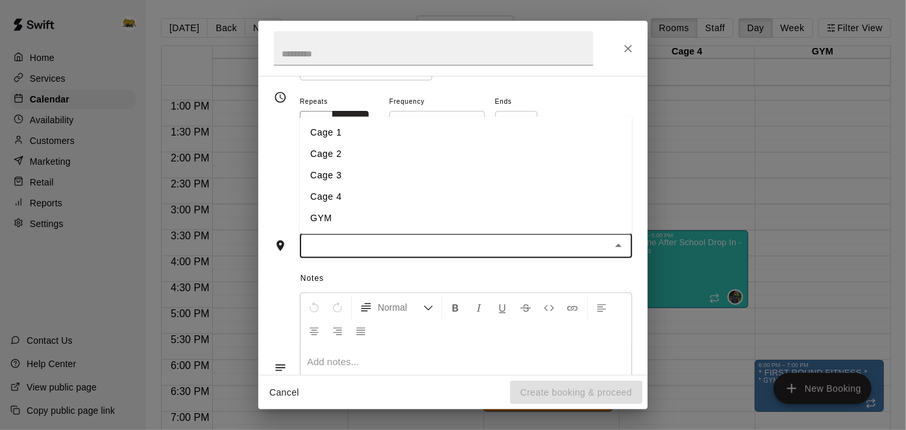
click at [484, 143] on li "Cage 1" at bounding box center [466, 132] width 332 height 21
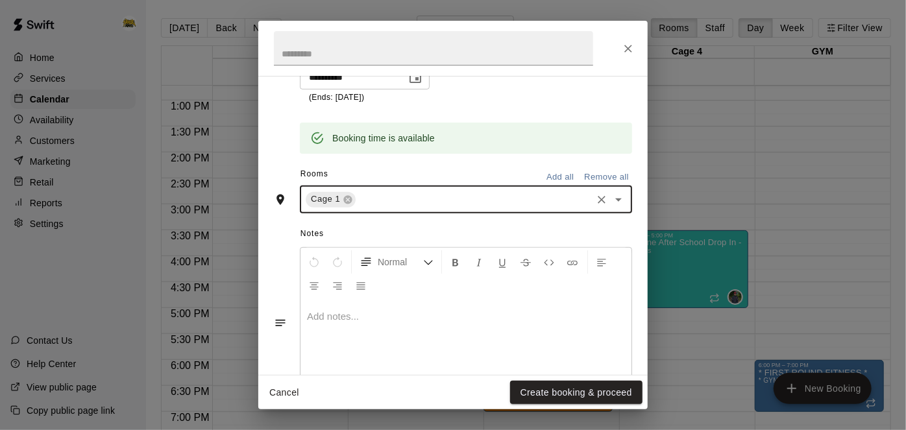
scroll to position [312, 0]
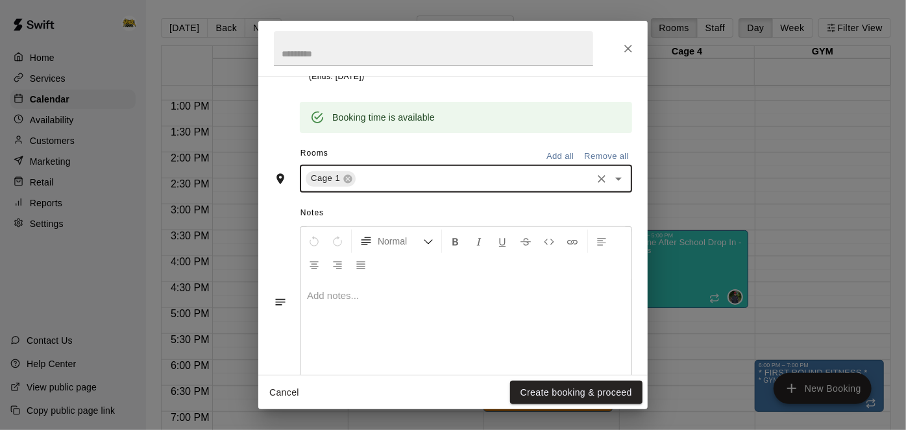
click at [560, 405] on div "Cancel Create booking & proceed" at bounding box center [453, 393] width 390 height 34
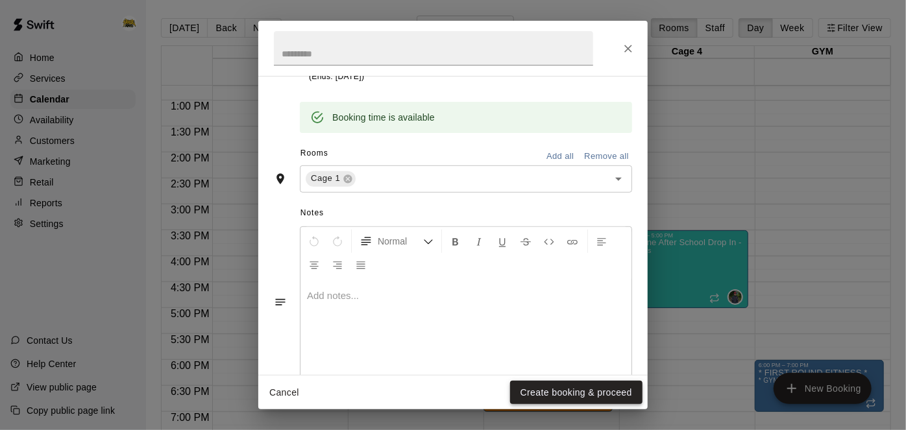
click at [562, 391] on button "Create booking & proceed" at bounding box center [576, 393] width 132 height 24
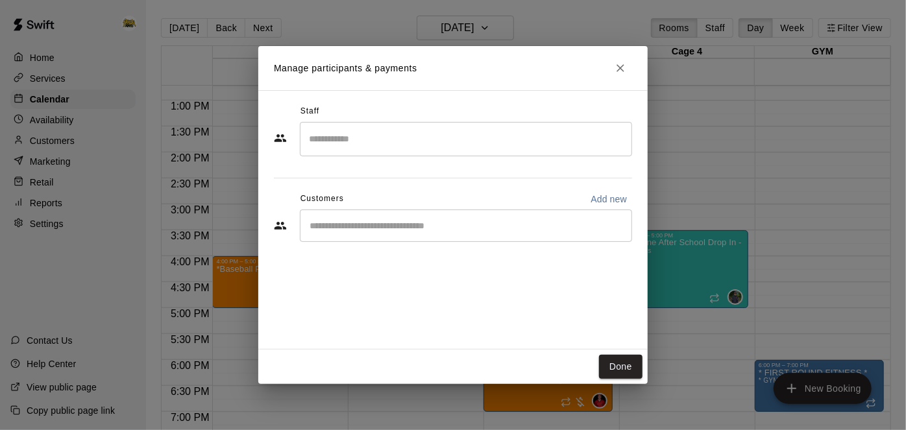
click at [453, 143] on input "Search staff" at bounding box center [466, 139] width 321 height 23
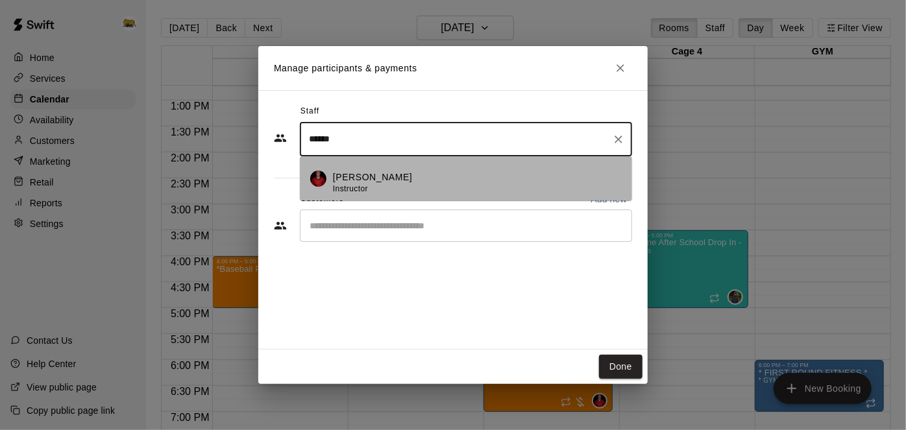
click at [408, 192] on div "[PERSON_NAME] Instructor" at bounding box center [372, 183] width 79 height 25
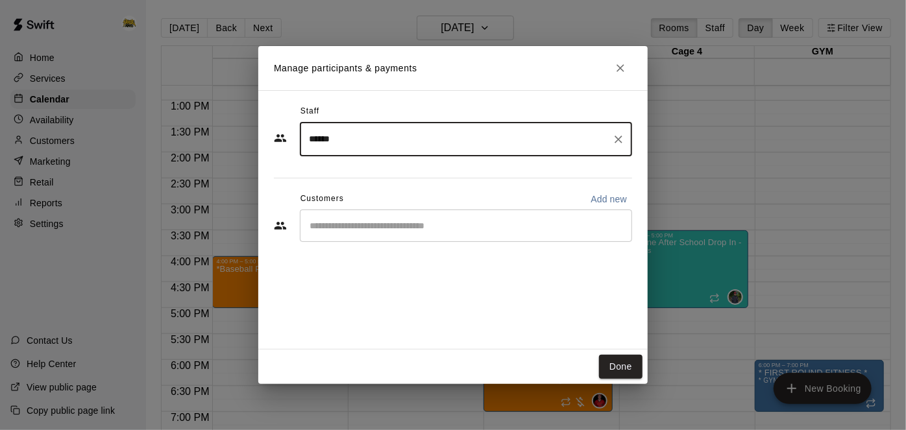
type input "******"
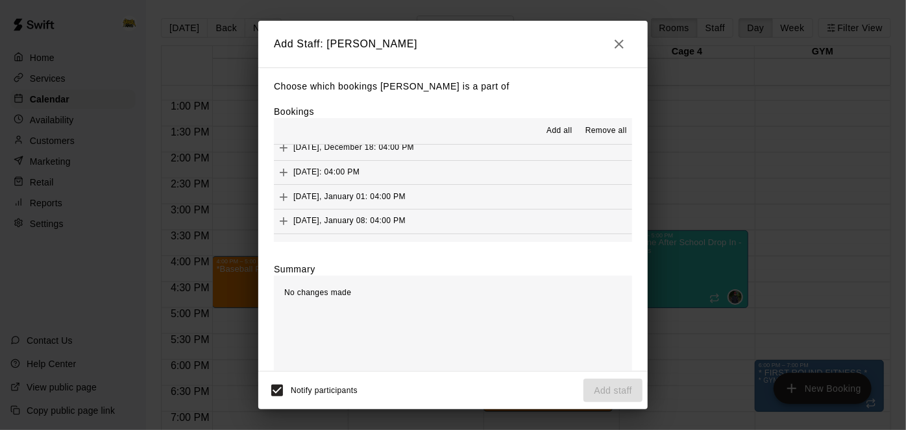
scroll to position [105, 0]
click at [565, 131] on span "Add all" at bounding box center [560, 131] width 26 height 13
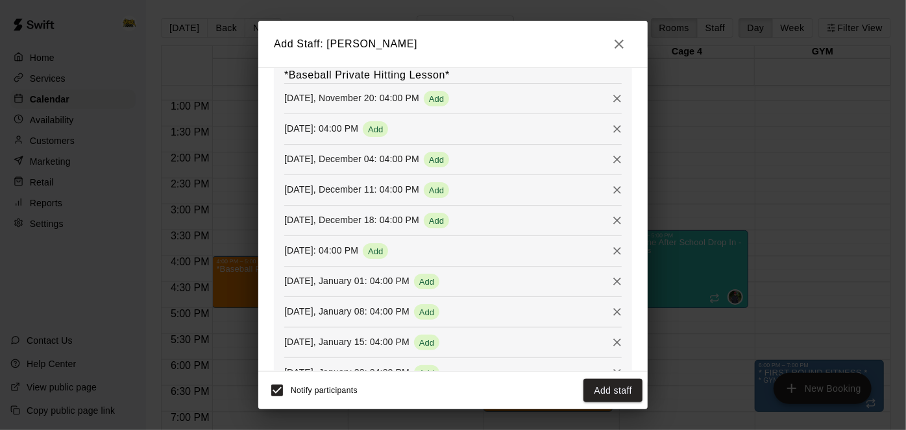
scroll to position [225, 0]
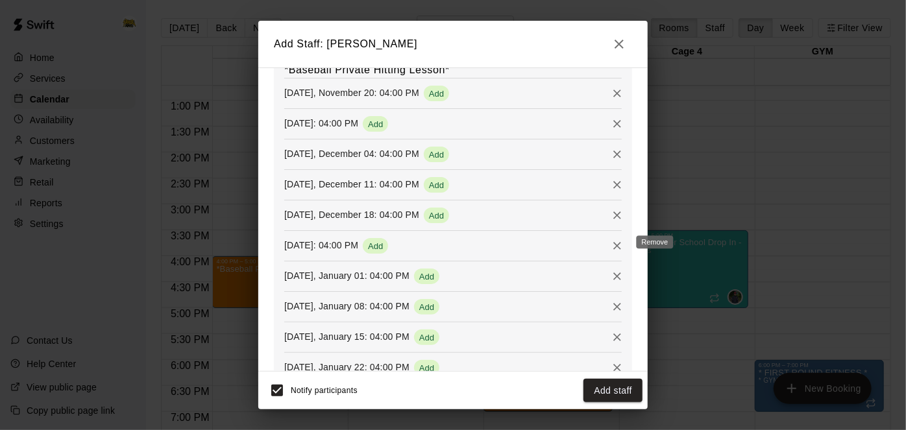
click at [618, 243] on icon "Remove" at bounding box center [618, 246] width 8 height 8
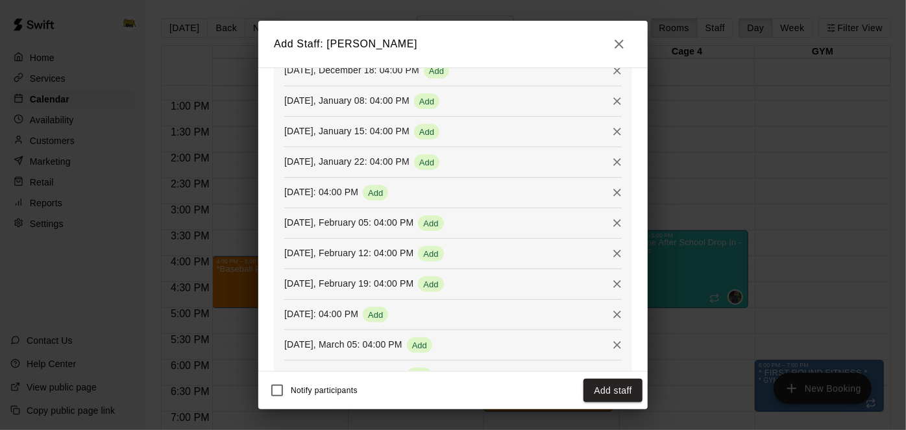
scroll to position [366, 0]
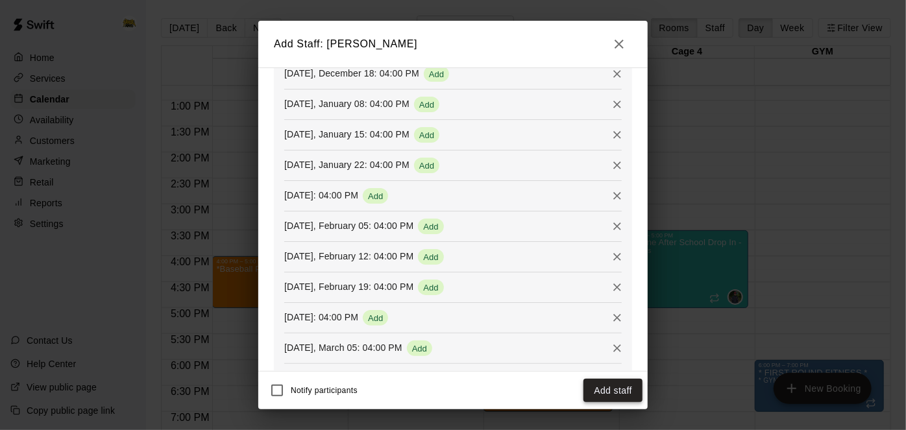
click at [608, 397] on button "Add staff" at bounding box center [613, 391] width 59 height 24
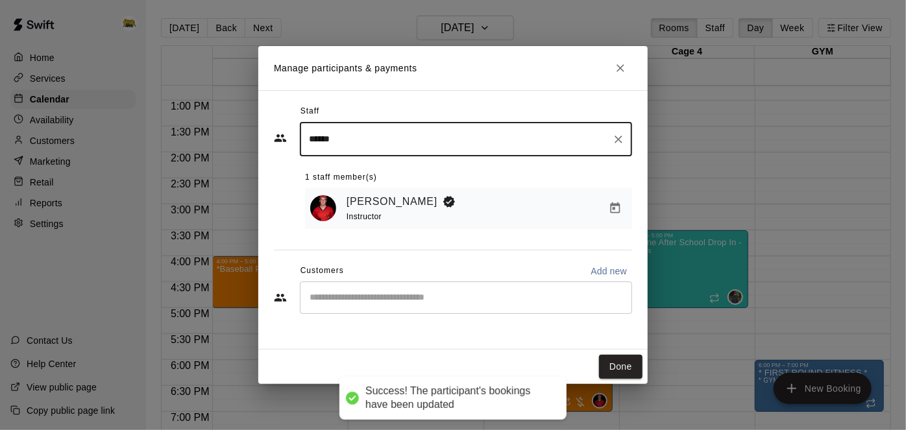
click at [536, 310] on div "​" at bounding box center [466, 298] width 332 height 32
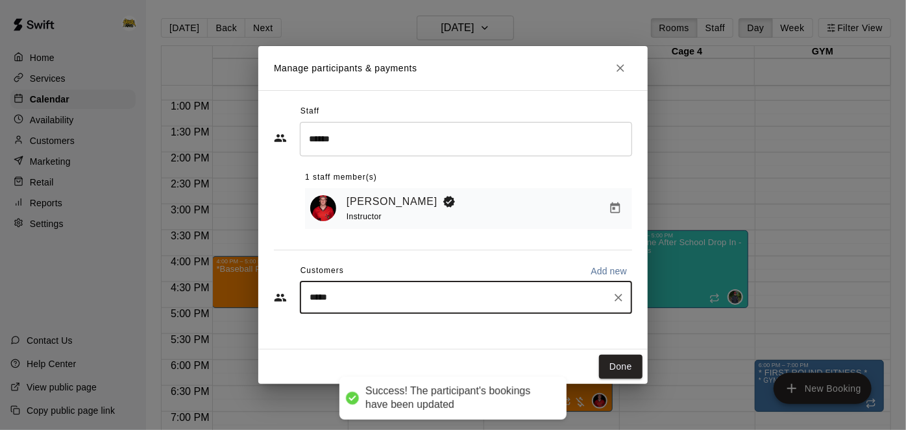
type input "******"
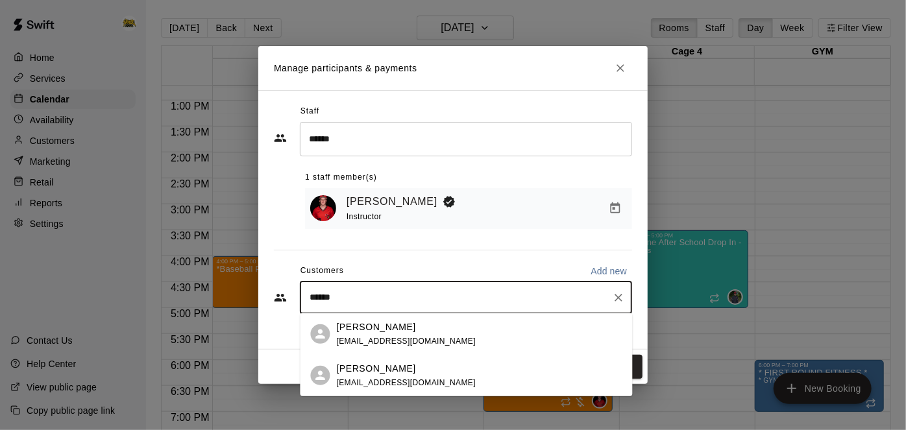
click at [381, 373] on p "[PERSON_NAME]" at bounding box center [376, 369] width 79 height 14
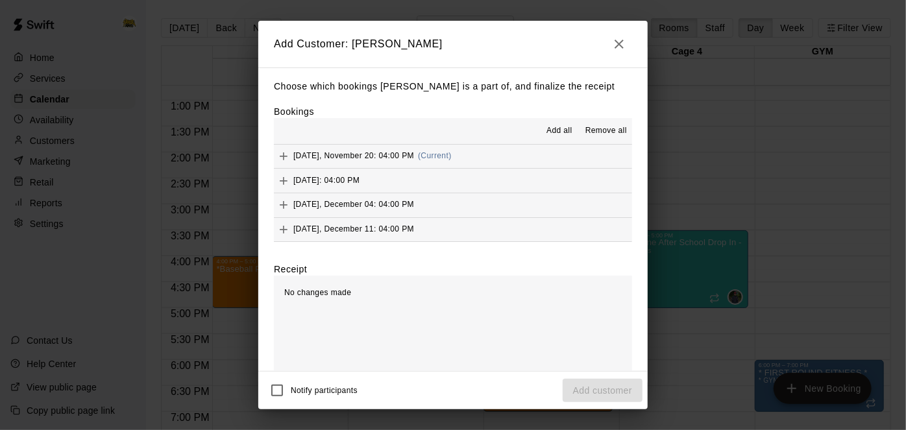
click at [556, 129] on span "Add all" at bounding box center [560, 131] width 26 height 13
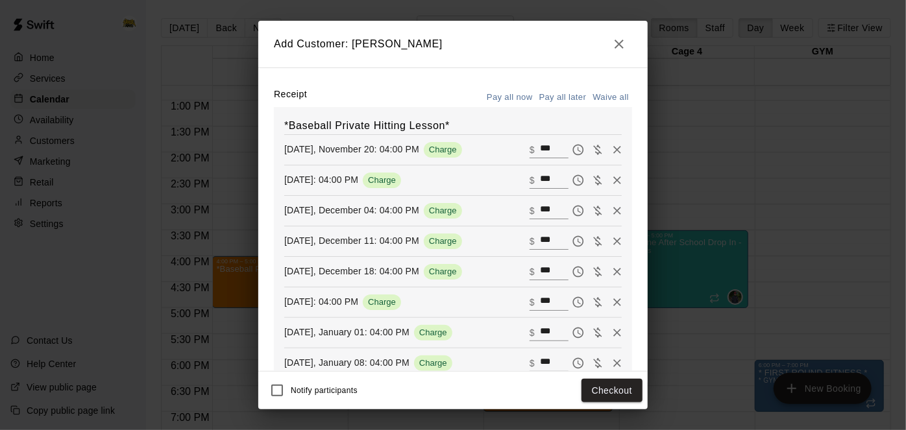
scroll to position [180, 0]
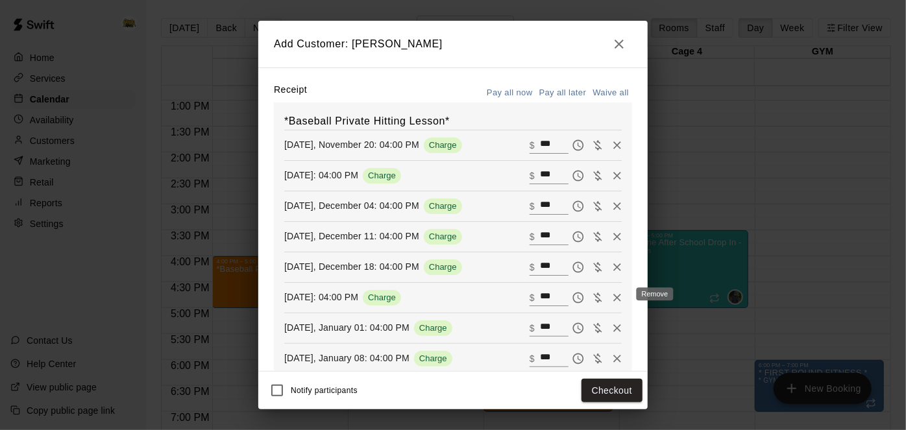
click at [617, 297] on icon "Remove" at bounding box center [618, 298] width 8 height 8
click at [561, 92] on button "Pay all later" at bounding box center [563, 93] width 54 height 20
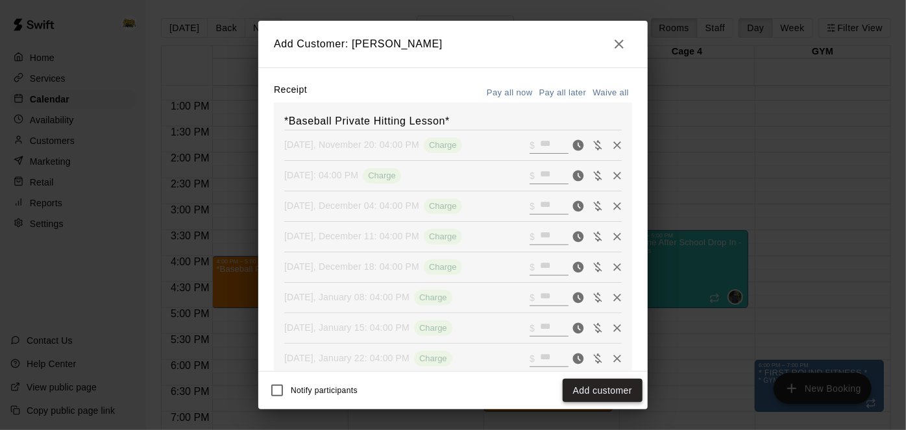
click at [585, 386] on button "Add customer" at bounding box center [603, 391] width 80 height 24
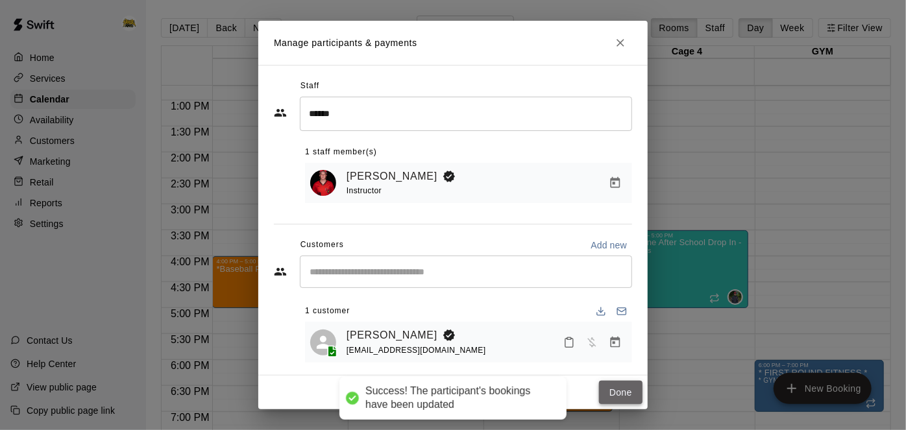
click at [625, 398] on button "Done" at bounding box center [621, 393] width 44 height 24
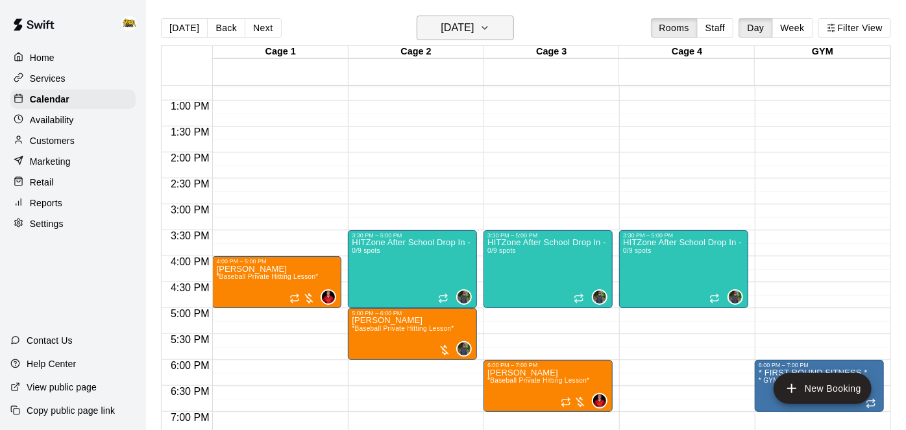
click at [474, 29] on h6 "[DATE]" at bounding box center [457, 28] width 33 height 18
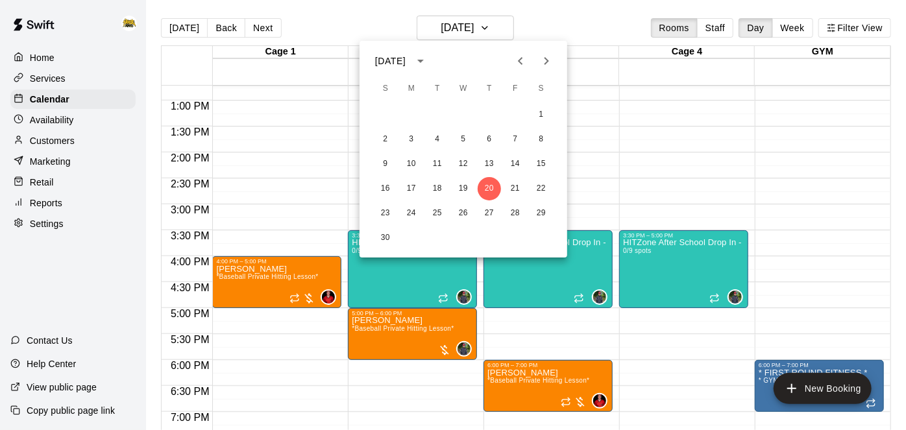
click at [525, 64] on icon "Previous month" at bounding box center [521, 61] width 16 height 16
click at [549, 57] on icon "Next month" at bounding box center [547, 61] width 16 height 16
click at [512, 140] on button "7" at bounding box center [515, 139] width 23 height 23
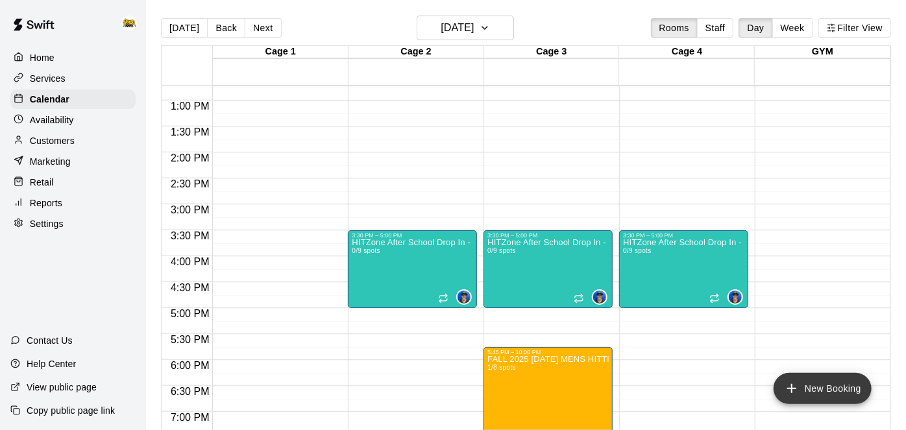
click at [796, 390] on icon "add" at bounding box center [792, 389] width 16 height 16
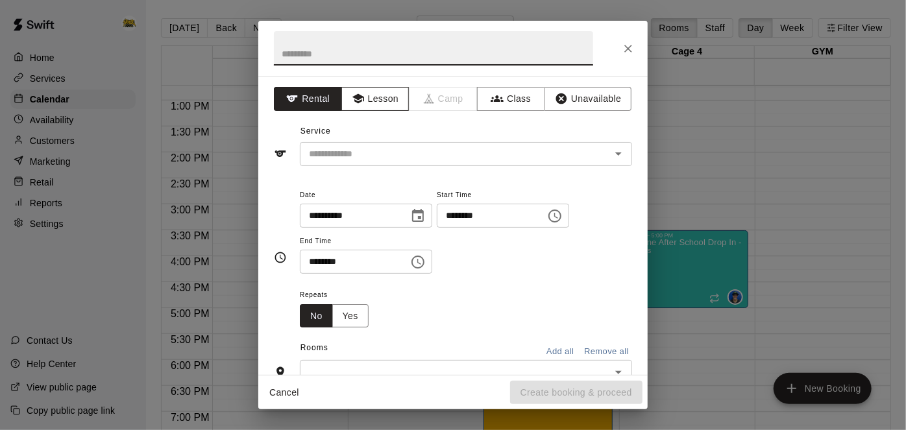
click at [382, 93] on button "Lesson" at bounding box center [376, 99] width 68 height 24
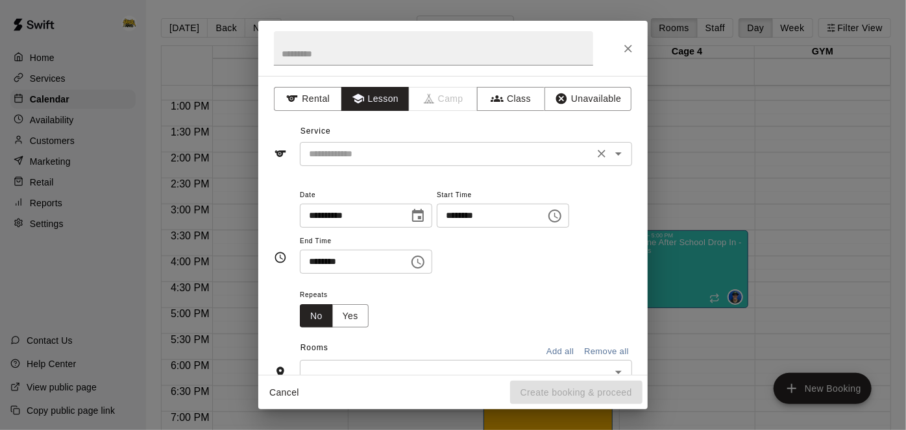
click at [622, 157] on icon "Open" at bounding box center [619, 154] width 16 height 16
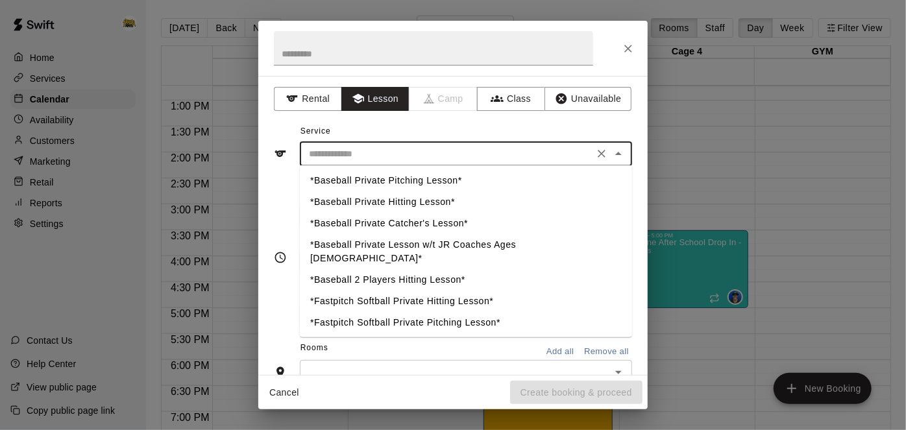
click at [442, 204] on li "*Baseball Private Hitting Lesson*" at bounding box center [466, 202] width 332 height 21
type input "**********"
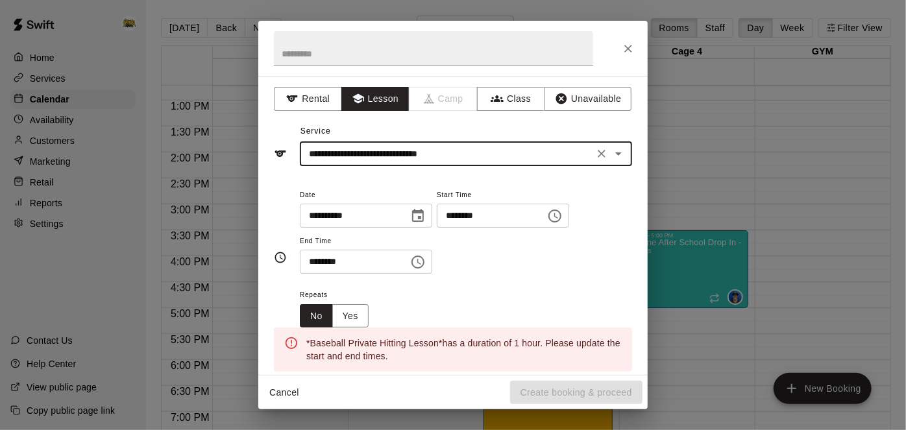
click at [437, 228] on input "********" at bounding box center [487, 216] width 100 height 24
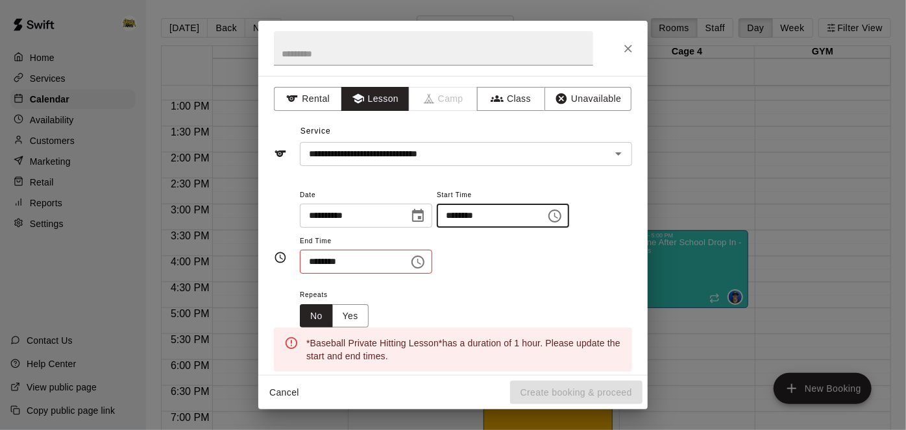
type input "********"
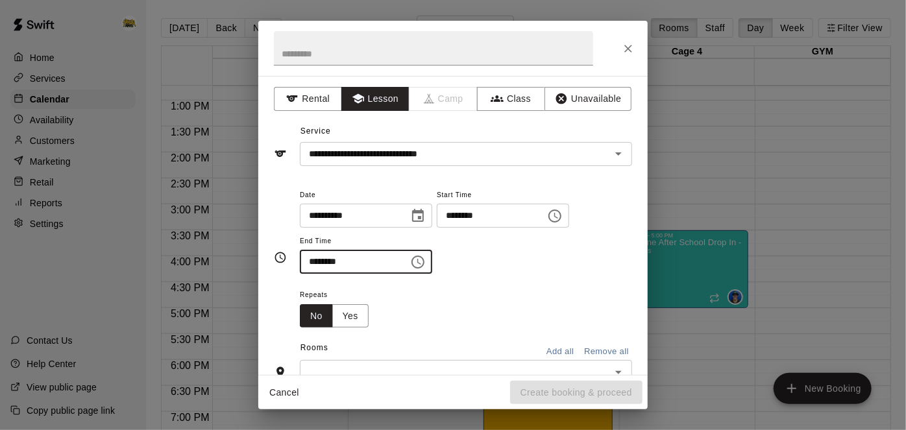
type input "********"
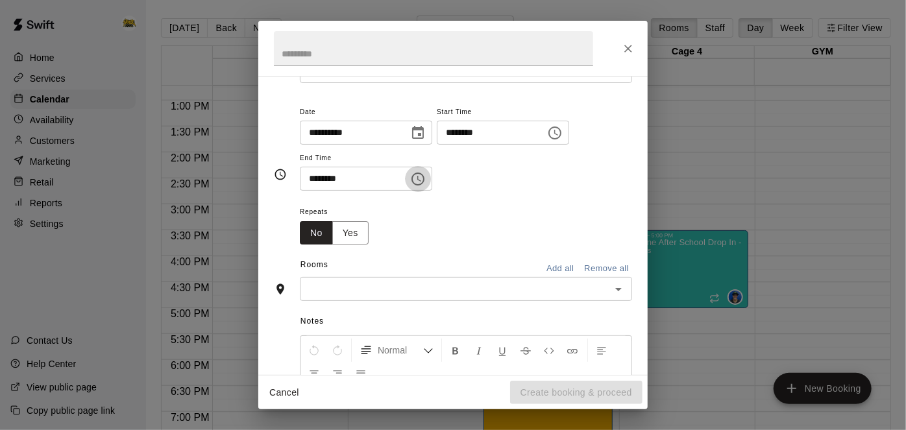
scroll to position [107, 0]
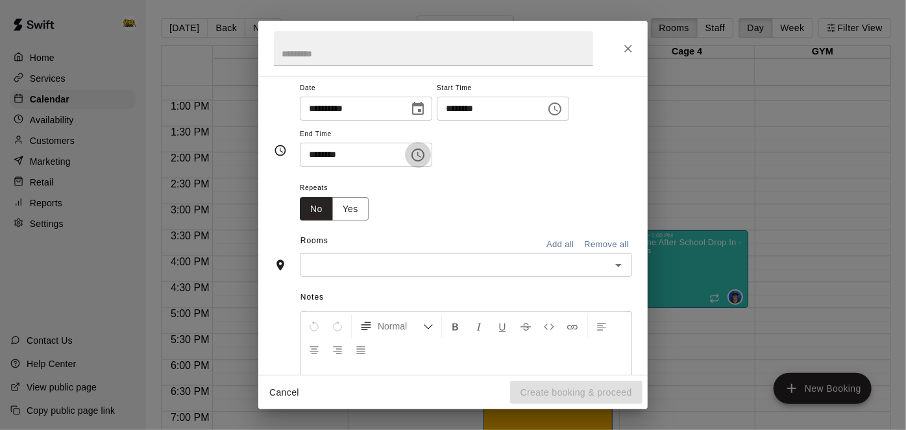
click at [621, 273] on icon "Open" at bounding box center [619, 266] width 16 height 16
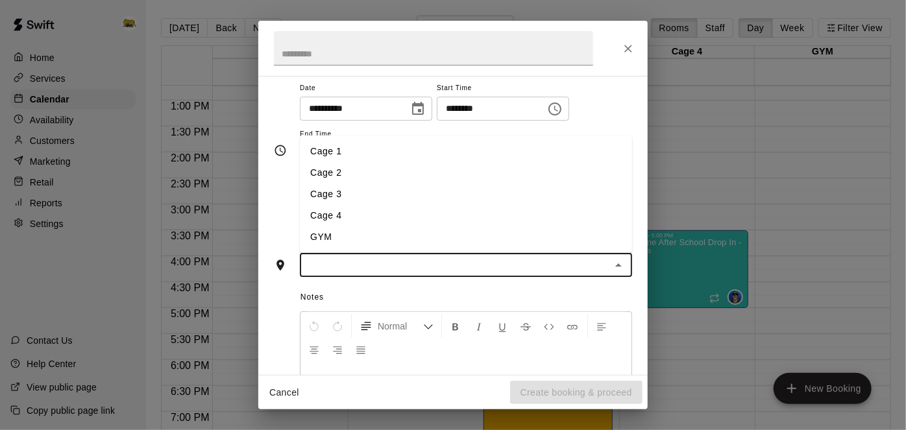
click at [516, 162] on li "Cage 1" at bounding box center [466, 151] width 332 height 21
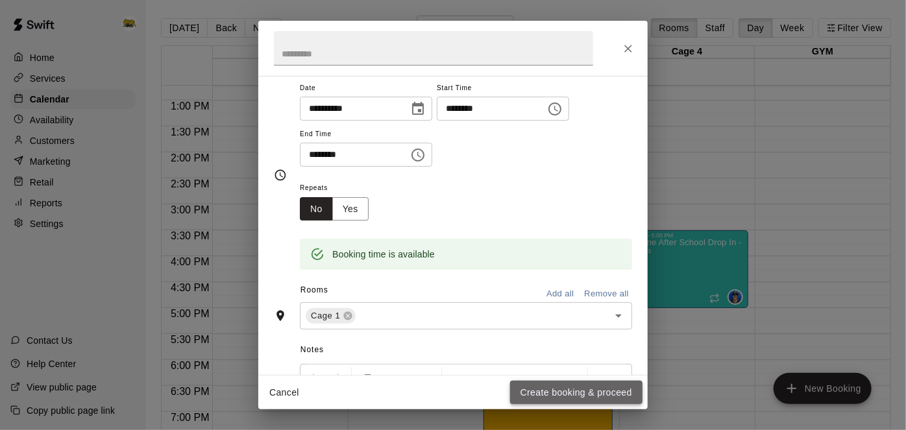
click at [551, 394] on button "Create booking & proceed" at bounding box center [576, 393] width 132 height 24
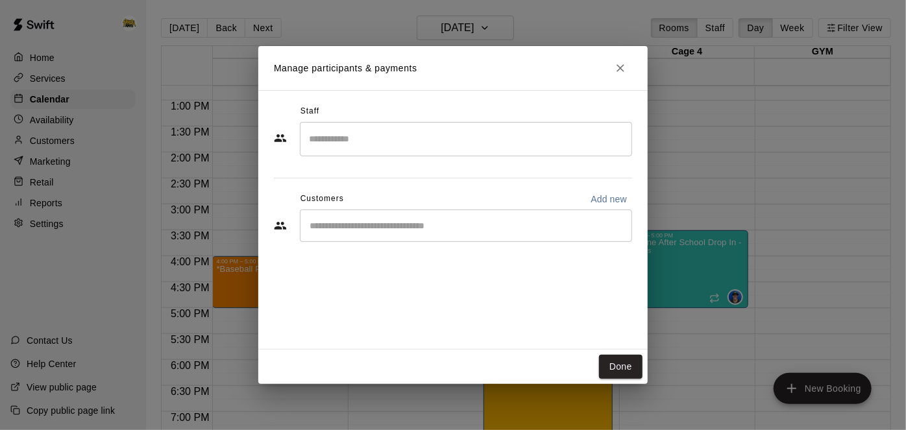
click at [426, 144] on input "Search staff" at bounding box center [466, 139] width 321 height 23
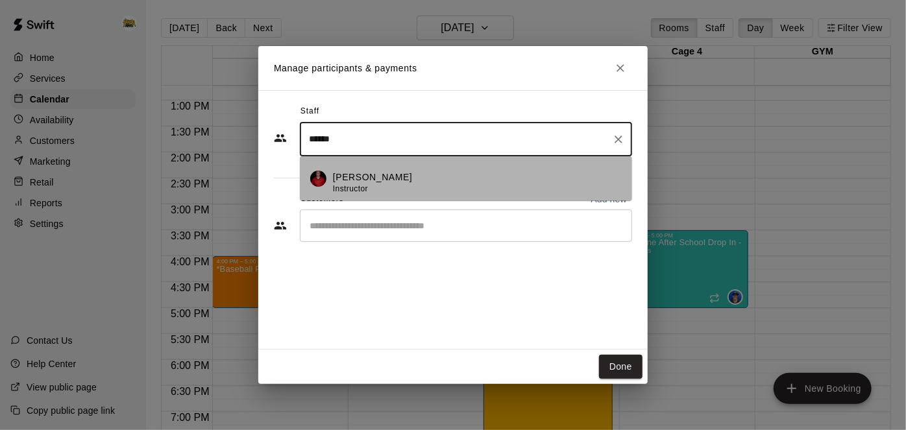
click at [375, 175] on p "[PERSON_NAME]" at bounding box center [372, 178] width 79 height 14
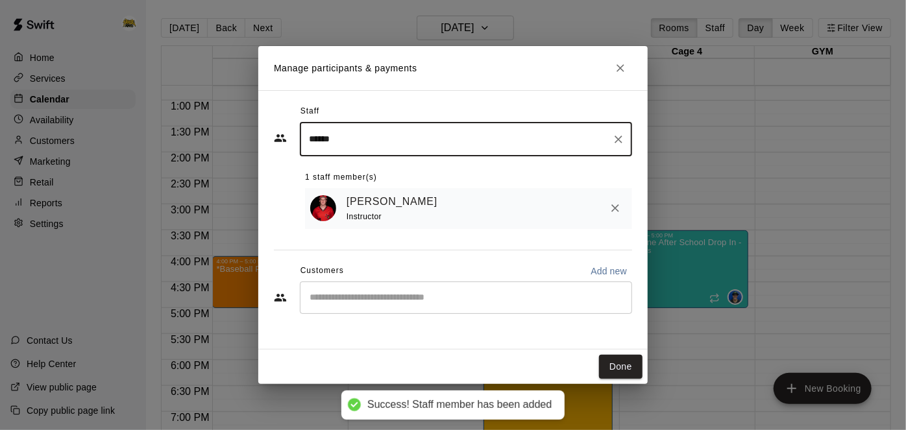
type input "******"
click at [384, 298] on input "Start typing to search customers..." at bounding box center [466, 298] width 321 height 13
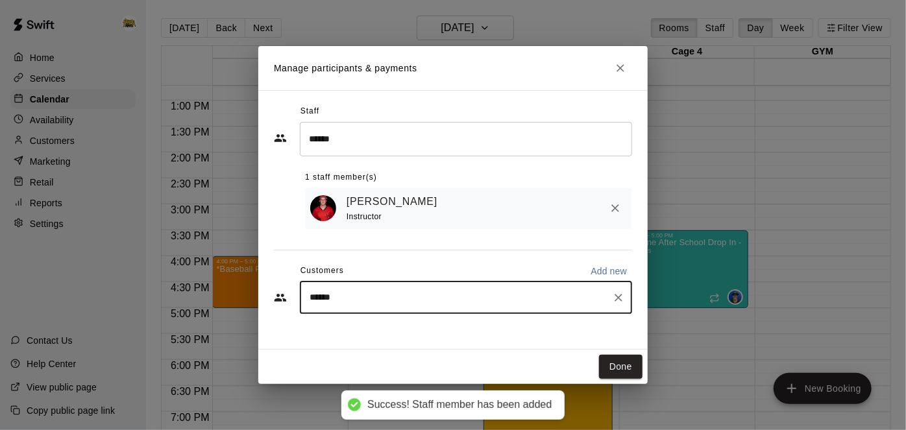
type input "*******"
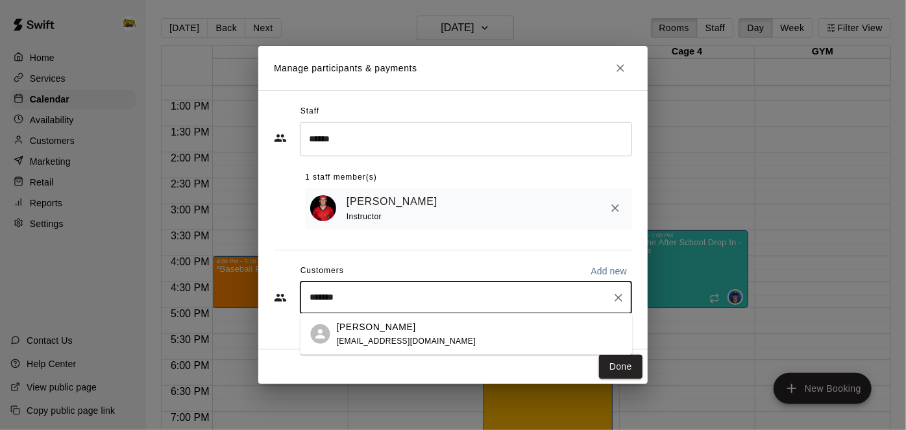
click at [376, 332] on p "[PERSON_NAME]" at bounding box center [376, 327] width 79 height 14
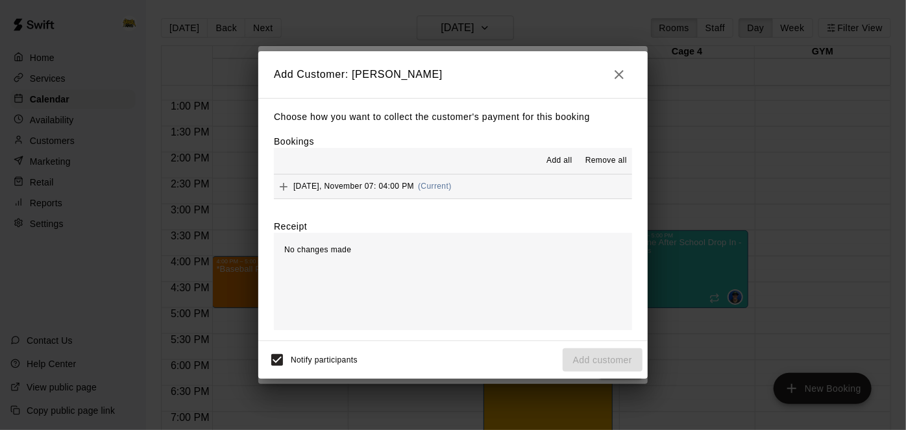
click at [563, 162] on span "Add all" at bounding box center [560, 161] width 26 height 13
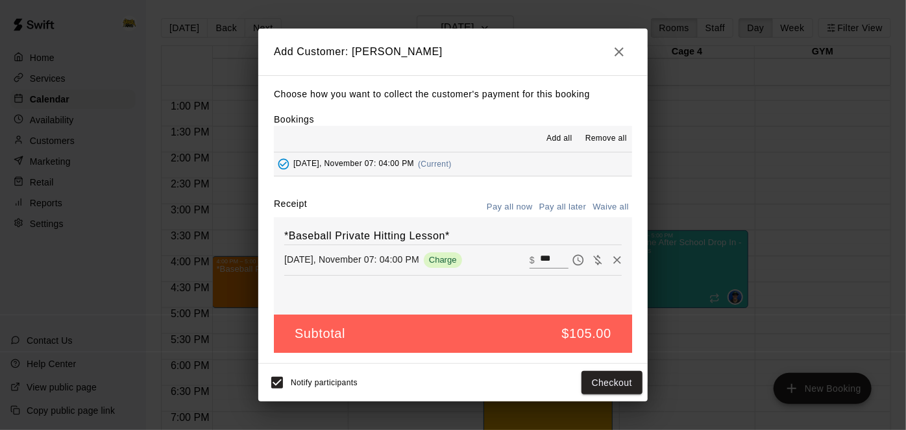
click at [567, 206] on button "Pay all later" at bounding box center [563, 207] width 54 height 20
click at [584, 375] on button "Add customer" at bounding box center [603, 383] width 80 height 24
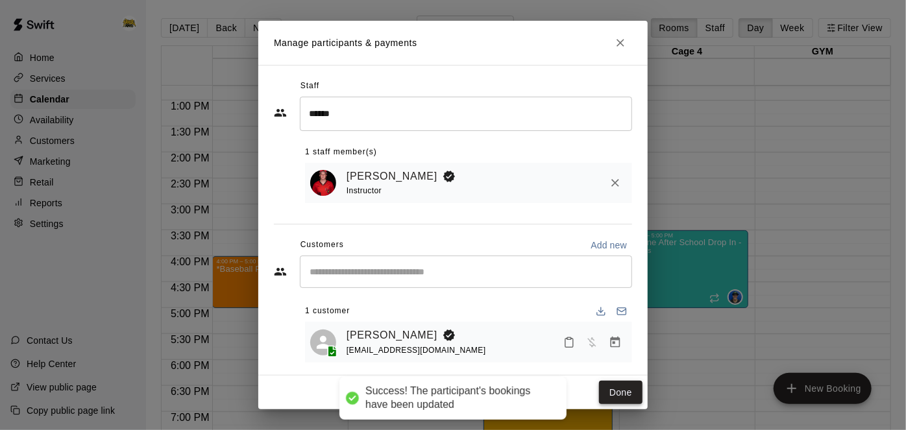
click at [612, 384] on button "Done" at bounding box center [621, 393] width 44 height 24
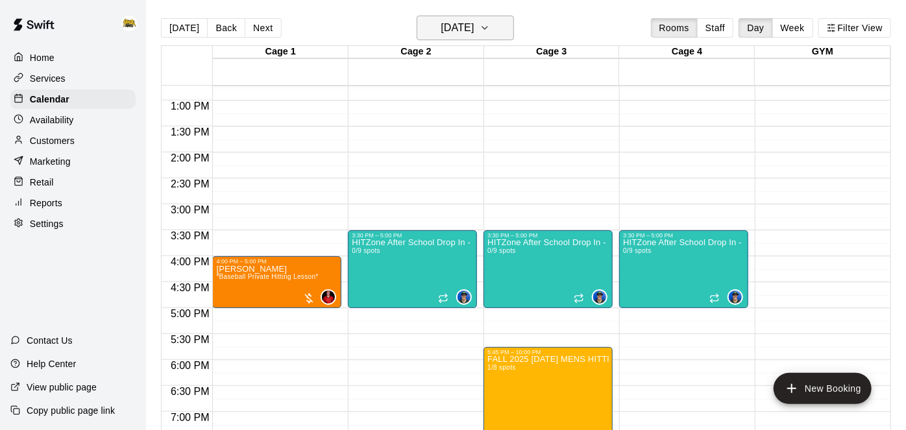
click at [469, 25] on h6 "[DATE]" at bounding box center [457, 28] width 33 height 18
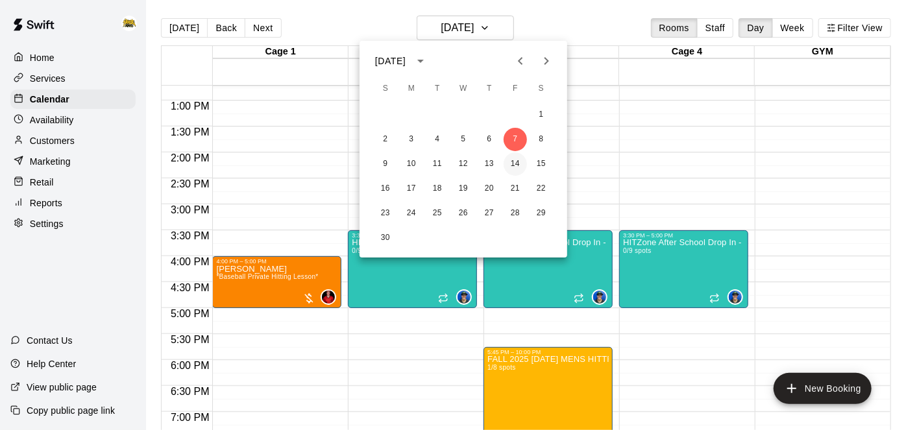
click at [511, 162] on button "14" at bounding box center [515, 164] width 23 height 23
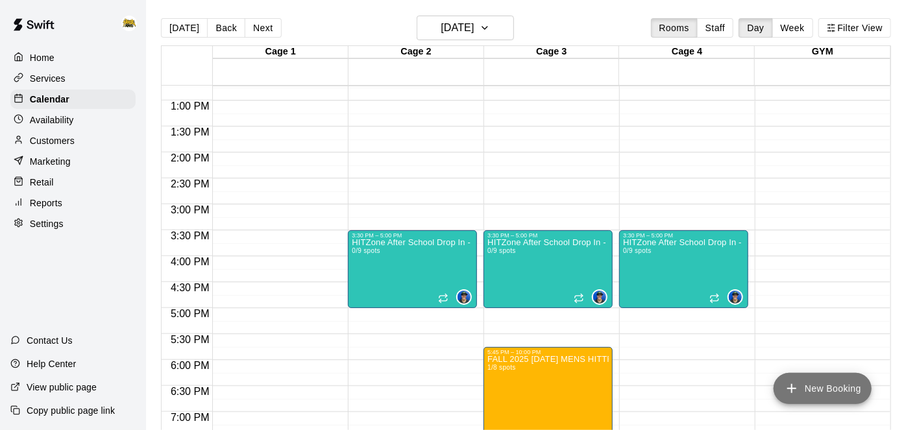
click at [792, 397] on icon "add" at bounding box center [792, 389] width 16 height 16
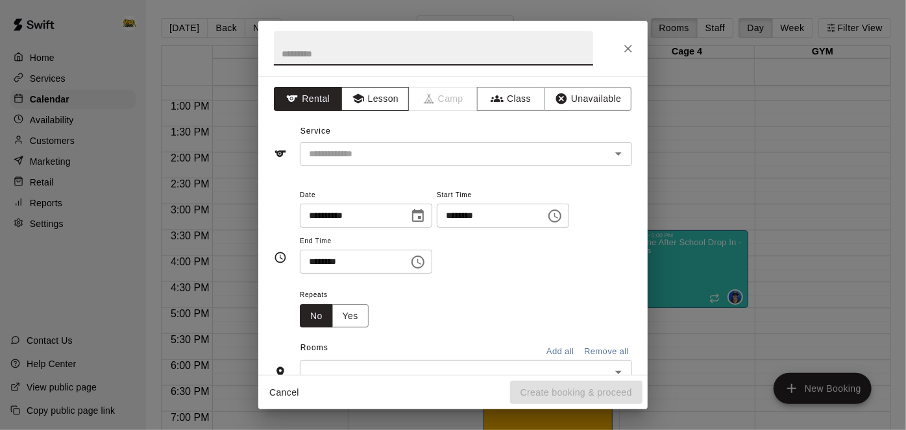
click at [387, 96] on button "Lesson" at bounding box center [376, 99] width 68 height 24
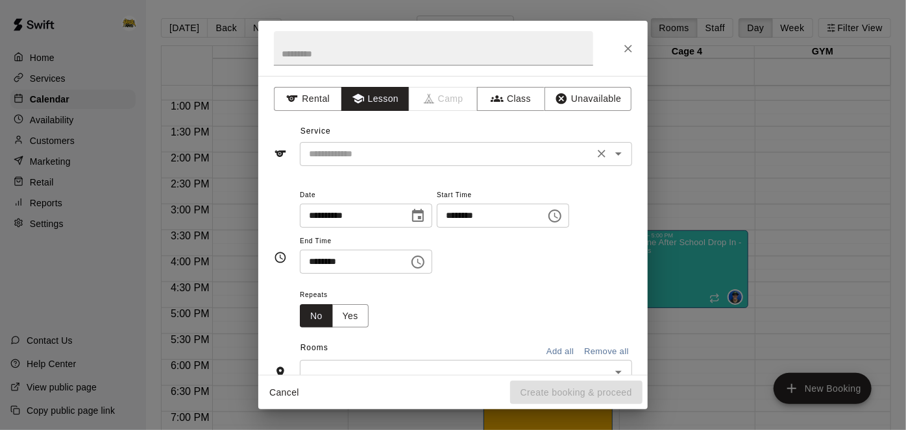
click at [416, 147] on input "text" at bounding box center [447, 154] width 286 height 16
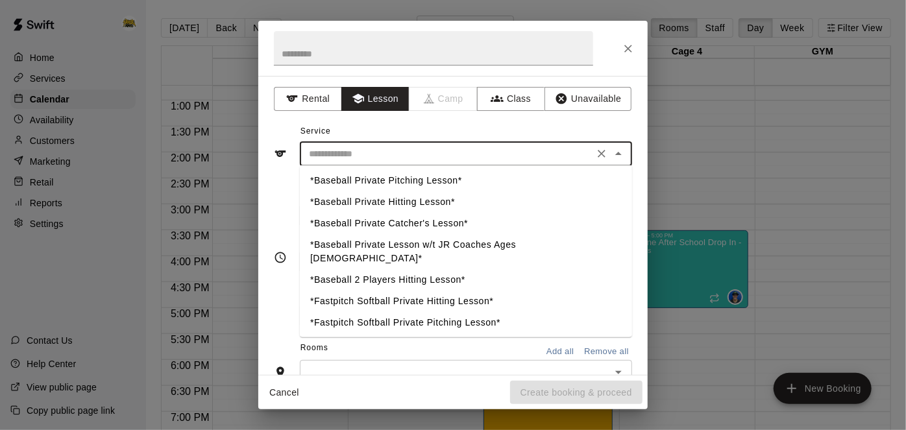
click at [417, 199] on li "*Baseball Private Hitting Lesson*" at bounding box center [466, 202] width 332 height 21
type input "**********"
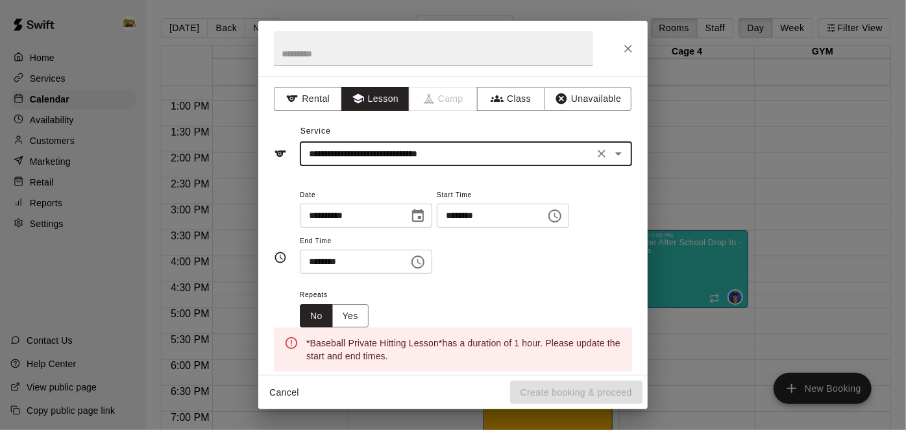
click at [437, 228] on input "********" at bounding box center [487, 216] width 100 height 24
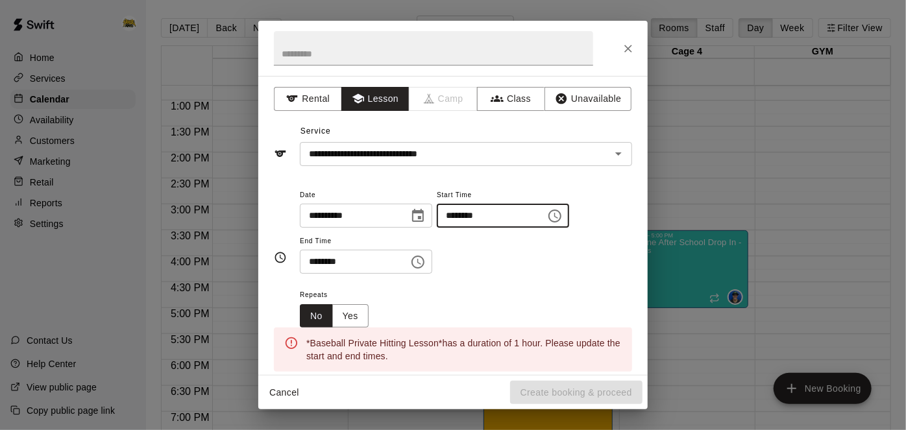
type input "********"
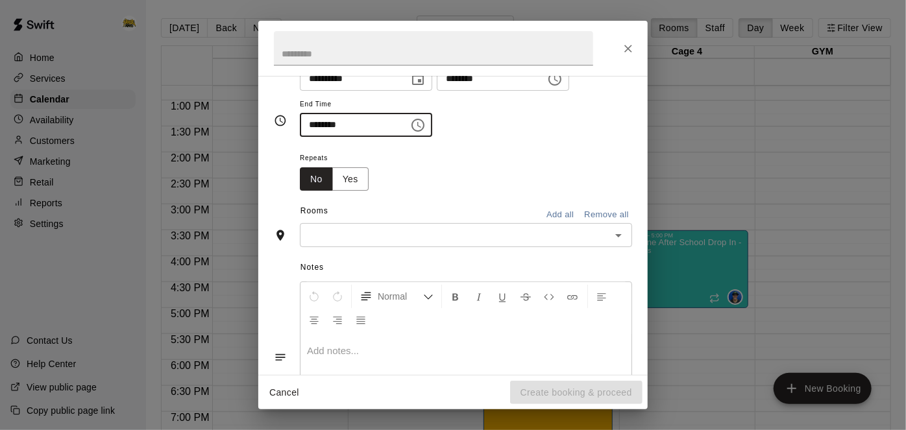
scroll to position [151, 0]
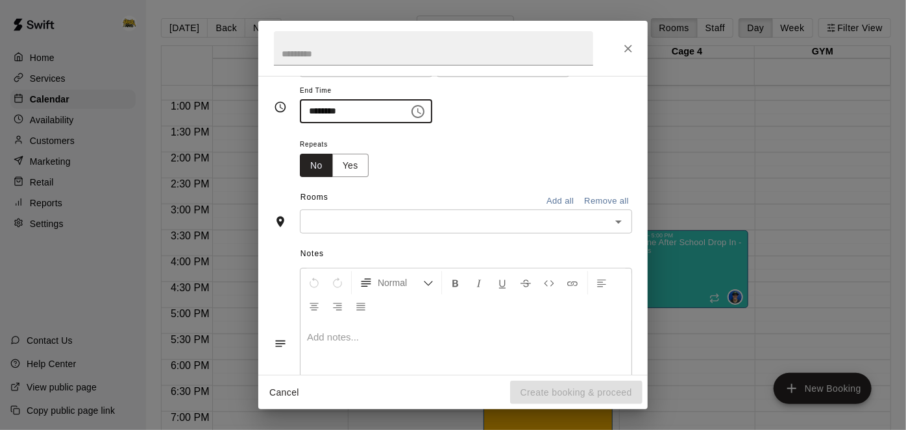
click at [620, 230] on icon "Open" at bounding box center [619, 222] width 16 height 16
type input "********"
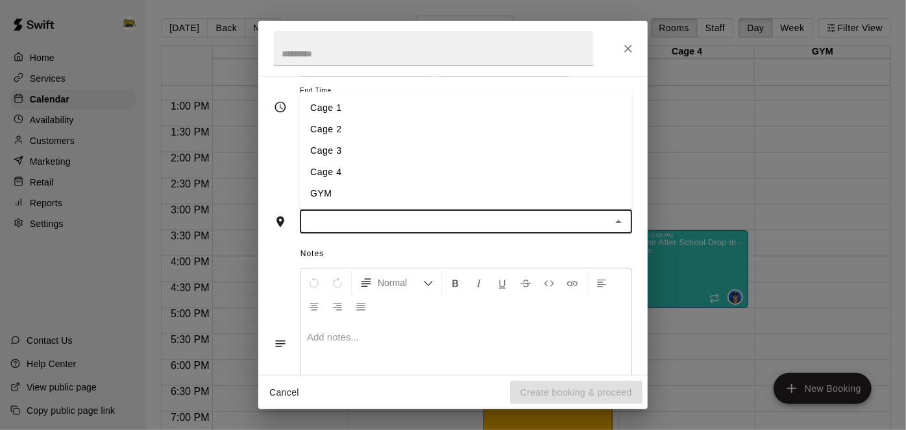
click at [434, 119] on li "Cage 1" at bounding box center [466, 107] width 332 height 21
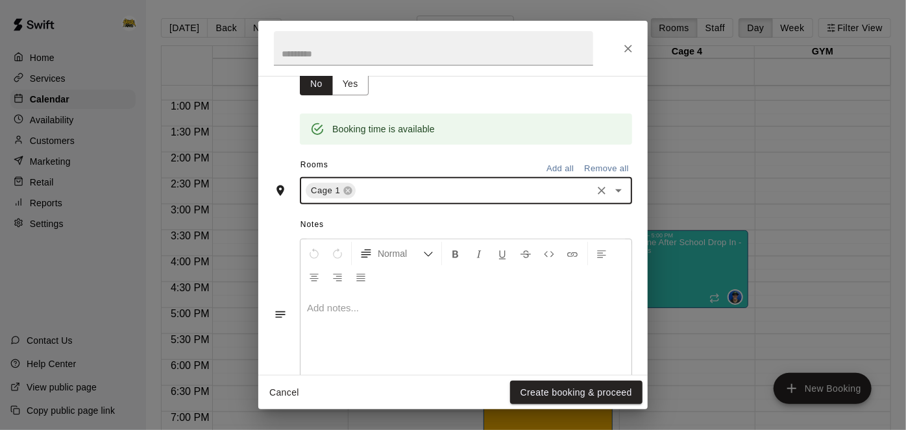
scroll to position [232, 0]
click at [542, 393] on button "Create booking & proceed" at bounding box center [576, 393] width 132 height 24
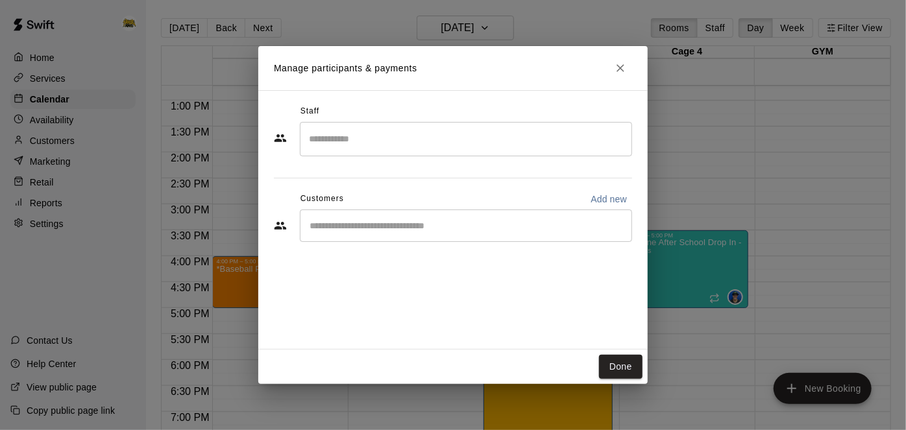
click at [442, 149] on input "Search staff" at bounding box center [466, 139] width 321 height 23
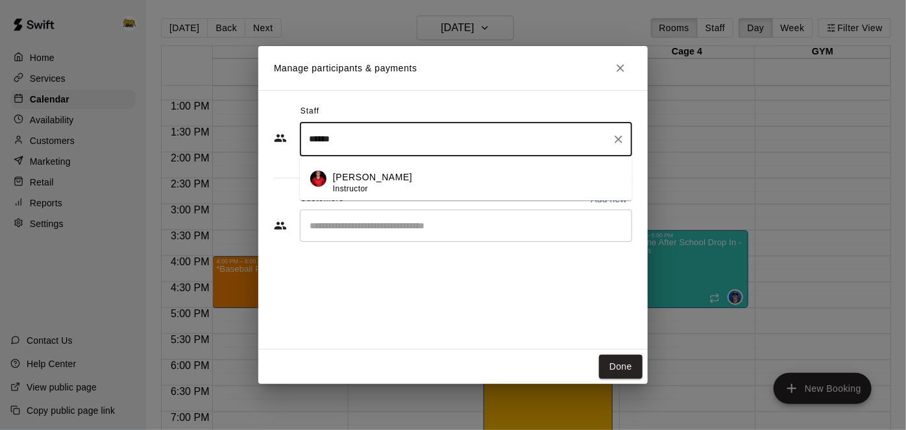
click at [417, 173] on div "[PERSON_NAME] Instructor" at bounding box center [477, 183] width 289 height 25
type input "******"
click at [417, 173] on div "Staff ****** ​ Customers Add new ​" at bounding box center [453, 178] width 358 height 154
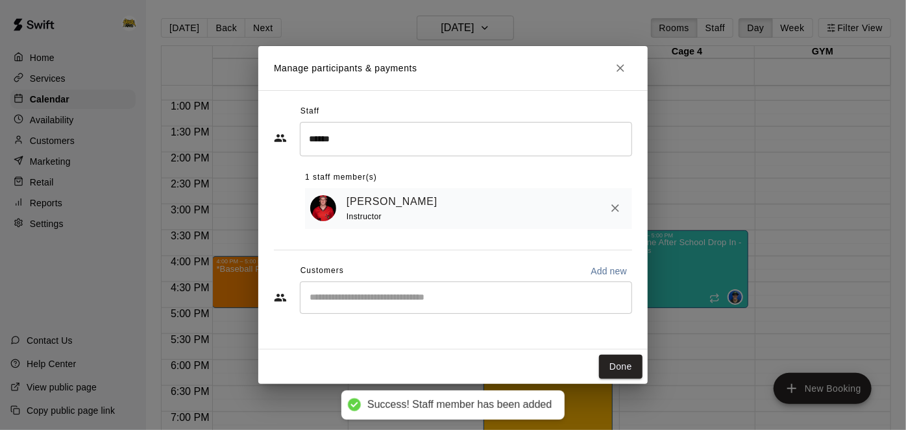
click at [400, 292] on input "Start typing to search customers..." at bounding box center [466, 298] width 321 height 13
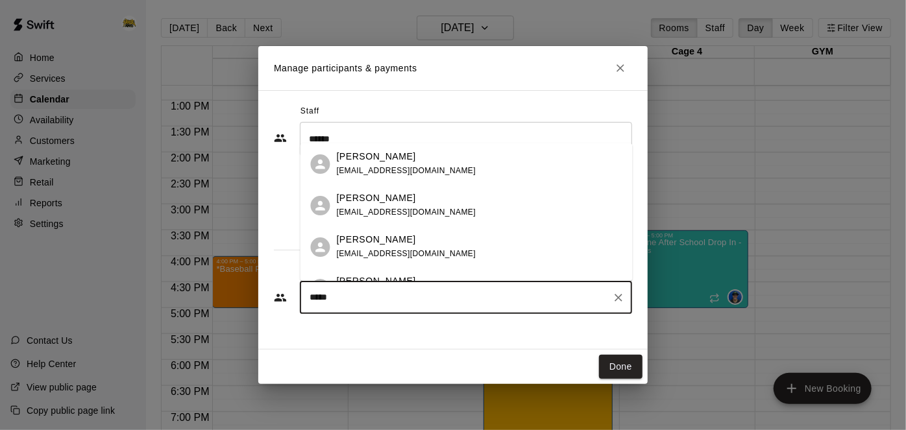
type input "******"
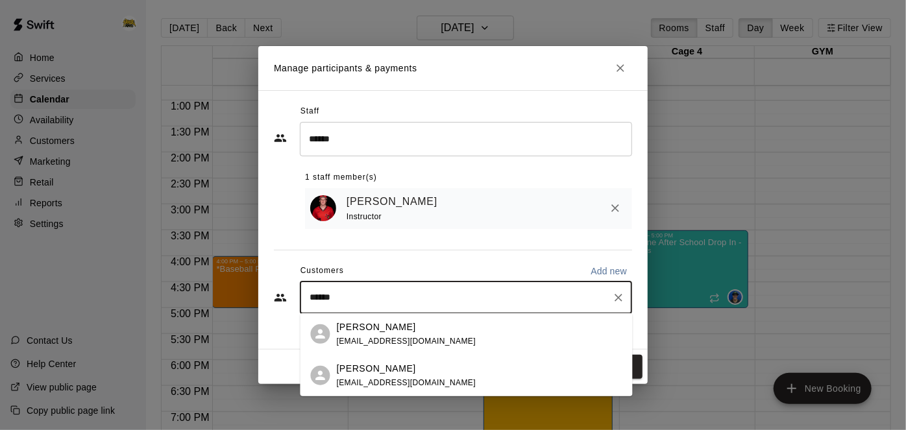
click at [364, 382] on span "[EMAIL_ADDRESS][DOMAIN_NAME]" at bounding box center [407, 382] width 140 height 9
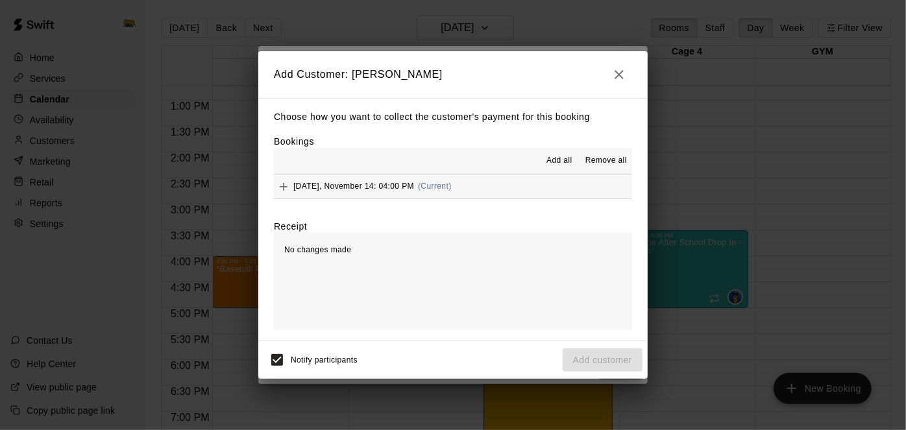
click at [550, 157] on span "Add all" at bounding box center [560, 161] width 26 height 13
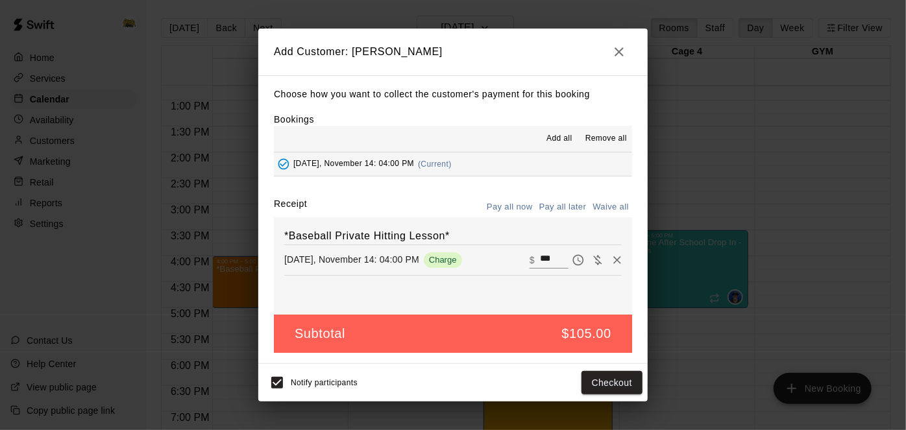
click at [556, 204] on button "Pay all later" at bounding box center [563, 207] width 54 height 20
click at [616, 380] on button "Add customer" at bounding box center [603, 383] width 80 height 24
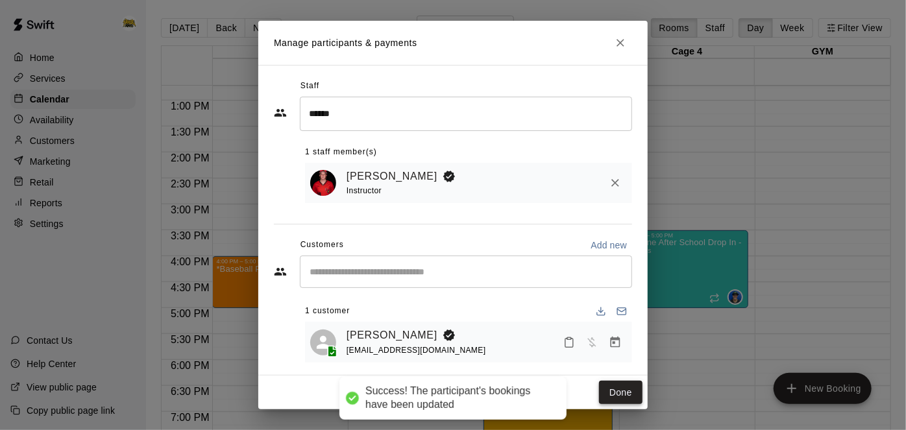
click at [616, 384] on button "Done" at bounding box center [621, 393] width 44 height 24
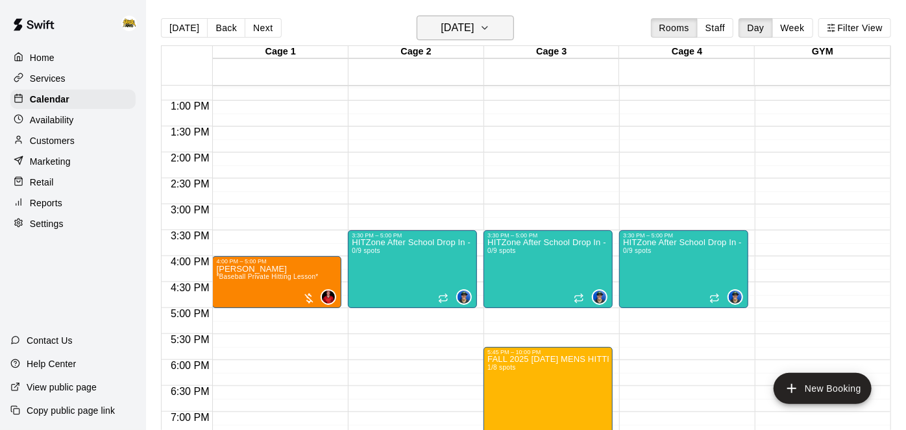
click at [474, 34] on h6 "[DATE]" at bounding box center [457, 28] width 33 height 18
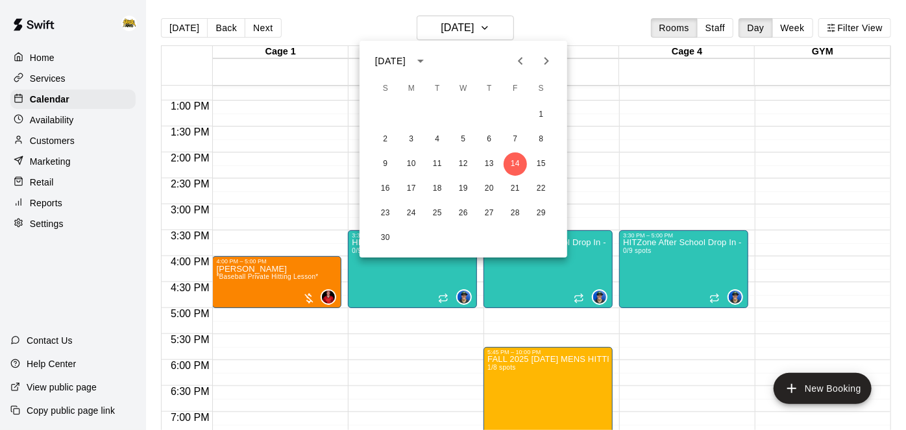
click at [551, 65] on icon "Next month" at bounding box center [547, 61] width 16 height 16
click at [545, 65] on icon "Next month" at bounding box center [547, 61] width 16 height 16
click at [298, 269] on div at bounding box center [453, 215] width 906 height 430
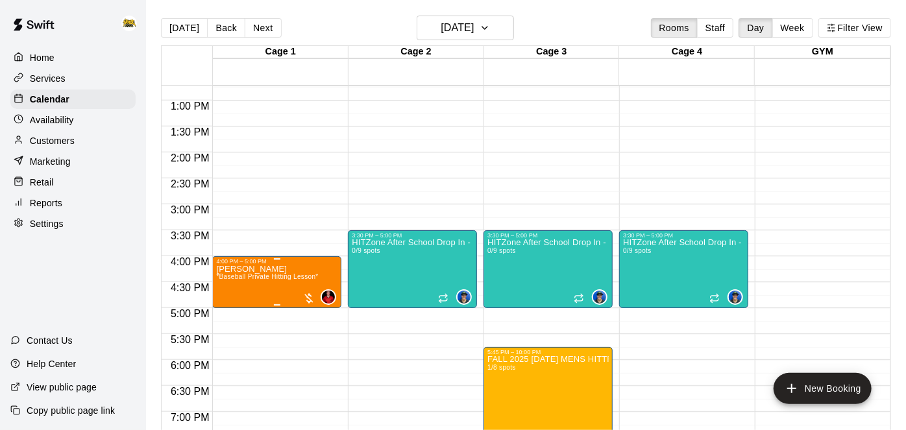
click at [234, 303] on img "edit" at bounding box center [228, 308] width 15 height 15
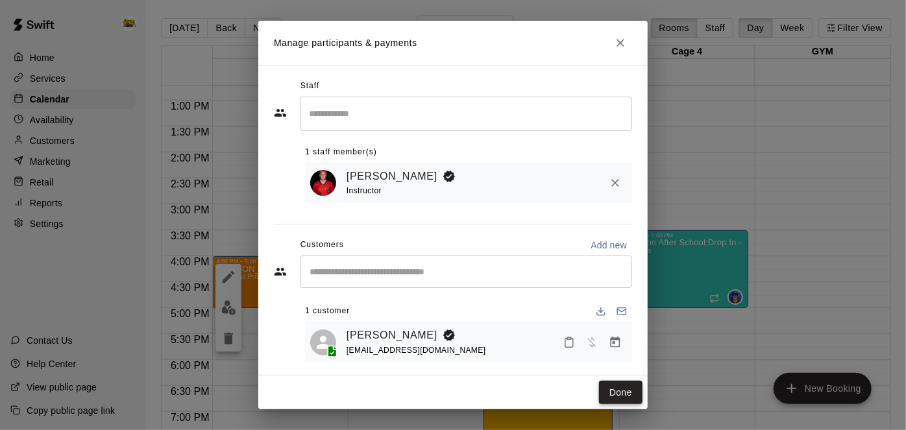
click at [632, 388] on button "Done" at bounding box center [621, 393] width 44 height 24
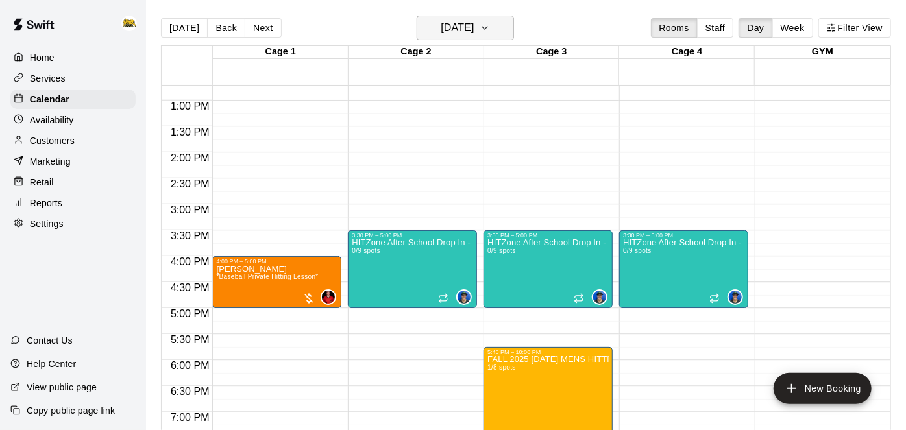
click at [490, 32] on icon "button" at bounding box center [485, 28] width 10 height 16
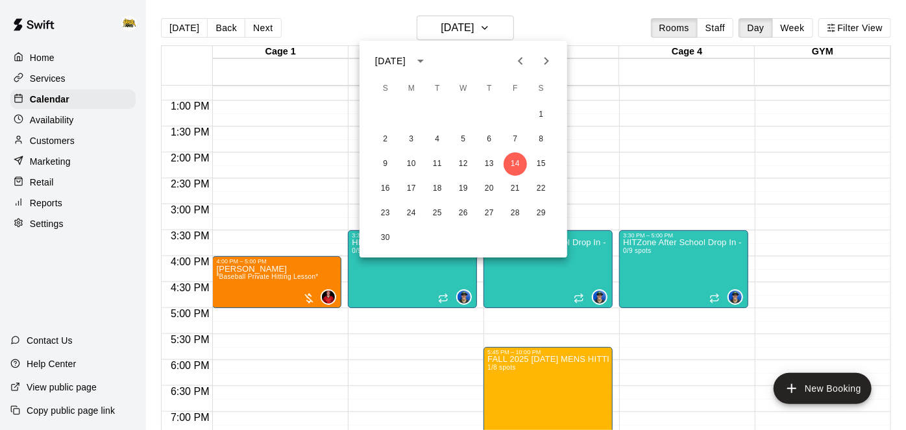
click at [550, 58] on icon "Next month" at bounding box center [547, 61] width 16 height 16
click at [492, 140] on button "12" at bounding box center [489, 139] width 23 height 23
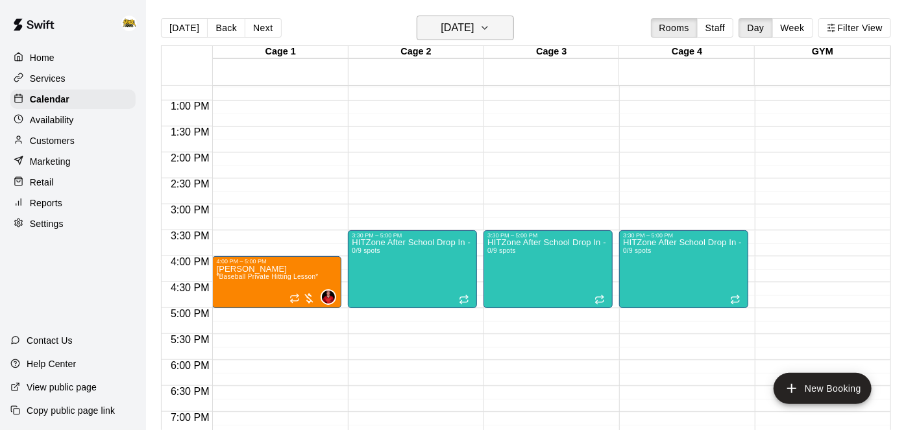
click at [510, 37] on button "[DATE]" at bounding box center [465, 28] width 97 height 25
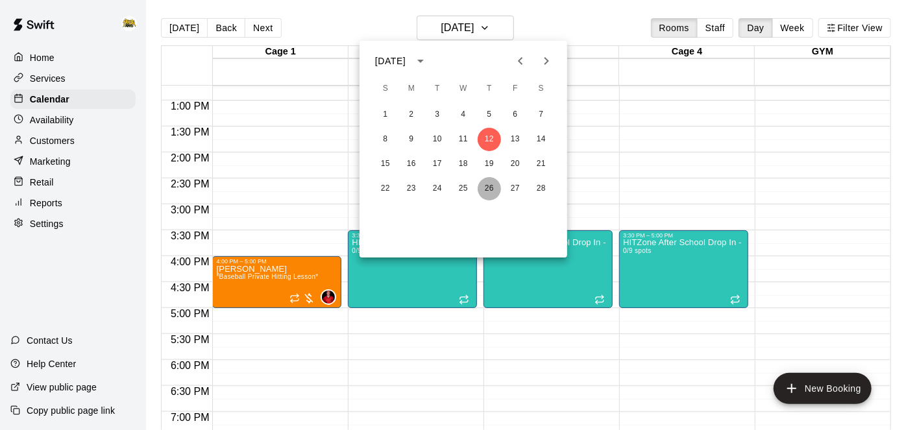
click at [491, 177] on button "26" at bounding box center [489, 188] width 23 height 23
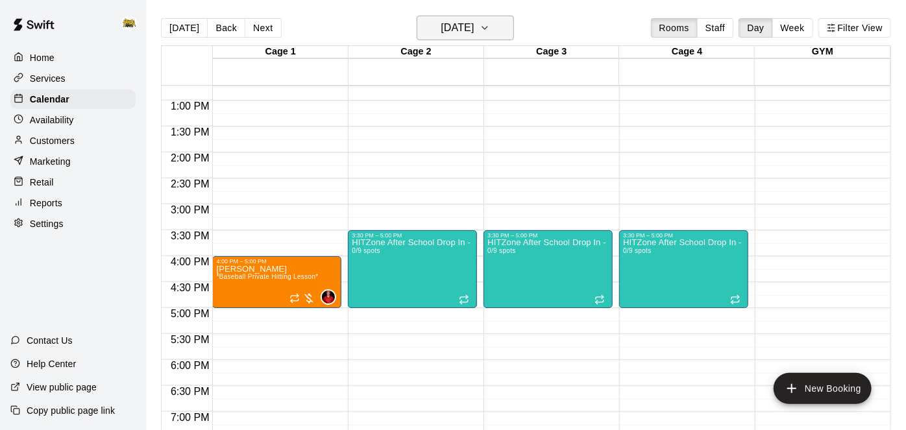
click at [490, 33] on icon "button" at bounding box center [485, 28] width 10 height 16
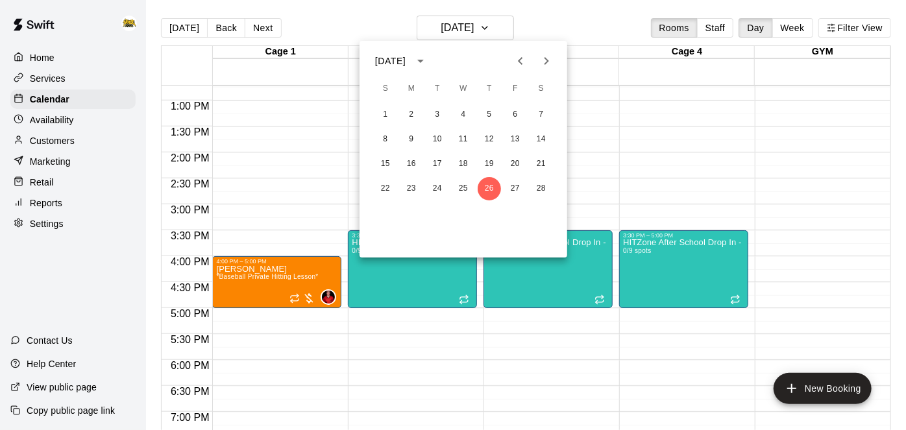
click at [292, 96] on div at bounding box center [453, 215] width 906 height 430
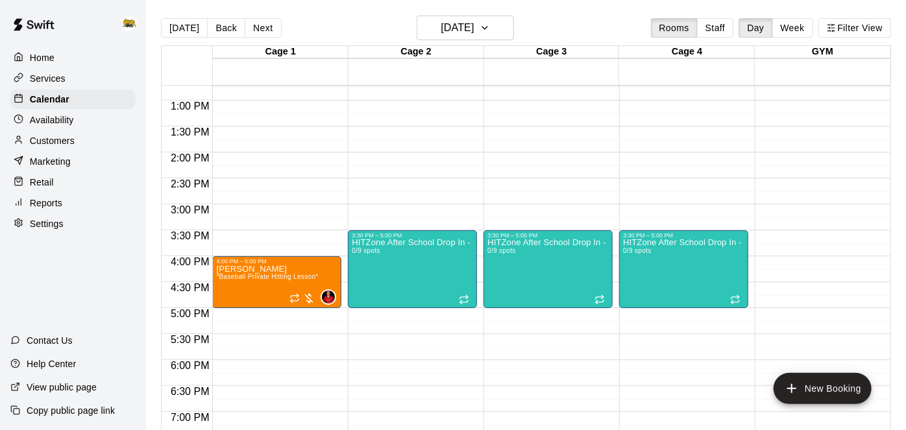
click at [62, 81] on p "Services" at bounding box center [48, 78] width 36 height 13
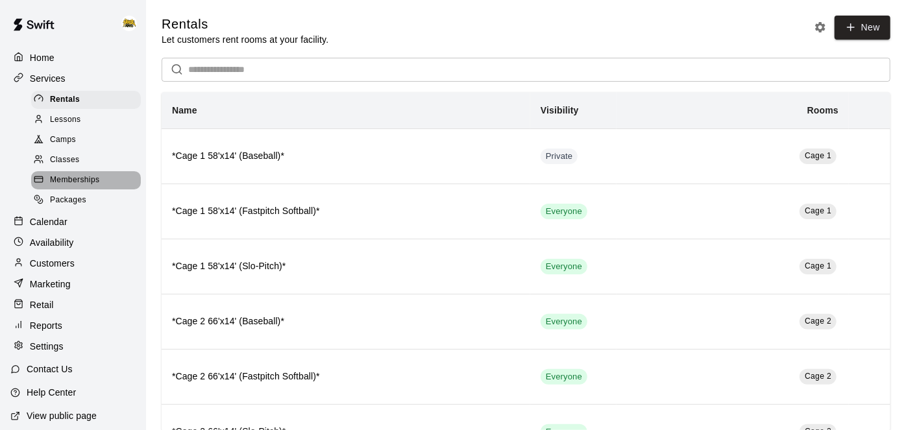
click at [81, 177] on span "Memberships" at bounding box center [74, 180] width 49 height 13
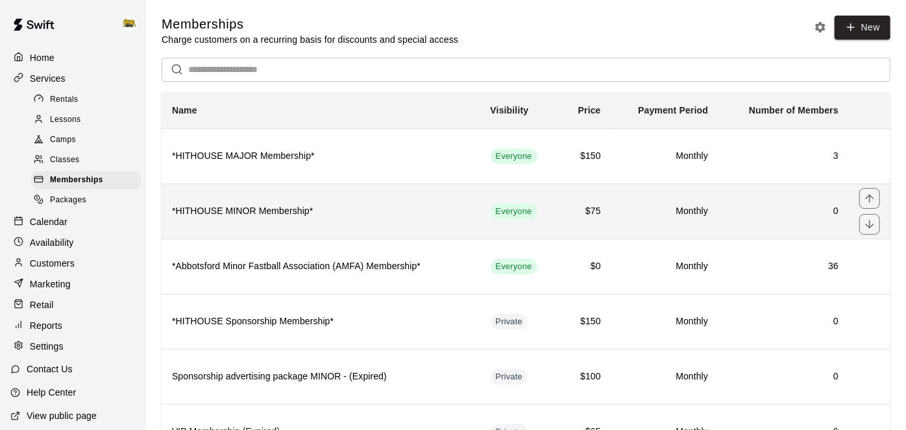
click at [376, 208] on h6 "*HITHOUSE MINOR Membership*" at bounding box center [321, 212] width 298 height 14
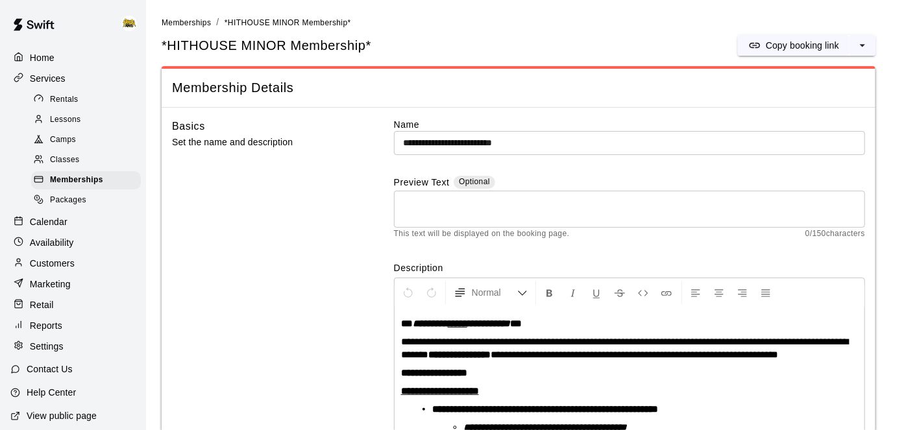
scroll to position [310, 0]
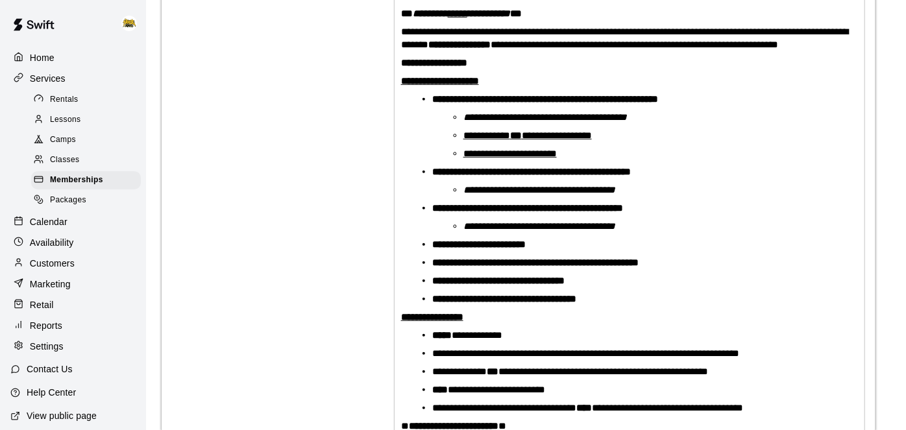
click at [42, 57] on p "Home" at bounding box center [42, 57] width 25 height 13
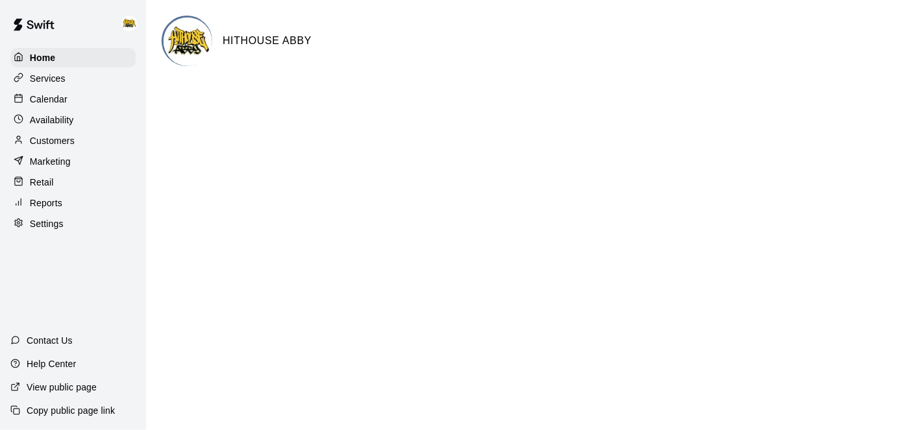
click at [83, 100] on div "Calendar" at bounding box center [72, 99] width 125 height 19
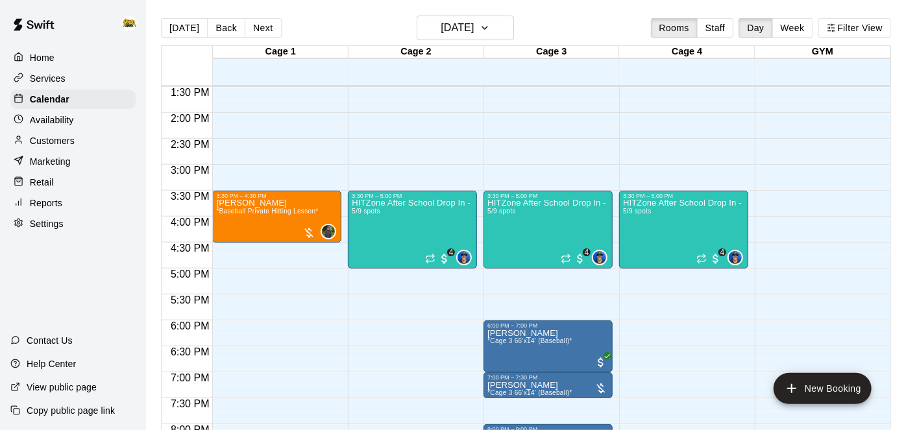
scroll to position [703, 0]
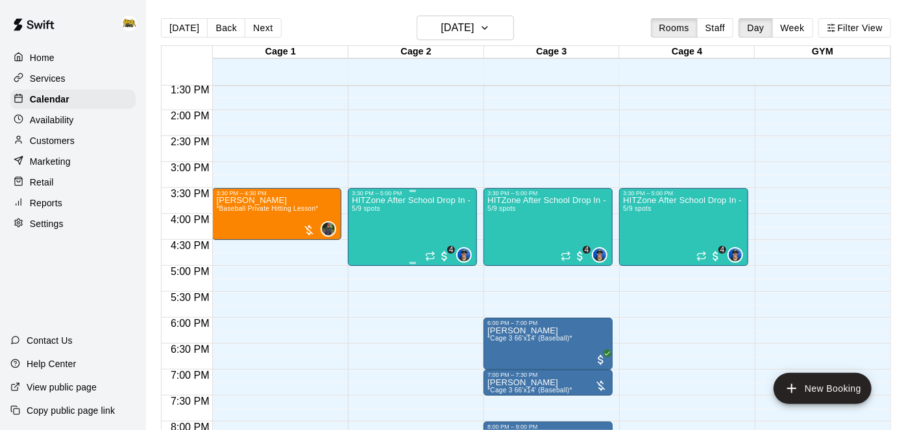
click at [372, 217] on div "HITZone After School Drop In - Registration Required 5/9 spots" at bounding box center [412, 412] width 121 height 430
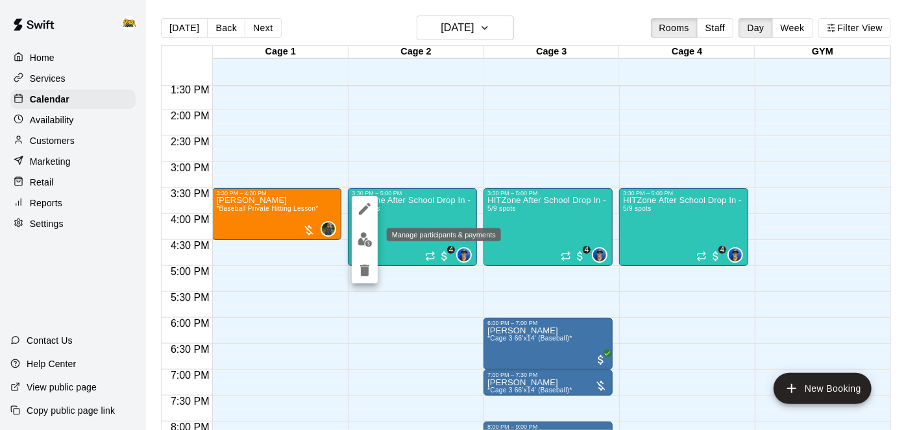
click at [367, 243] on img "edit" at bounding box center [365, 239] width 15 height 15
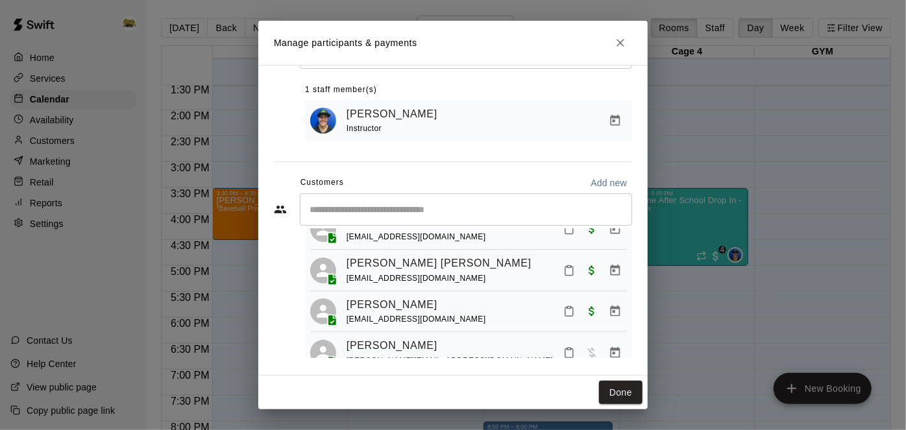
scroll to position [110, 0]
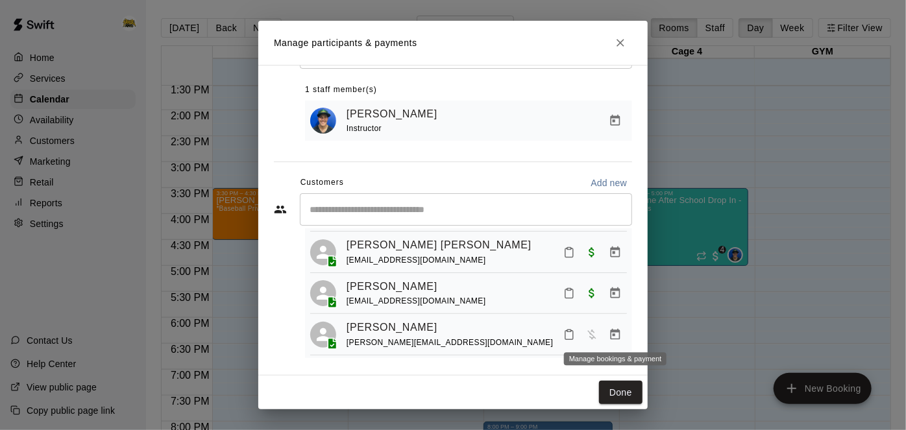
click at [607, 335] on button "Manage bookings & payment" at bounding box center [615, 334] width 23 height 23
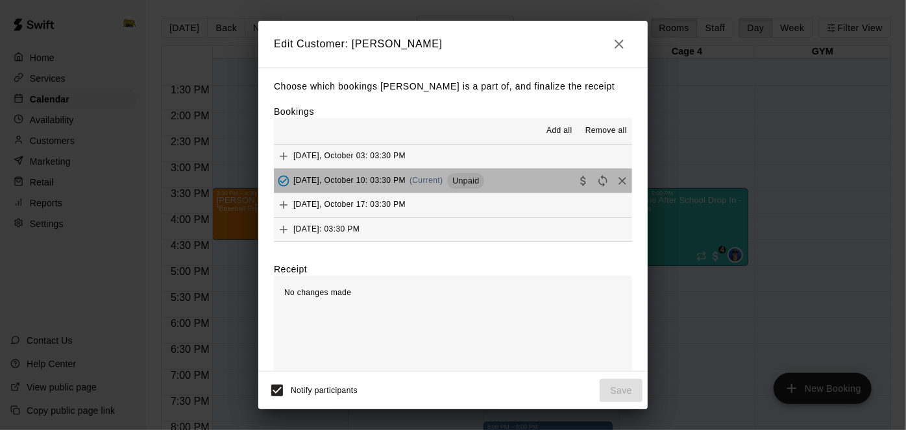
click at [503, 179] on button "[DATE], October 10: 03:30 PM (Current) Unpaid" at bounding box center [453, 181] width 358 height 24
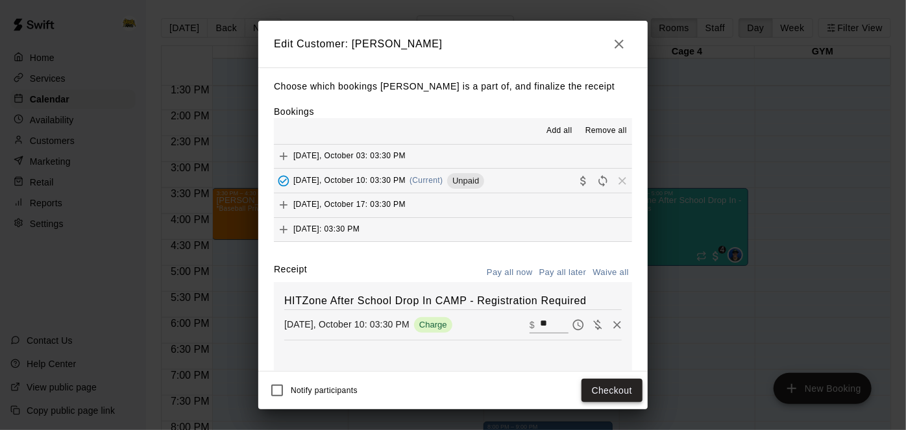
click at [606, 397] on button "Checkout" at bounding box center [612, 391] width 61 height 24
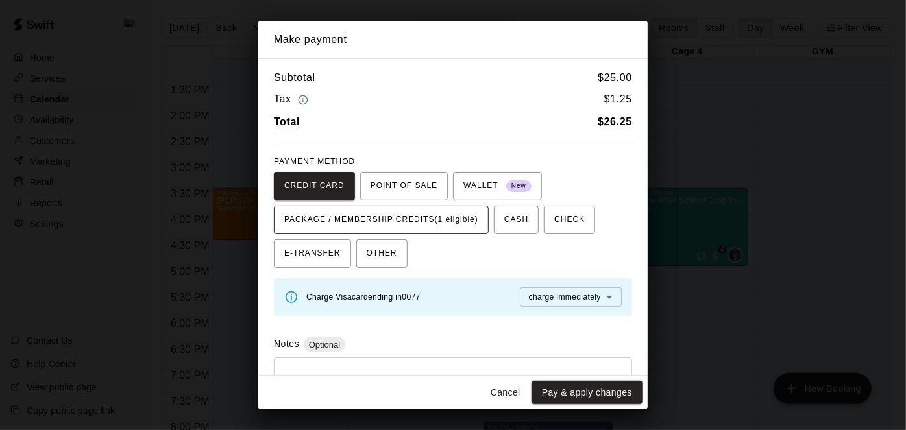
click at [464, 224] on span "PACKAGE / MEMBERSHIP CREDITS (1 eligible)" at bounding box center [381, 220] width 194 height 21
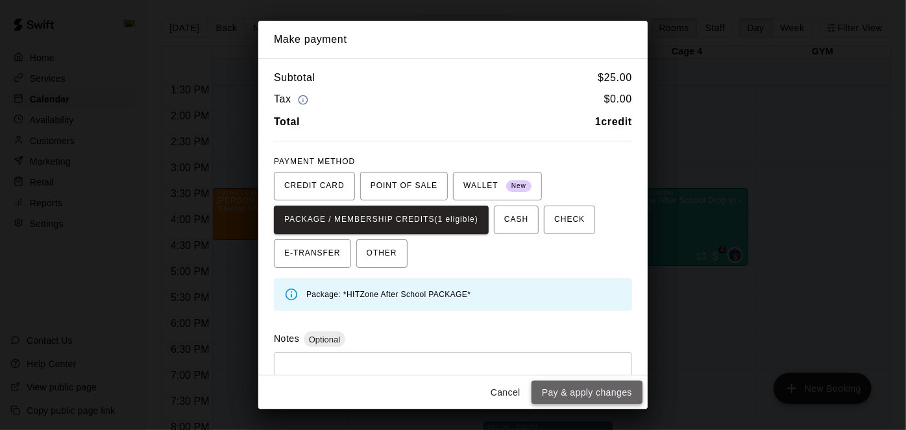
click at [569, 398] on button "Pay & apply changes" at bounding box center [587, 393] width 111 height 24
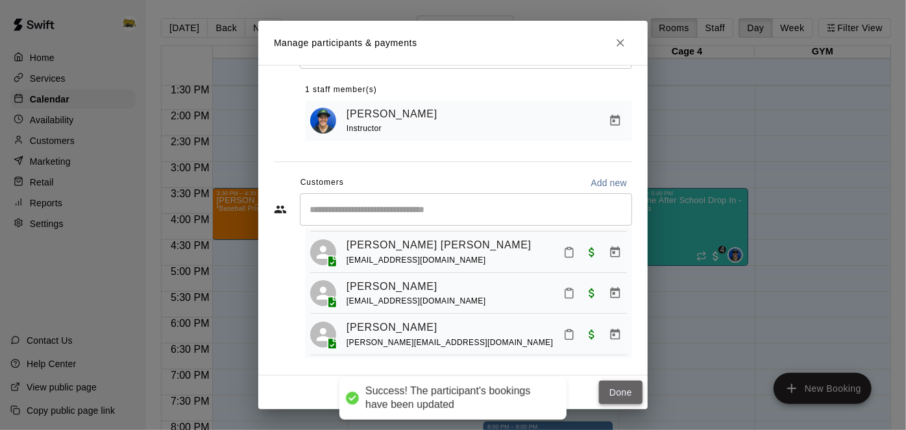
click at [626, 395] on button "Done" at bounding box center [621, 393] width 44 height 24
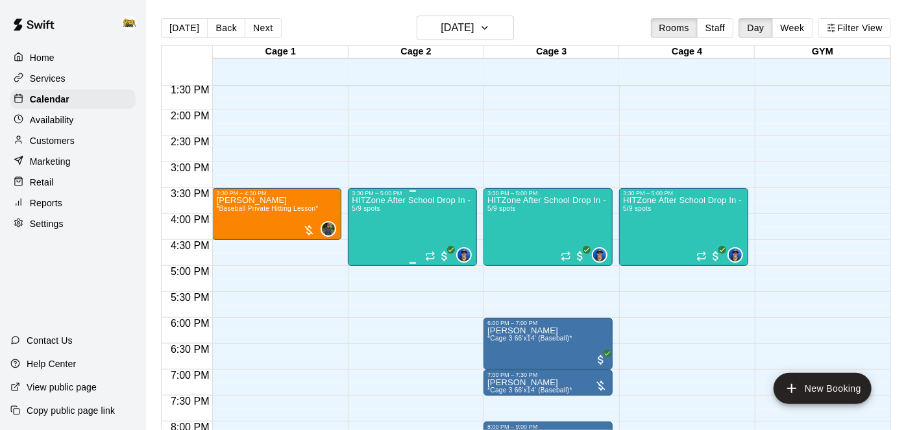
click at [373, 220] on div "HITZone After School Drop In - Registration Required 5/9 spots" at bounding box center [412, 412] width 121 height 430
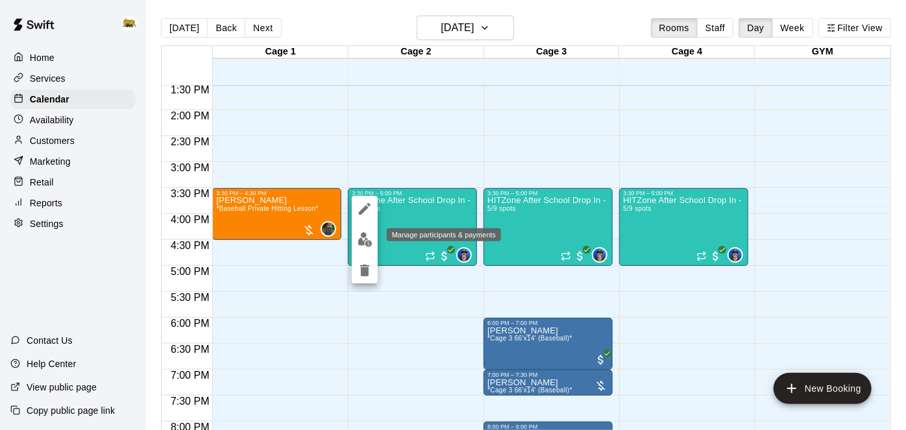
click at [366, 239] on img "edit" at bounding box center [365, 239] width 15 height 15
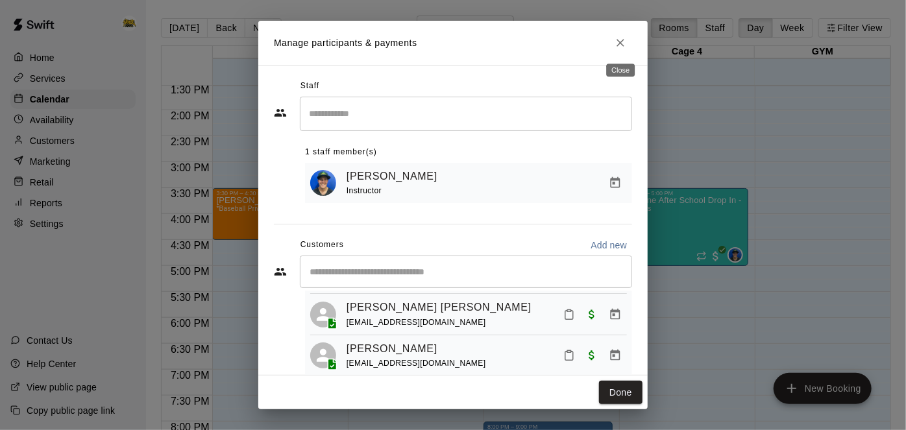
click at [623, 45] on icon "Close" at bounding box center [621, 43] width 8 height 8
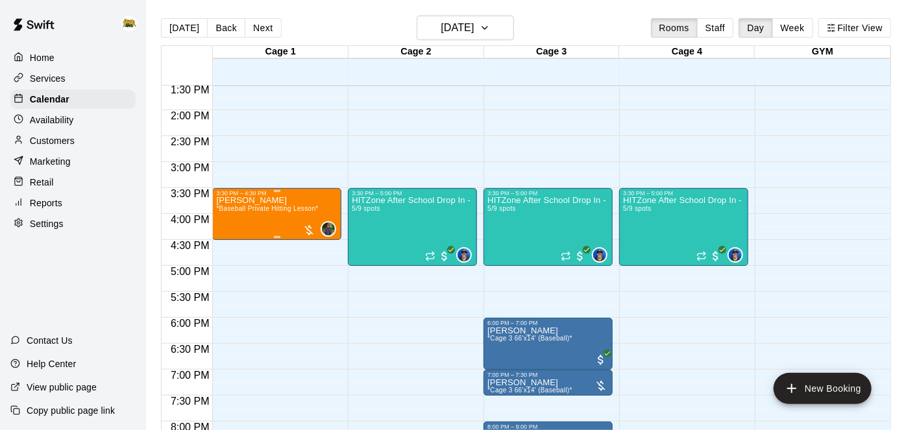
click at [282, 214] on div "[PERSON_NAME] *Baseball Private Hitting Lesson*" at bounding box center [267, 412] width 102 height 430
click at [234, 213] on icon "edit" at bounding box center [229, 209] width 16 height 16
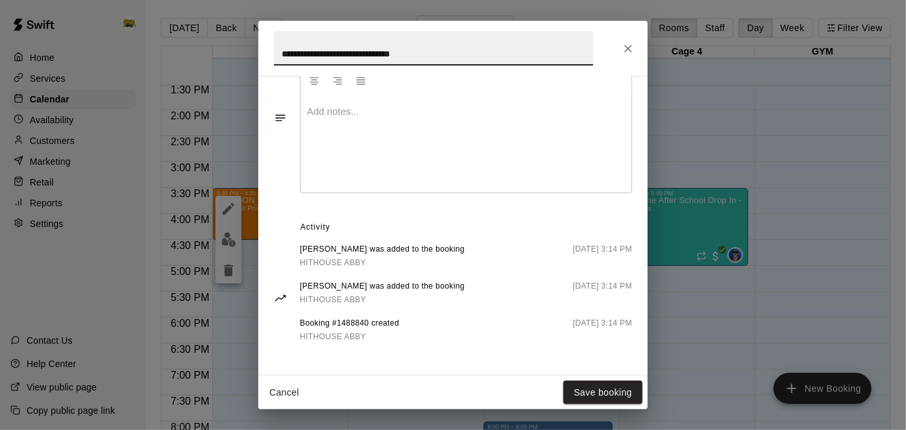
scroll to position [473, 0]
click at [279, 399] on button "Cancel" at bounding box center [285, 393] width 42 height 24
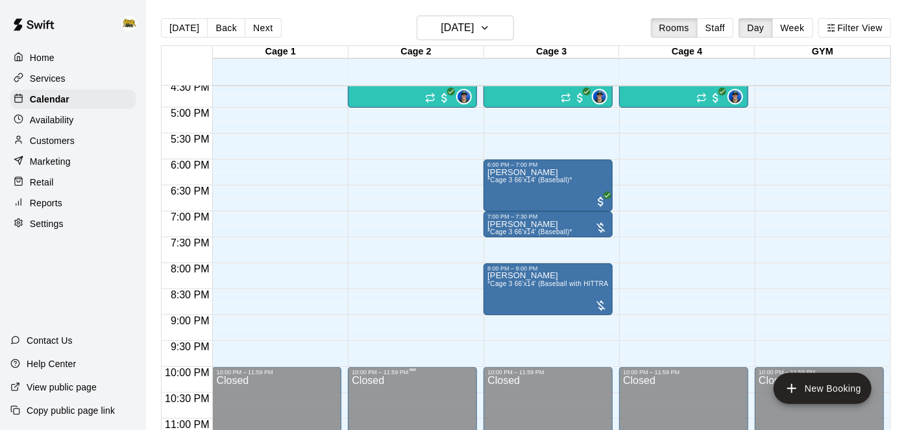
scroll to position [863, 0]
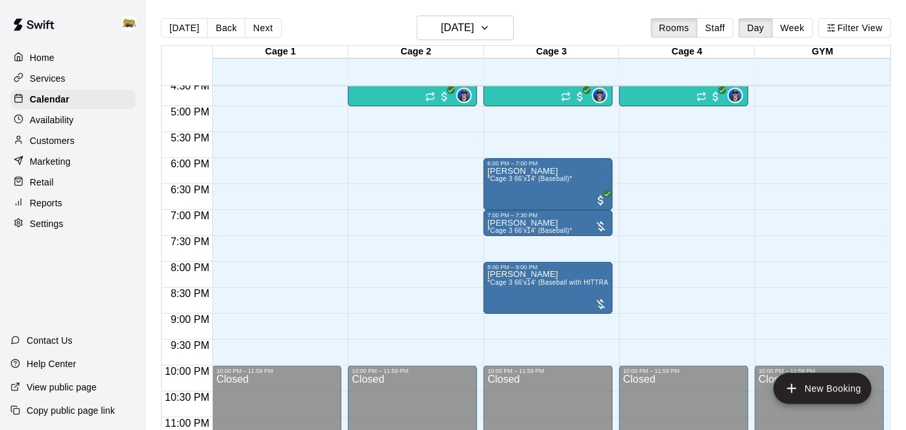
click at [55, 55] on div "Home" at bounding box center [72, 57] width 125 height 19
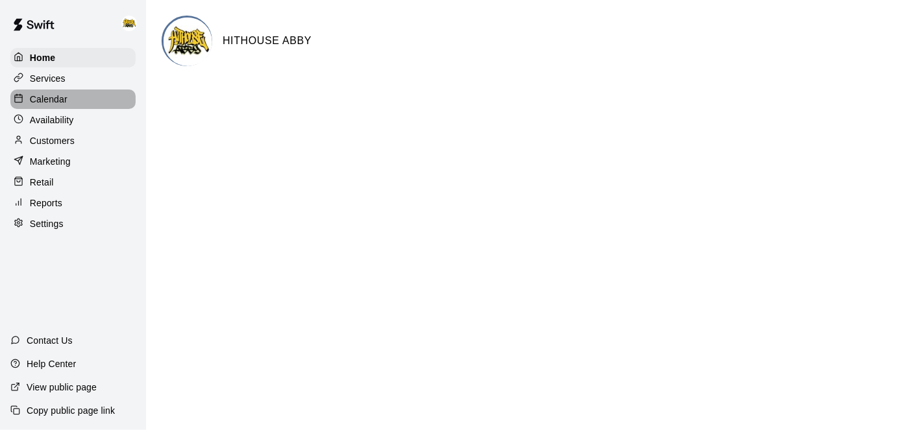
click at [67, 105] on div "Calendar" at bounding box center [72, 99] width 125 height 19
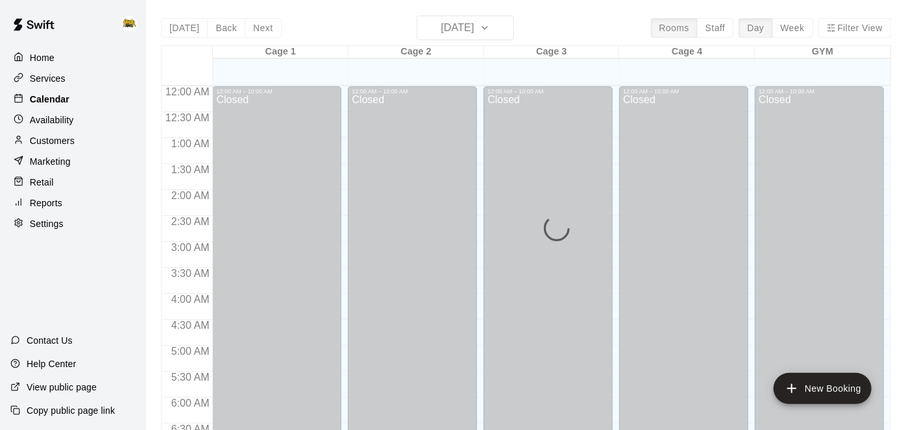
scroll to position [606, 0]
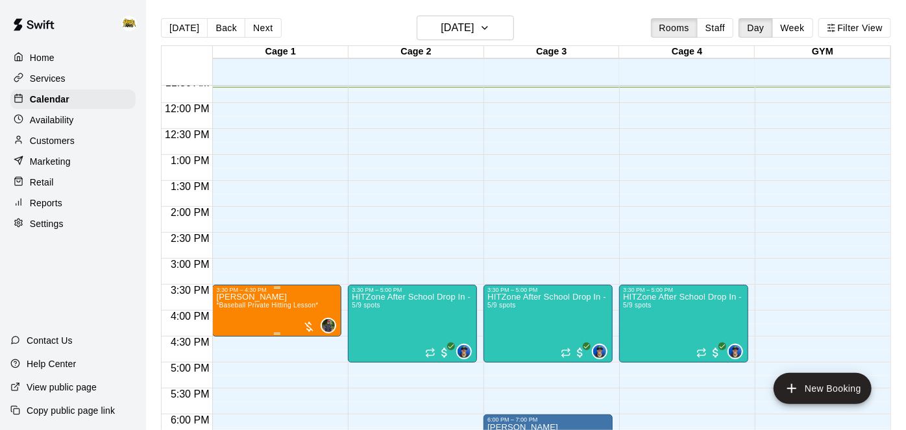
click at [230, 338] on img "edit" at bounding box center [228, 336] width 15 height 15
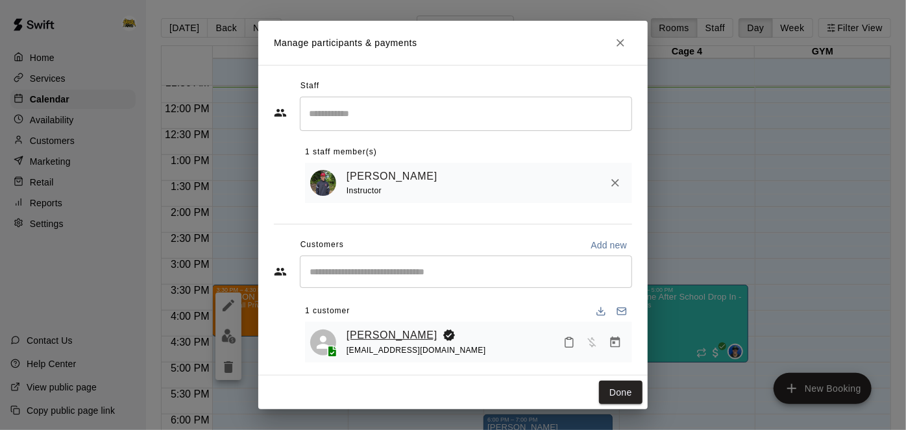
click at [390, 334] on link "[PERSON_NAME]" at bounding box center [392, 335] width 91 height 17
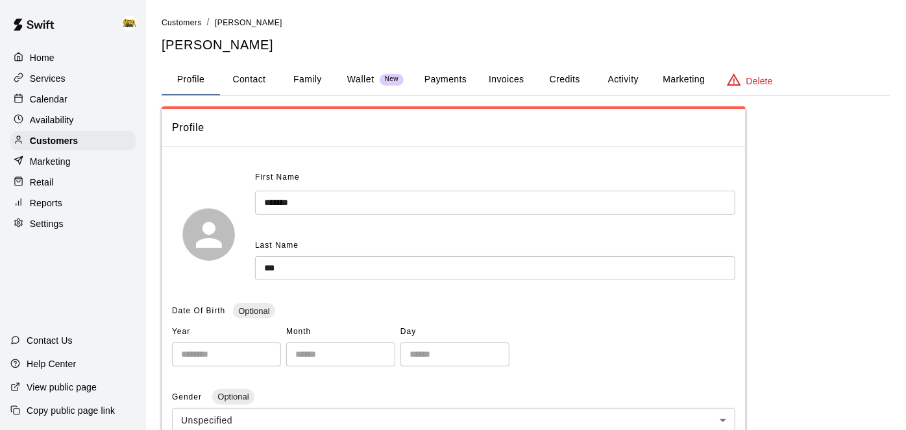
click at [458, 82] on button "Payments" at bounding box center [445, 79] width 63 height 31
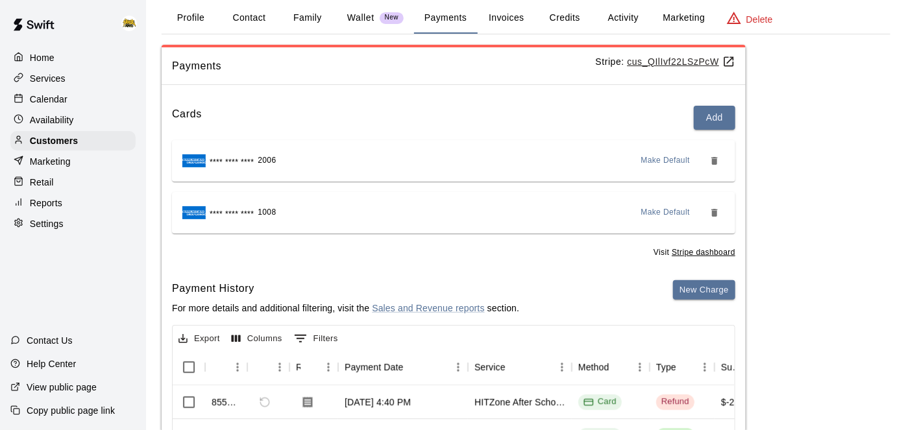
scroll to position [61, 0]
click at [573, 19] on button "Credits" at bounding box center [565, 18] width 58 height 31
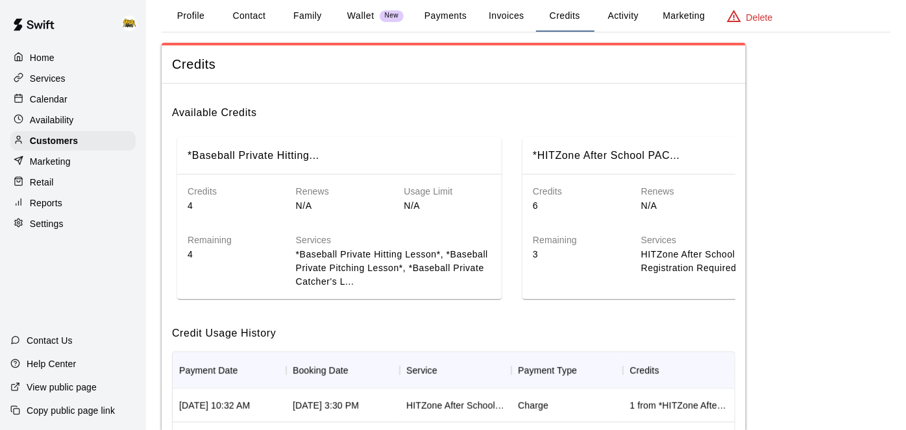
scroll to position [0, 0]
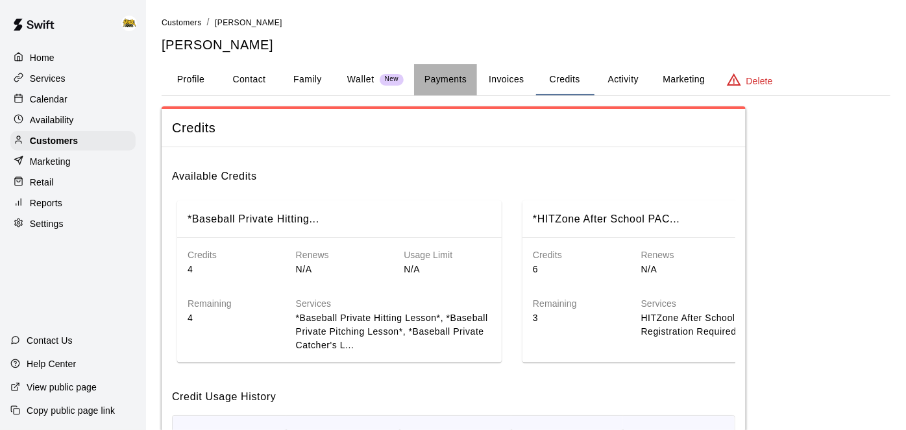
click at [466, 76] on button "Payments" at bounding box center [445, 79] width 63 height 31
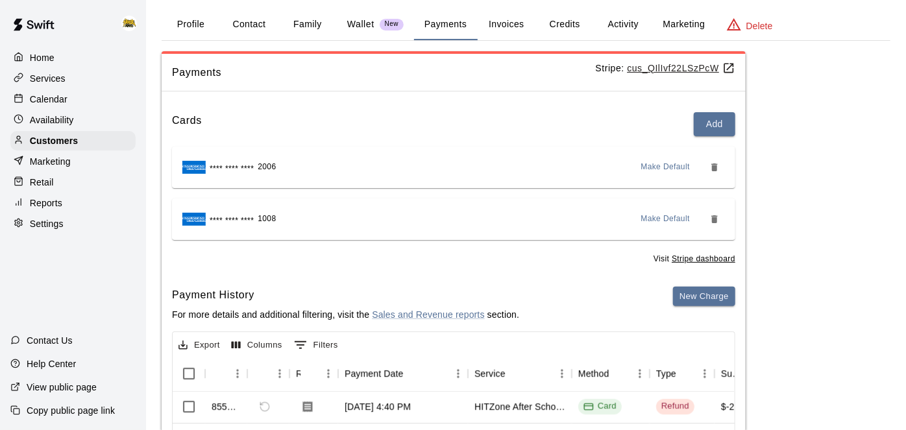
scroll to position [47, 0]
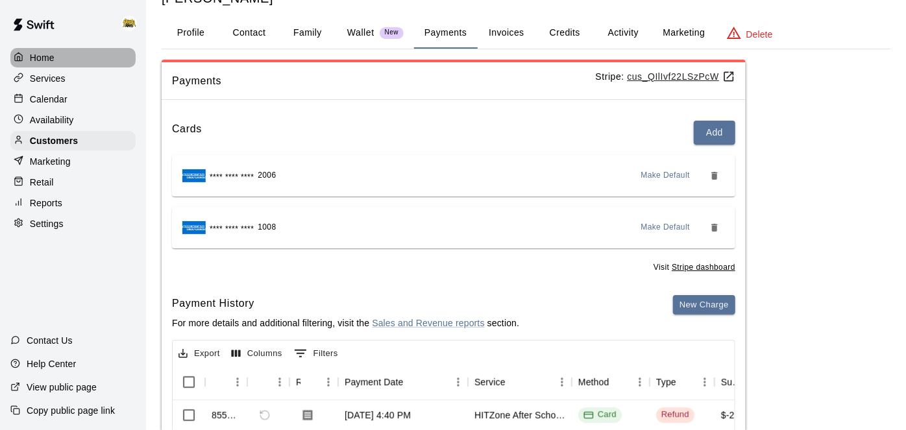
click at [60, 53] on div "Home" at bounding box center [72, 57] width 125 height 19
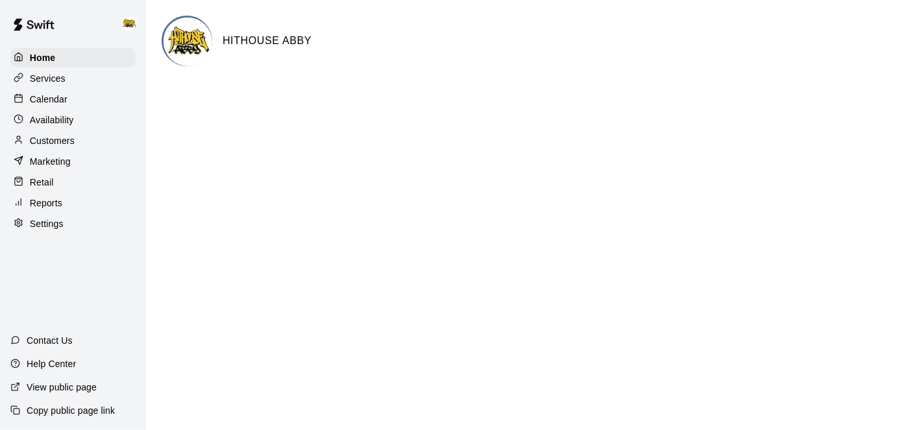
click at [51, 103] on p "Calendar" at bounding box center [49, 99] width 38 height 13
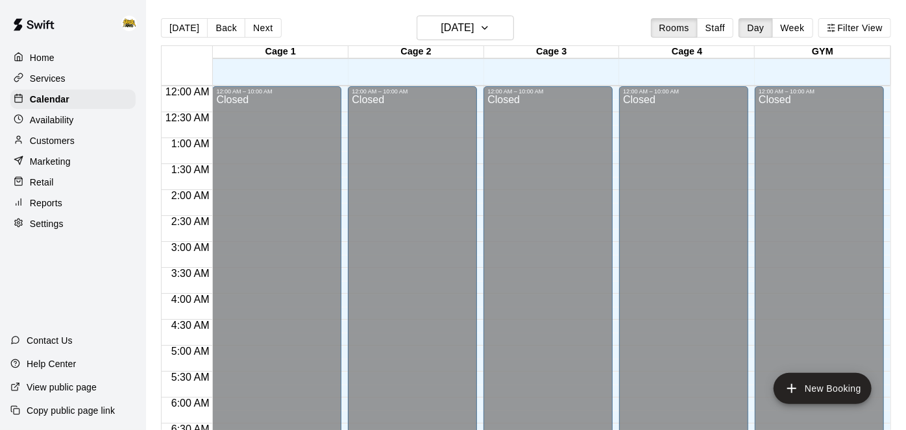
scroll to position [610, 0]
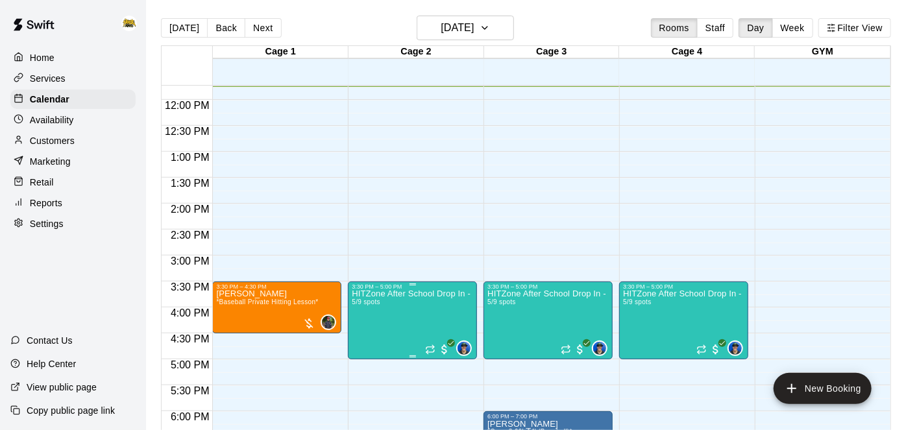
click at [368, 334] on img "edit" at bounding box center [365, 333] width 15 height 15
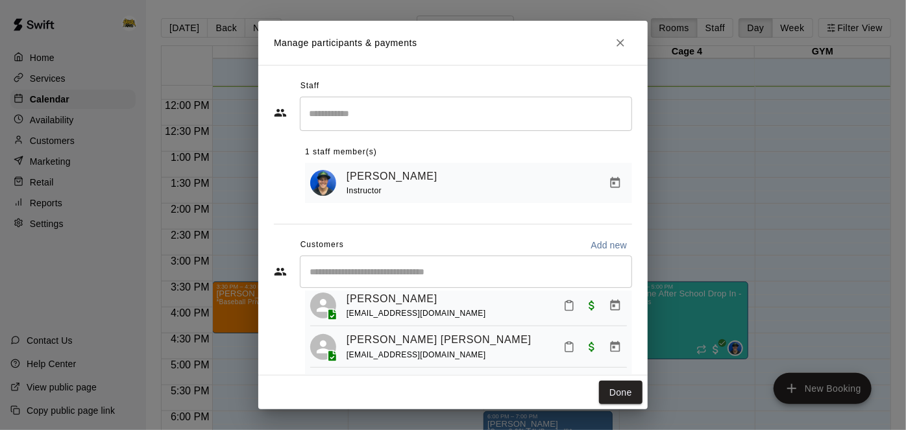
scroll to position [81, 0]
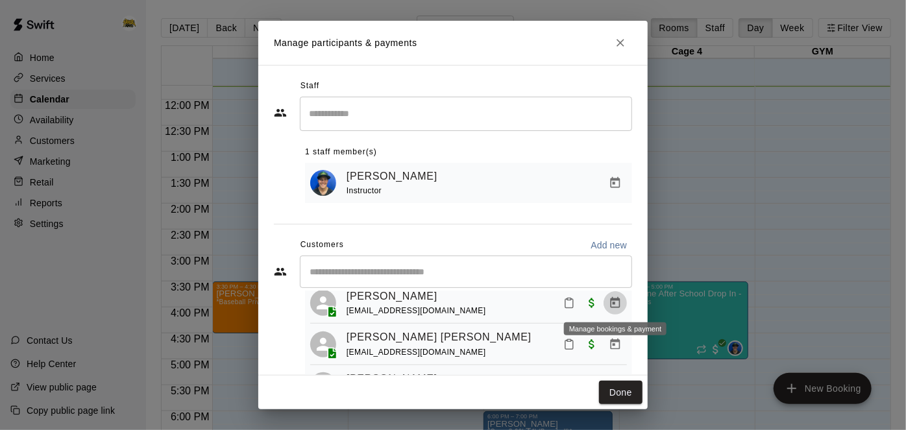
click at [616, 306] on icon "Manage bookings & payment" at bounding box center [616, 302] width 10 height 11
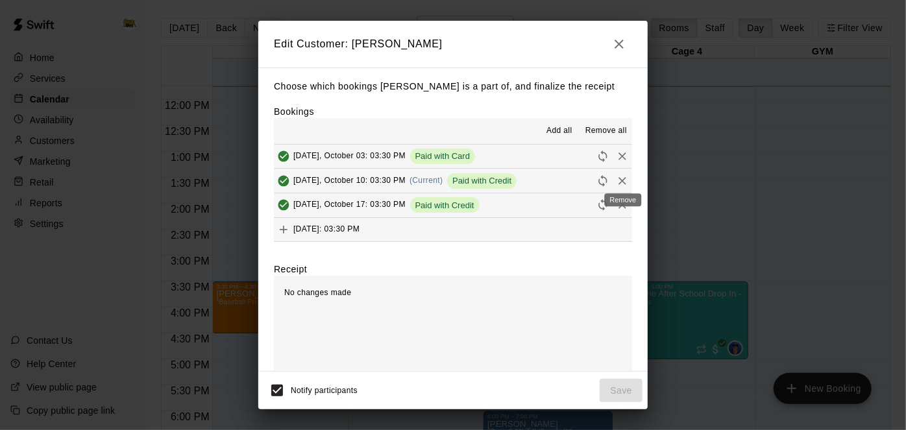
click at [627, 178] on icon "Remove" at bounding box center [622, 181] width 13 height 13
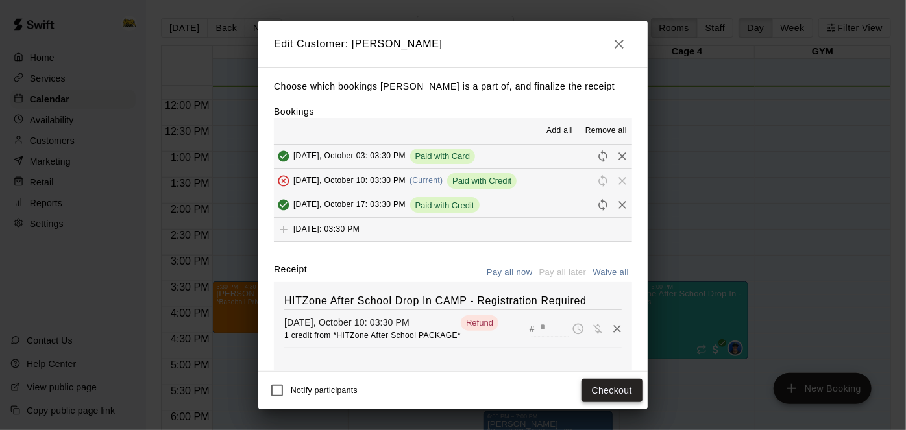
click at [606, 386] on button "Checkout" at bounding box center [612, 391] width 61 height 24
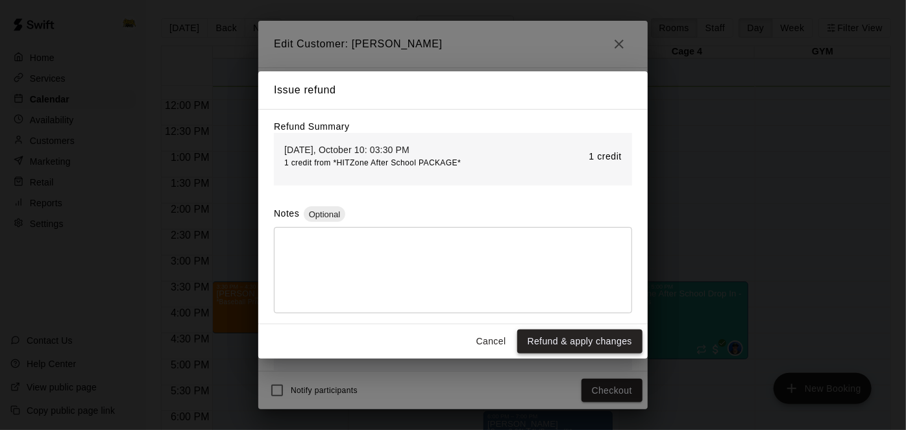
click at [562, 337] on button "Refund & apply changes" at bounding box center [579, 342] width 125 height 24
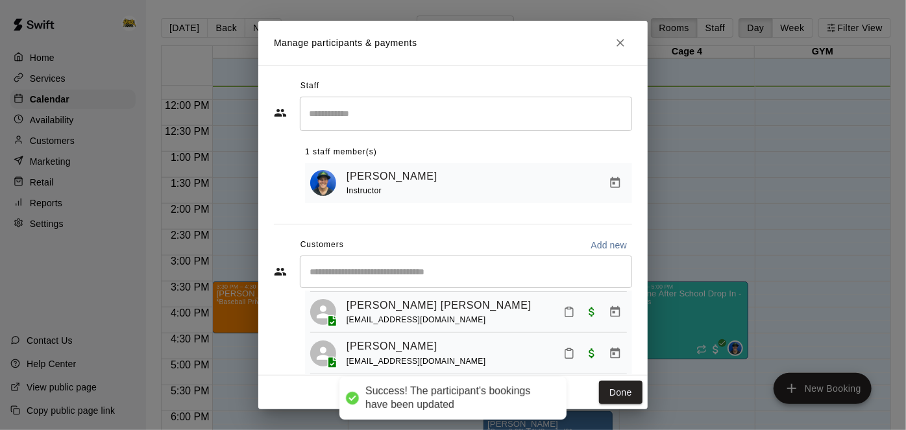
scroll to position [69, 0]
click at [623, 393] on button "Done" at bounding box center [621, 393] width 44 height 24
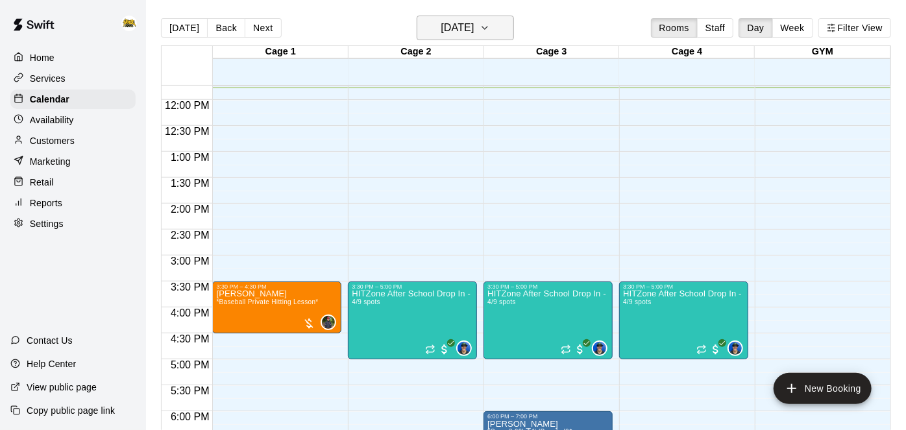
click at [505, 28] on button "[DATE]" at bounding box center [465, 28] width 97 height 25
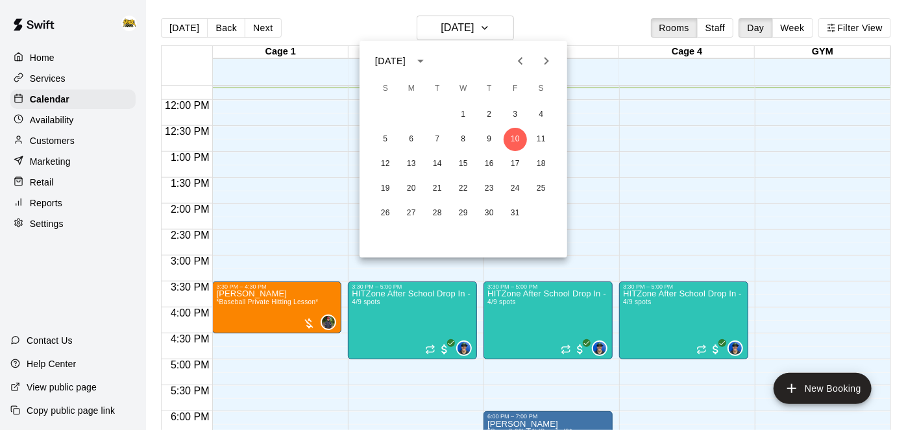
click at [42, 71] on div at bounding box center [453, 215] width 906 height 430
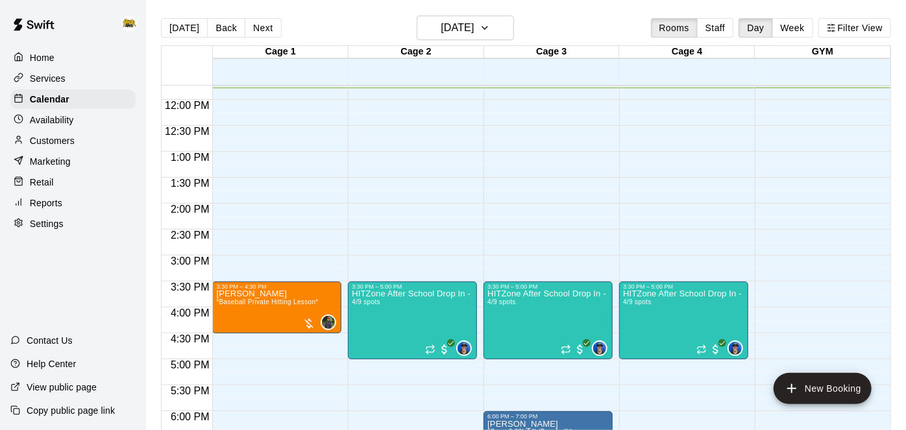
click at [48, 62] on p "Home" at bounding box center [42, 57] width 25 height 13
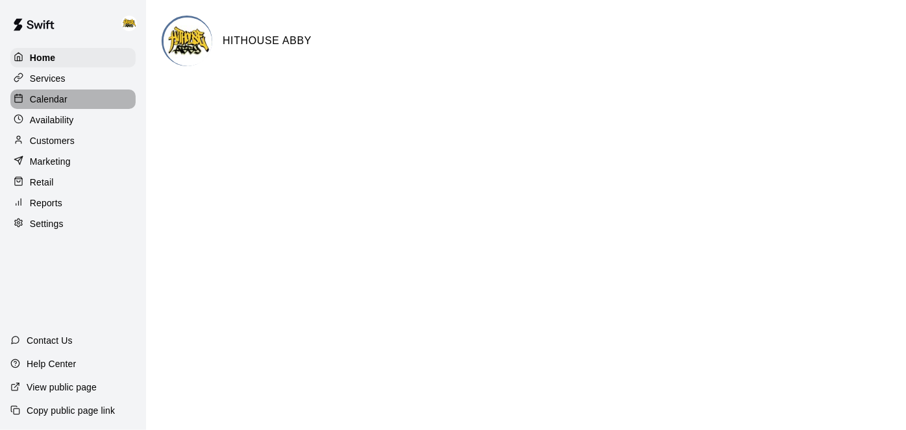
click at [47, 98] on p "Calendar" at bounding box center [49, 99] width 38 height 13
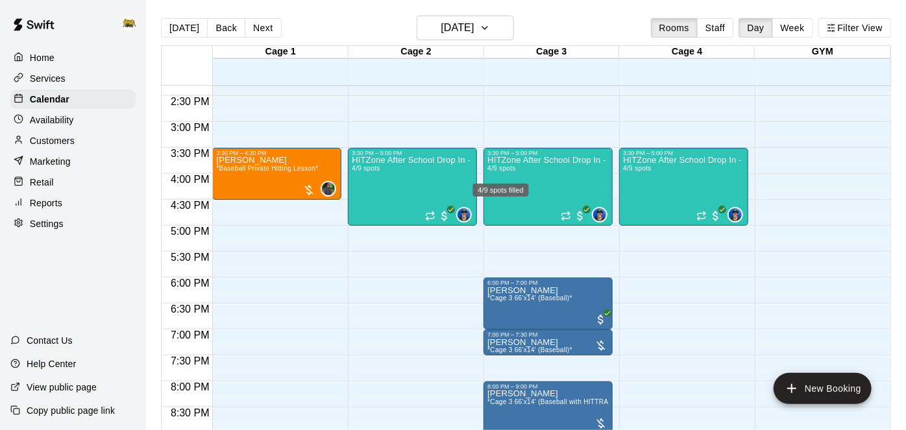
scroll to position [741, 0]
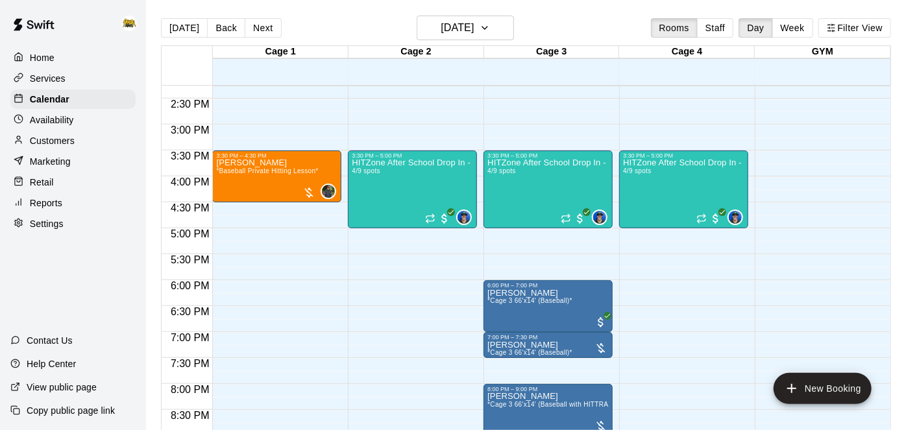
click at [61, 143] on p "Customers" at bounding box center [52, 140] width 45 height 13
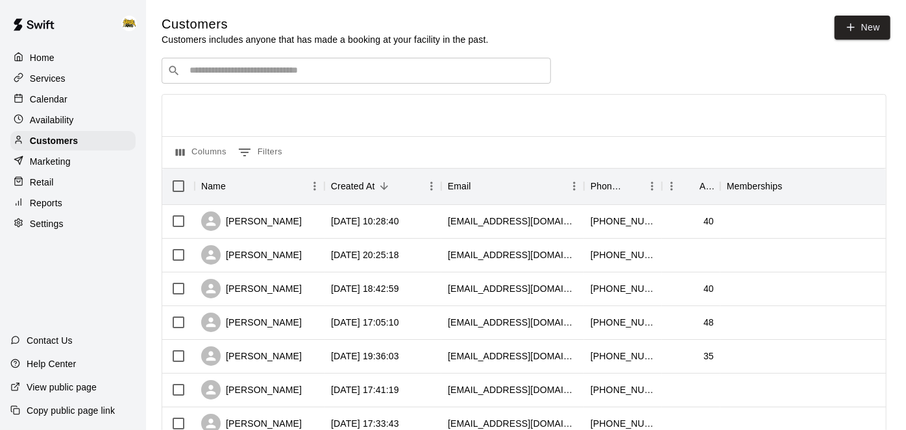
click at [390, 78] on div "​ ​" at bounding box center [357, 71] width 390 height 26
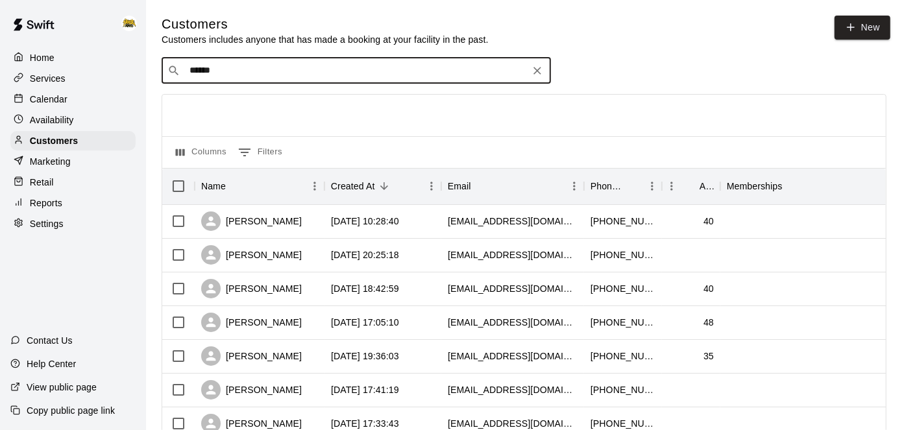
type input "*******"
click at [295, 97] on div "[PERSON_NAME] [EMAIL_ADDRESS][DOMAIN_NAME]" at bounding box center [369, 104] width 343 height 28
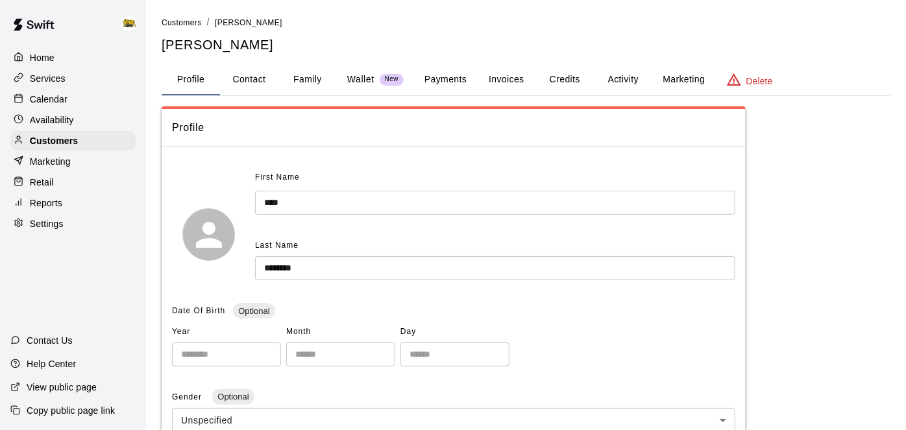
click at [620, 86] on button "Activity" at bounding box center [623, 79] width 58 height 31
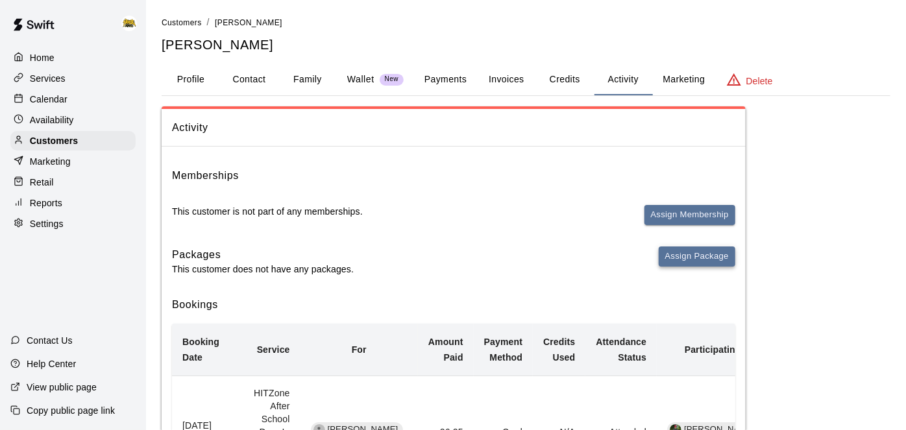
click at [673, 255] on button "Assign Package" at bounding box center [697, 257] width 77 height 20
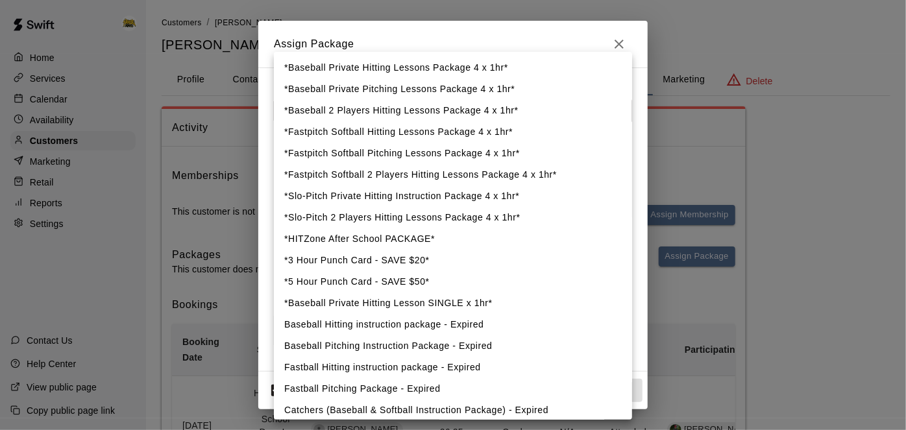
click at [417, 236] on li "*HITZone After School PACKAGE*" at bounding box center [453, 239] width 358 height 21
type input "**********"
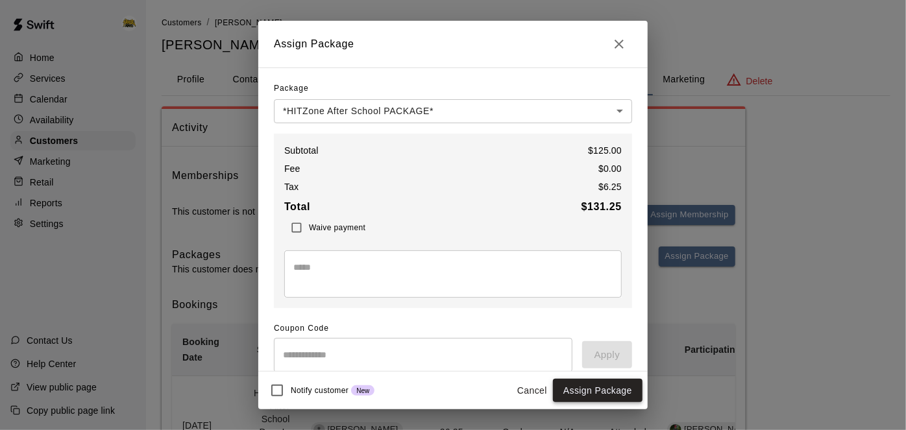
click at [603, 399] on button "Assign Package" at bounding box center [598, 391] width 90 height 24
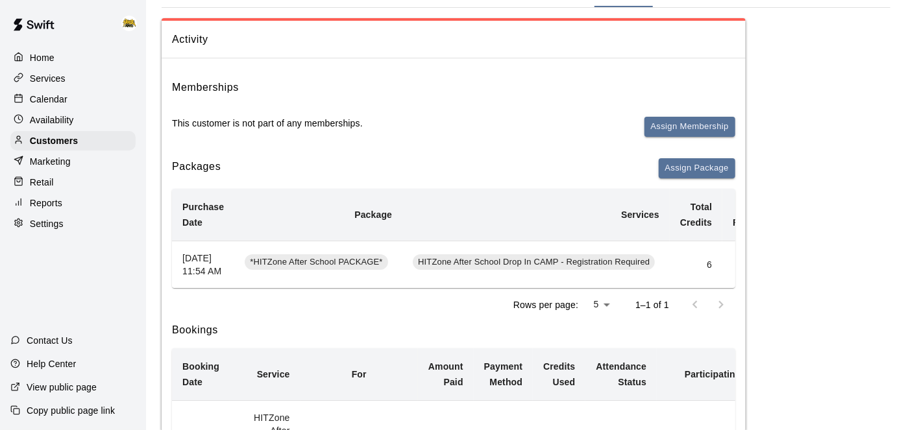
scroll to position [66, 0]
